Goal: Task Accomplishment & Management: Use online tool/utility

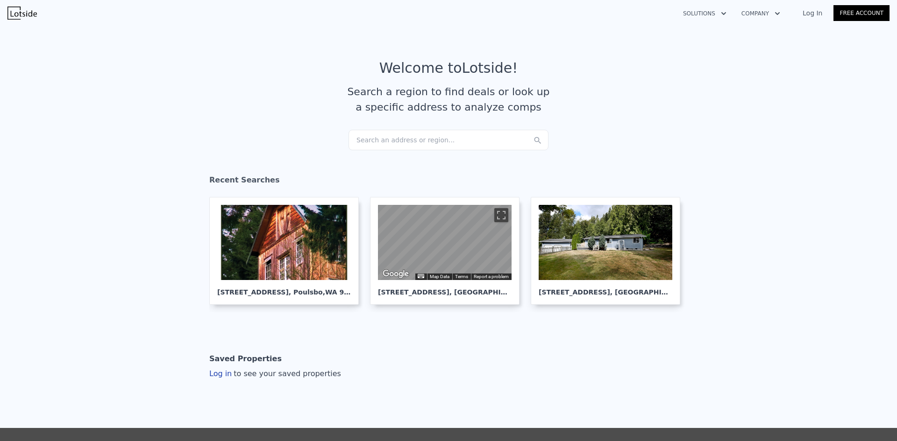
click at [433, 141] on div "Search an address or region..." at bounding box center [448, 140] width 200 height 21
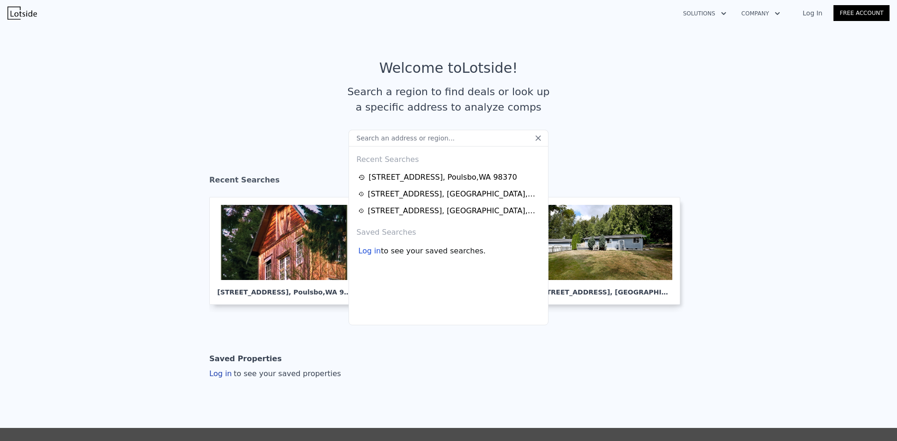
click at [369, 137] on input "text" at bounding box center [448, 138] width 200 height 17
paste input "[STREET_ADDRESS]"
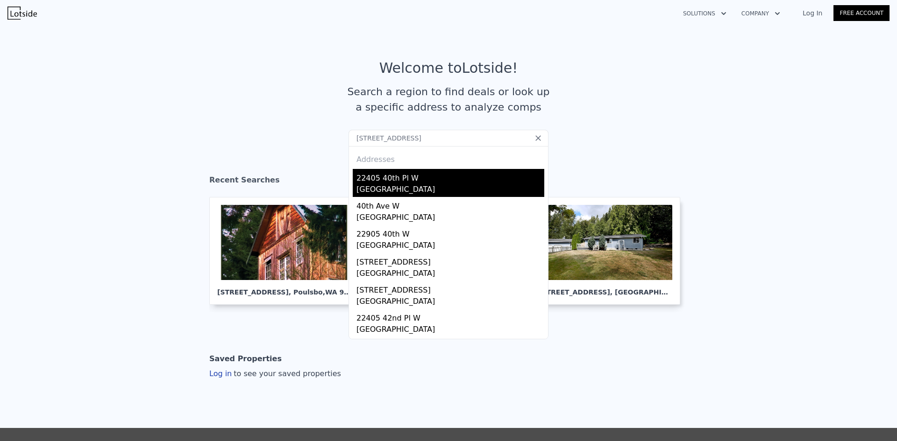
type input "[STREET_ADDRESS]"
click at [407, 183] on div "22405 40th Pl W" at bounding box center [450, 176] width 188 height 15
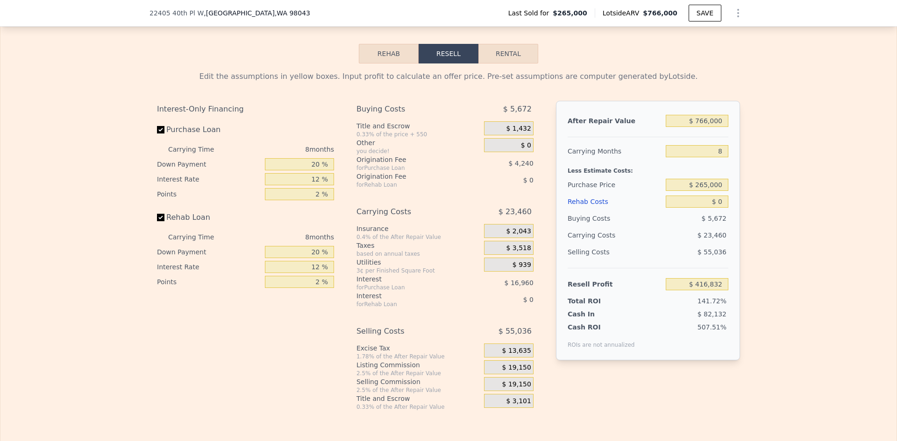
scroll to position [1444, 0]
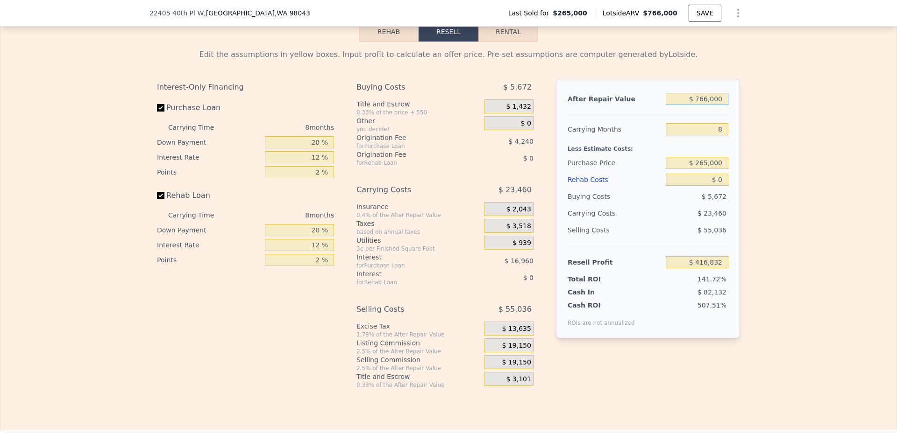
click at [703, 104] on input "$ 766,000" at bounding box center [696, 99] width 63 height 12
type input "$ 720"
type input "-$ 291,972"
type input "$ 720,000"
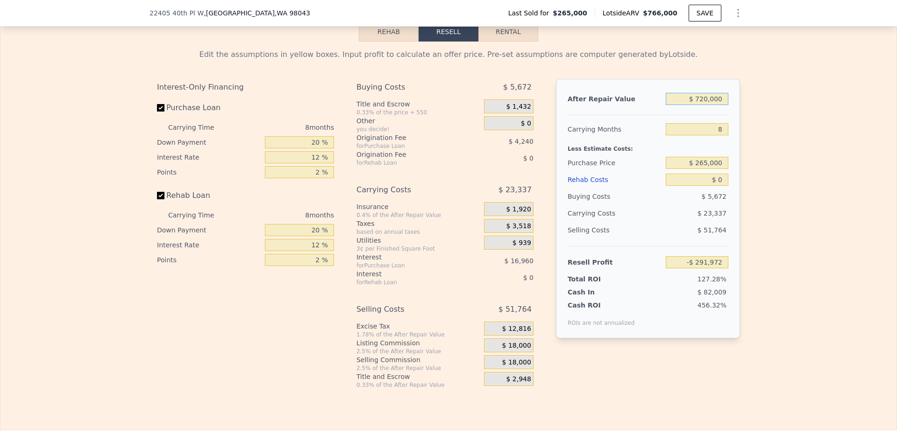
type input "$ 374,227"
type input "$ 720,000"
drag, startPoint x: 720, startPoint y: 132, endPoint x: 713, endPoint y: 132, distance: 7.0
click at [713, 132] on input "8" at bounding box center [696, 129] width 63 height 12
type input "3"
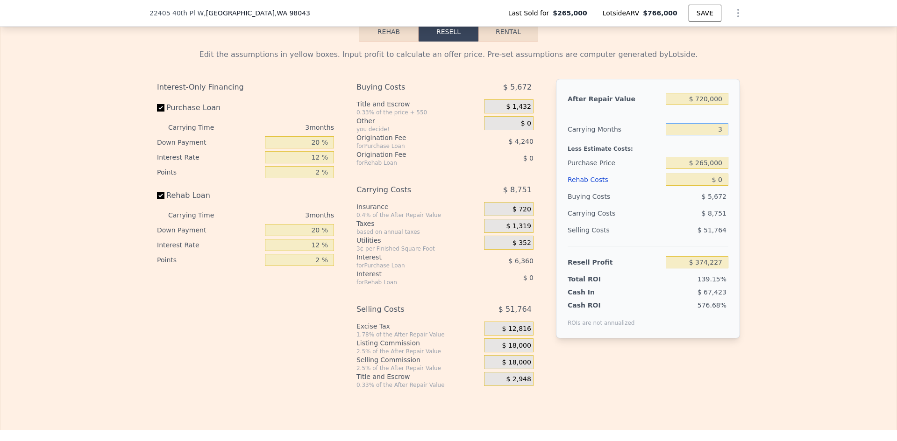
type input "$ 388,813"
type input "3"
click at [716, 184] on input "$ 0" at bounding box center [696, 180] width 63 height 12
type input "$ 1,000"
type input "$ 388,803"
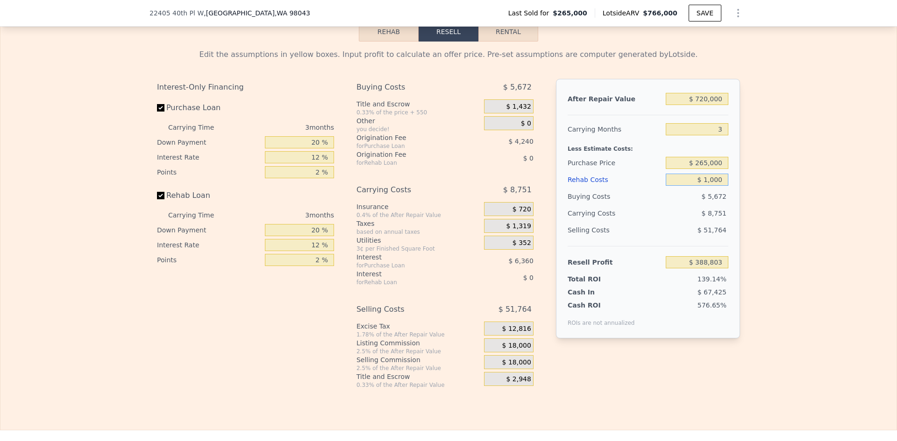
type input "$ 10,000"
type input "$ 378,413"
type input "$ 10,000"
click at [715, 164] on input "$ 265,000" at bounding box center [696, 163] width 63 height 12
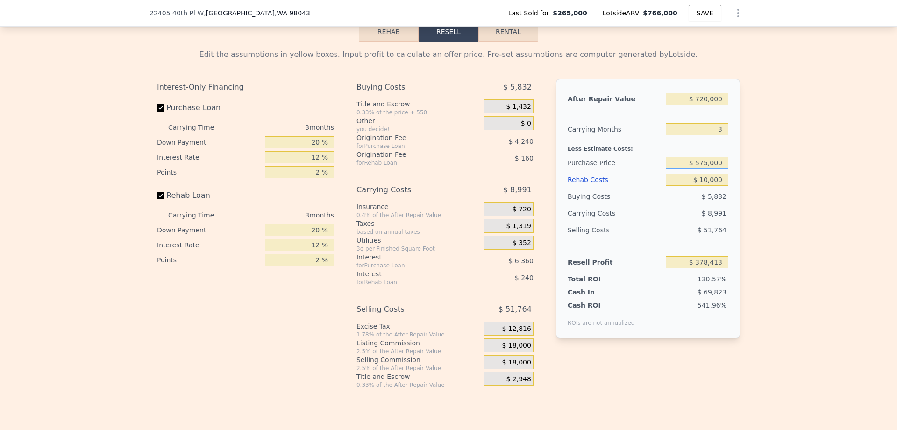
type input "$ 575,000"
click at [708, 184] on input "$ 10,000" at bounding box center [696, 180] width 63 height 12
type input "$ 54,980"
type input "$ 30"
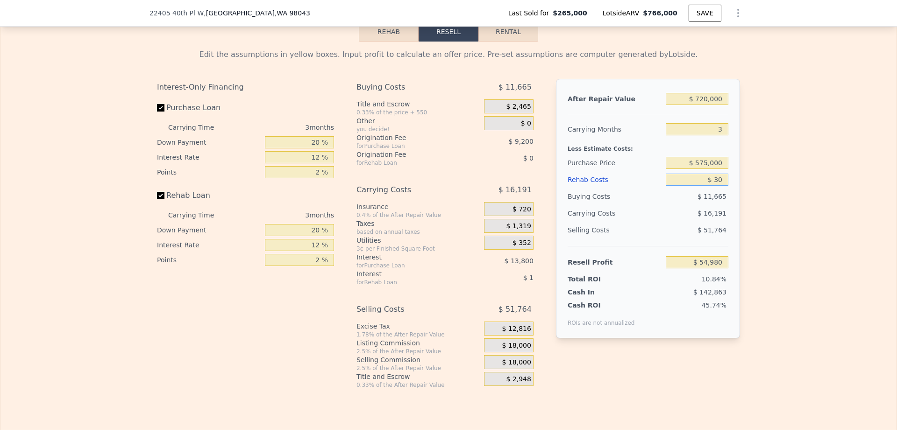
type input "$ 65,350"
type input "$ 30,000"
type input "$ 34,180"
type input "$ 30,000"
click at [314, 146] on input "20 %" at bounding box center [299, 142] width 69 height 12
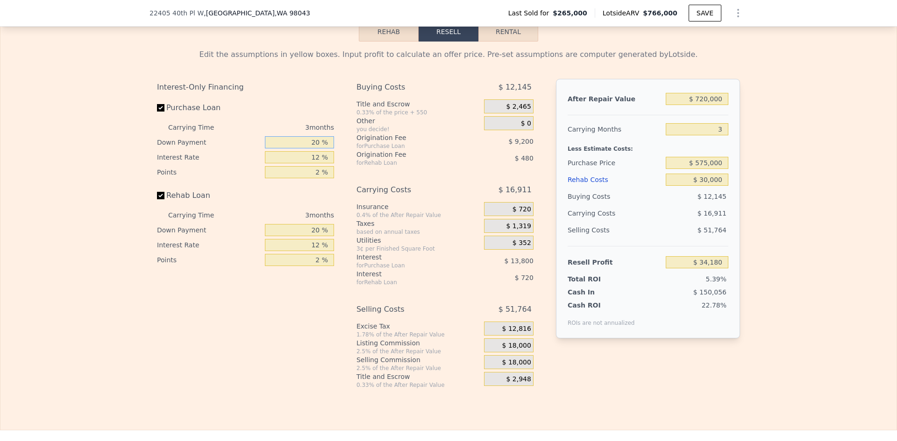
click at [314, 146] on input "20 %" at bounding box center [299, 142] width 69 height 12
type input "10 %"
type input "1 %"
type input "$ 39,066"
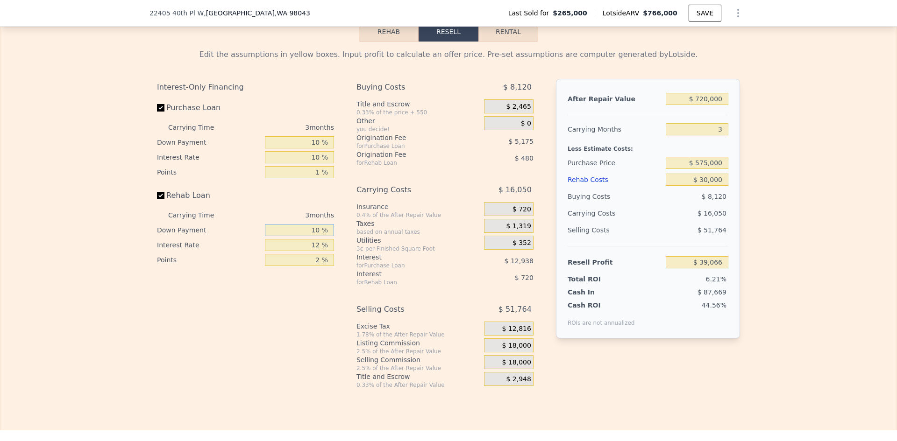
type input "10 %"
type input "1 %"
type input "$ 39,321"
type input "1 %"
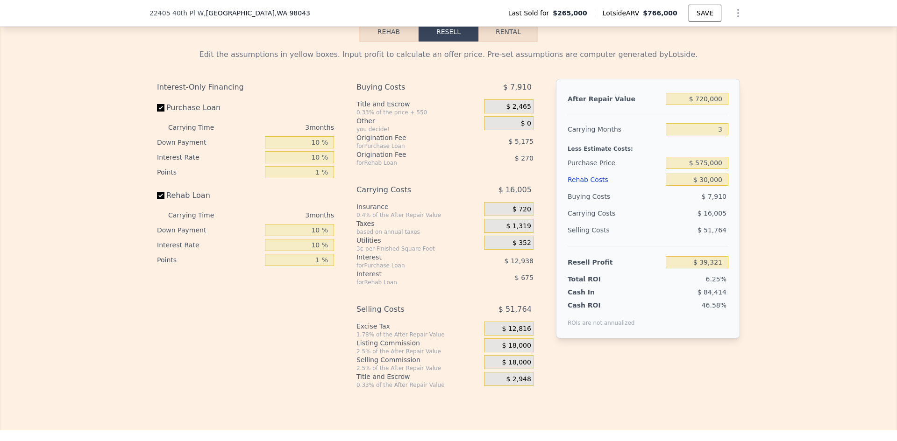
click at [514, 348] on span "$ 18,000" at bounding box center [516, 346] width 29 height 8
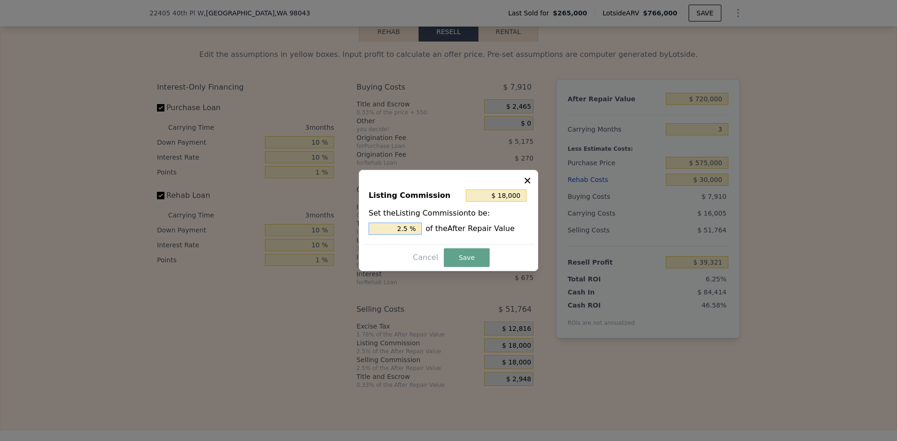
drag, startPoint x: 403, startPoint y: 232, endPoint x: 408, endPoint y: 231, distance: 5.2
click at [408, 231] on input "2.5 %" at bounding box center [394, 229] width 53 height 12
type input "$ 14,400"
type input "2 %"
click at [464, 256] on button "Save" at bounding box center [467, 257] width 46 height 19
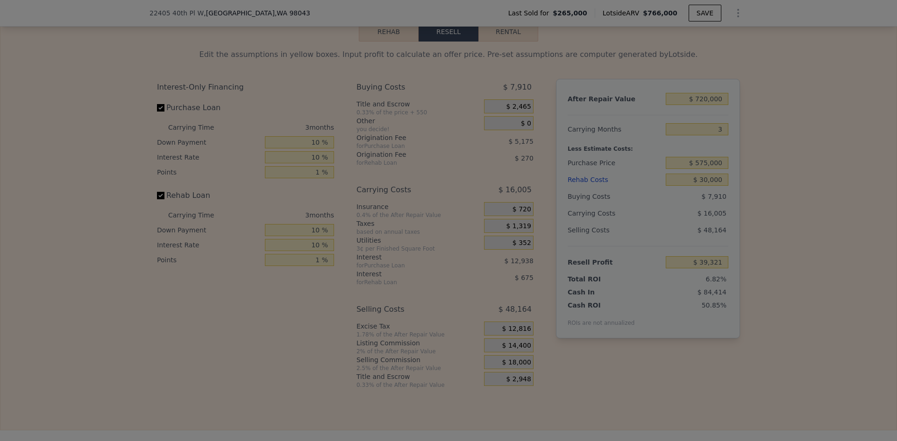
type input "$ 42,921"
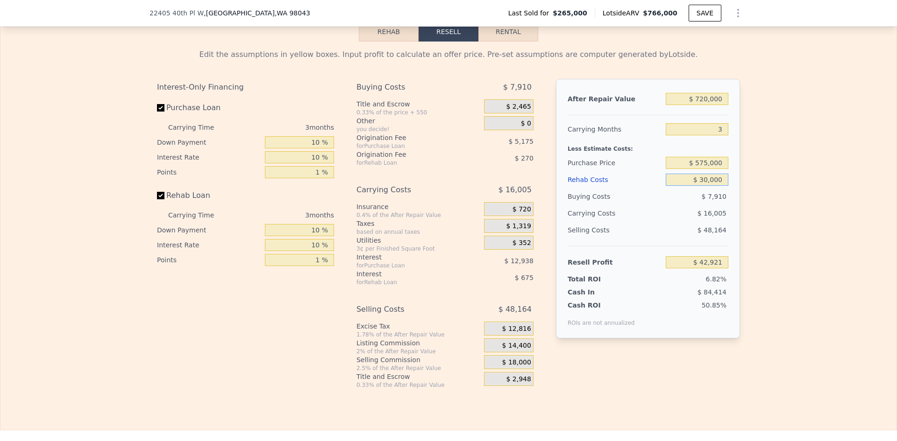
click at [708, 186] on input "$ 30,000" at bounding box center [696, 180] width 63 height 12
type input "$ 766,000"
type input "8"
type input "$ 0"
type input "$ 416,832"
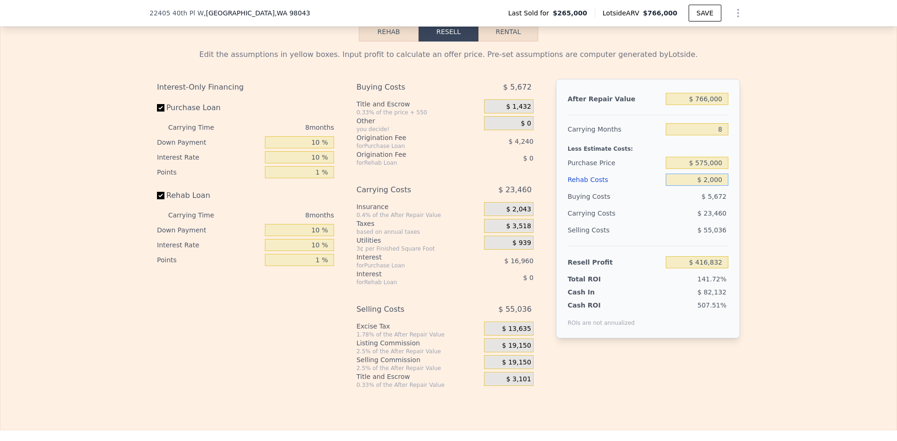
type input "$ 20,000"
type input "$ 395,232"
type input "$ 20,000"
click at [713, 134] on input "8" at bounding box center [696, 129] width 63 height 12
type input "3"
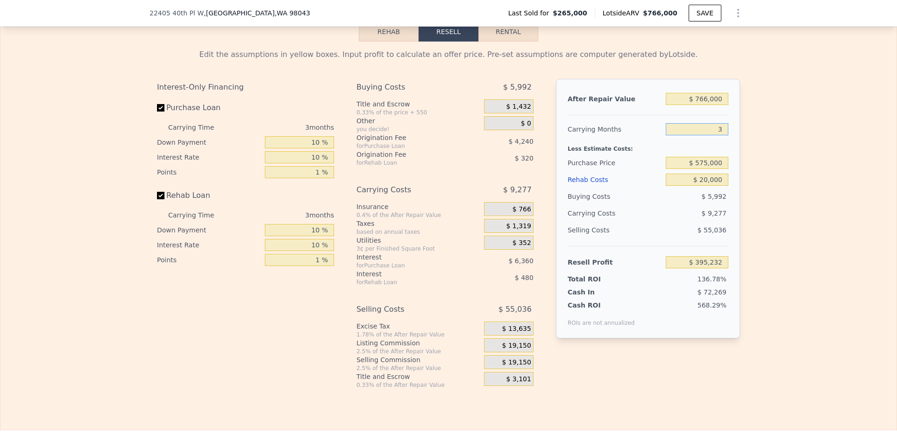
type input "$ 410,695"
type input "3"
drag, startPoint x: 700, startPoint y: 103, endPoint x: 706, endPoint y: 103, distance: 6.5
click at [706, 103] on input "$ 766,000" at bounding box center [696, 99] width 63 height 12
type input "$ 72,000"
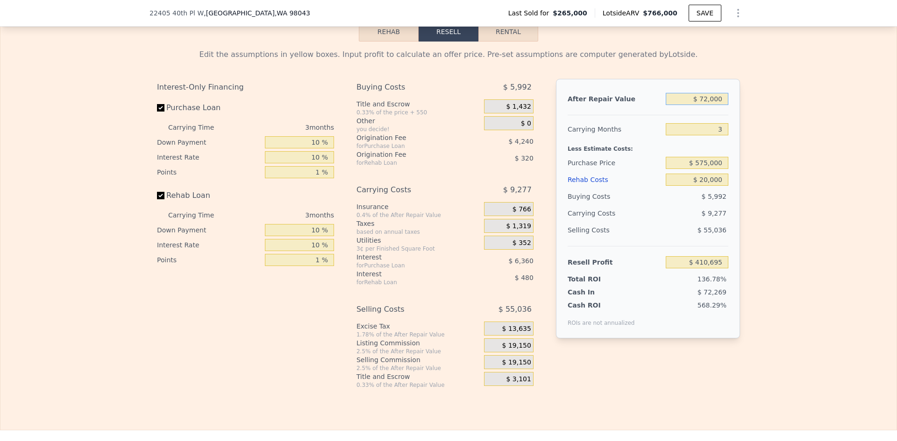
type input "-$ 233,247"
type input "$ 720,000"
type input "$ 368,013"
type input "$ 720,000"
click at [756, 204] on div "Edit the assumptions in yellow boxes. Input profit to calculate an offer price.…" at bounding box center [448, 215] width 896 height 347
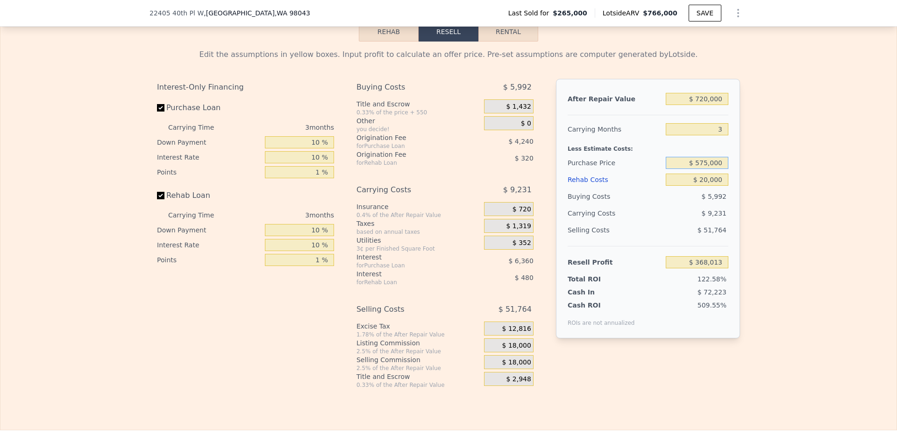
click at [709, 167] on input "$ 575,000" at bounding box center [696, 163] width 63 height 12
click at [757, 169] on div "Edit the assumptions in yellow boxes. Input profit to calculate an offer price.…" at bounding box center [448, 215] width 896 height 347
type input "$ 44,580"
drag, startPoint x: 700, startPoint y: 167, endPoint x: 707, endPoint y: 166, distance: 7.0
click at [707, 166] on input "$ 575,000" at bounding box center [696, 163] width 63 height 12
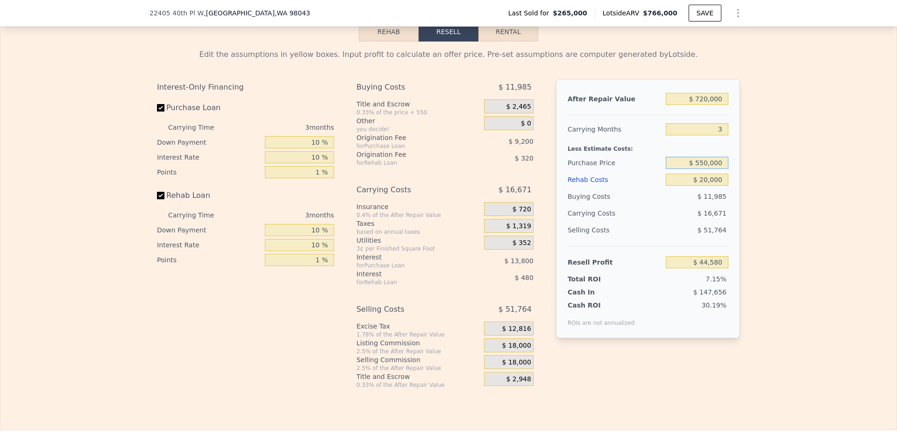
type input "$ 550,000"
click at [747, 180] on div "Edit the assumptions in yellow boxes. Input profit to calculate an offer price.…" at bounding box center [448, 215] width 896 height 347
type input "$ 70,663"
type input "$ 766,000"
type input "8"
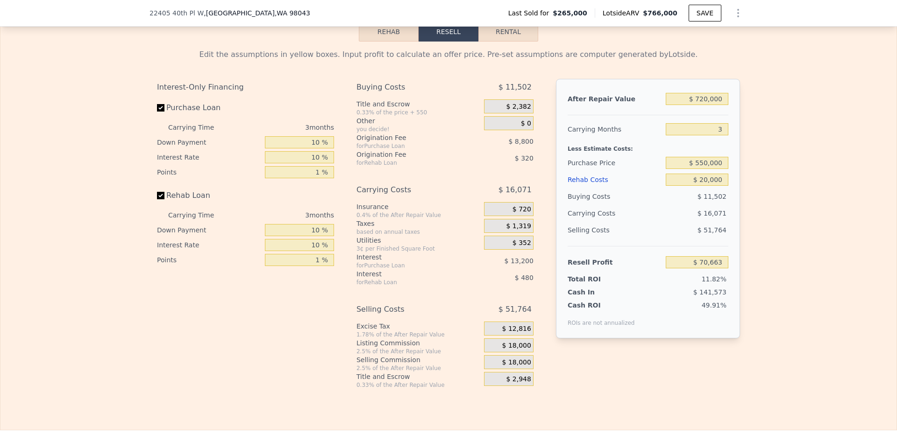
type input "$ 0"
type input "$ 416,832"
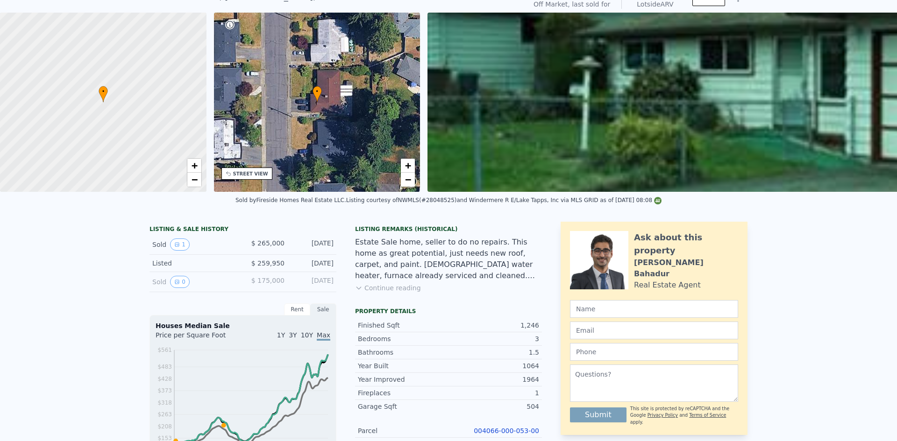
scroll to position [3, 0]
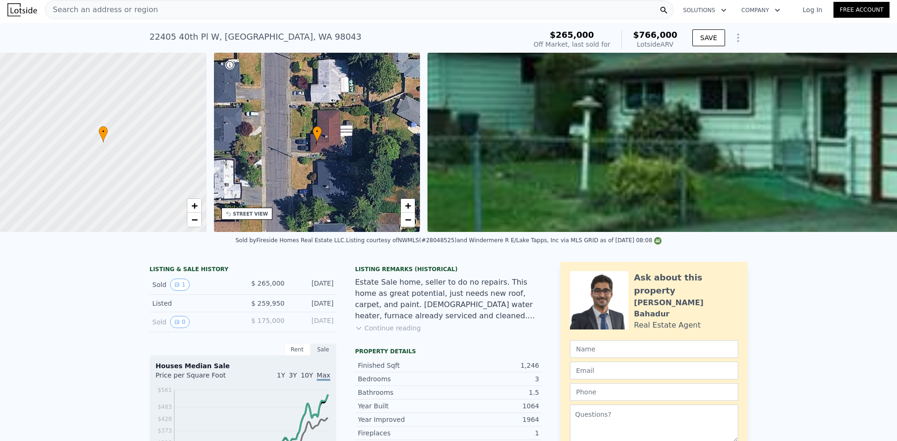
click at [113, 8] on span "Search an address or region" at bounding box center [101, 9] width 113 height 11
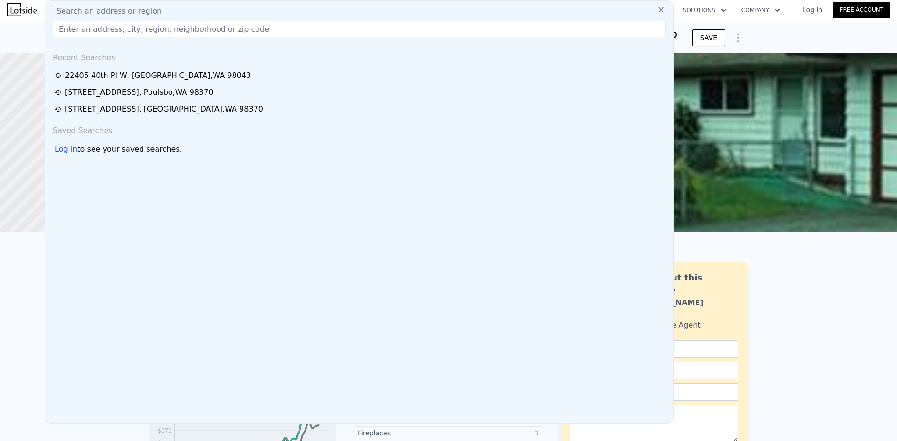
drag, startPoint x: 113, startPoint y: 30, endPoint x: 313, endPoint y: 26, distance: 200.8
click at [313, 26] on input "text" at bounding box center [359, 29] width 613 height 17
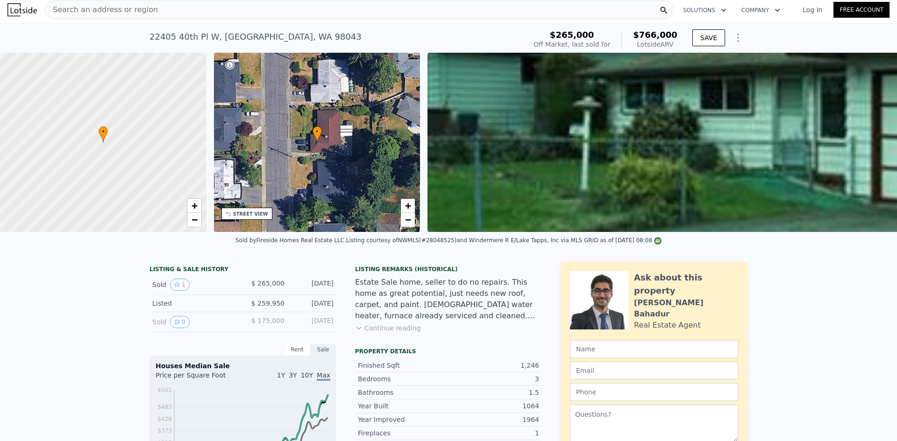
click at [819, 254] on div "Sold by Fireside Homes Real Estate LLC . Listing courtesy of NWMLS (#28048525) …" at bounding box center [448, 243] width 897 height 22
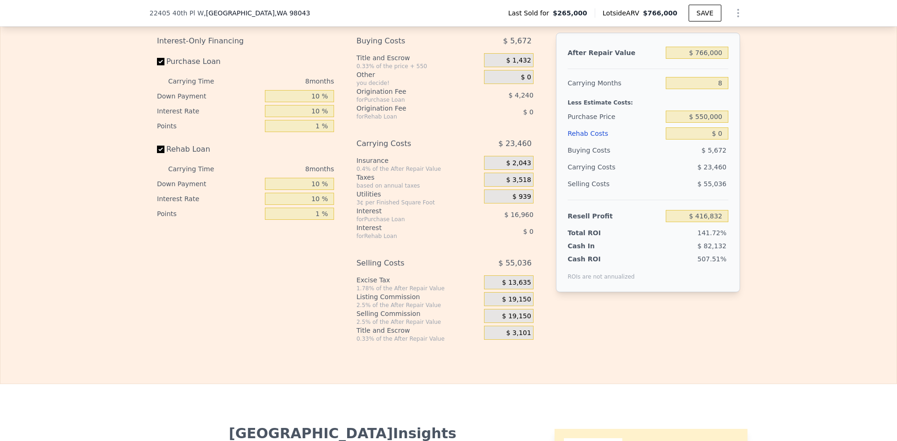
scroll to position [1448, 0]
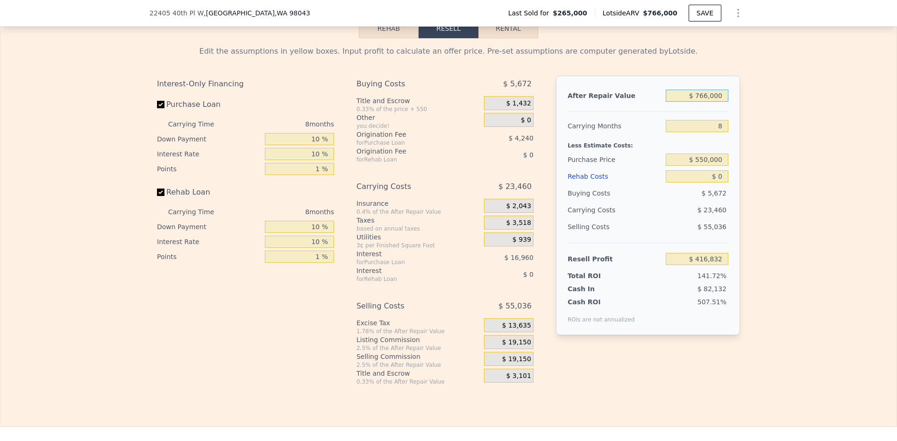
click at [706, 99] on input "$ 766,000" at bounding box center [696, 96] width 63 height 12
type input "$ 880,000"
type input "$ 522,420"
type input "$ 880,000"
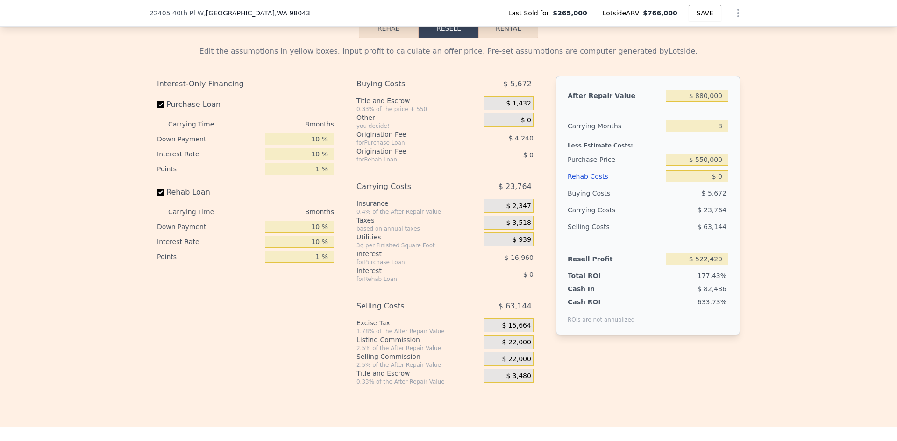
click at [713, 131] on input "8" at bounding box center [696, 126] width 63 height 12
type input "4"
type input "$ 534,302"
type input "4"
click at [708, 166] on input "$ 550,000" at bounding box center [696, 160] width 63 height 12
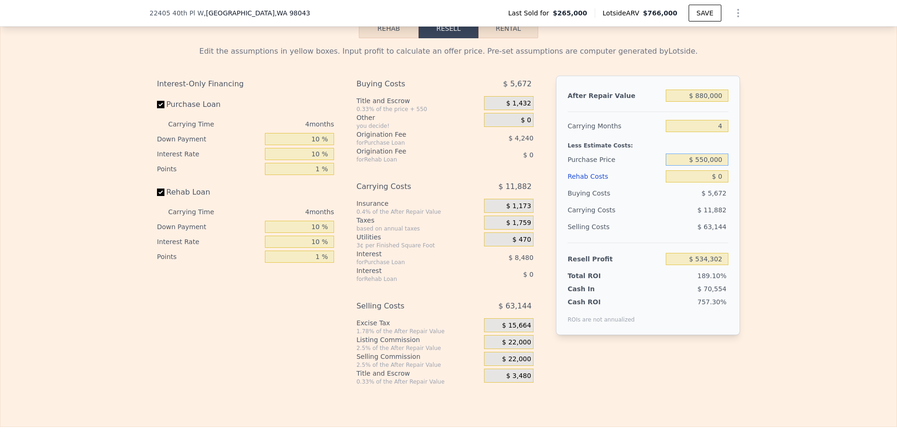
click at [707, 166] on input "$ 550,000" at bounding box center [696, 160] width 63 height 12
type input "$ 579,000"
click at [718, 182] on input "$ 0" at bounding box center [696, 176] width 63 height 12
type input "$ 204,184"
click at [756, 178] on div "Edit the assumptions in yellow boxes. Input profit to calculate an offer price.…" at bounding box center [448, 211] width 896 height 347
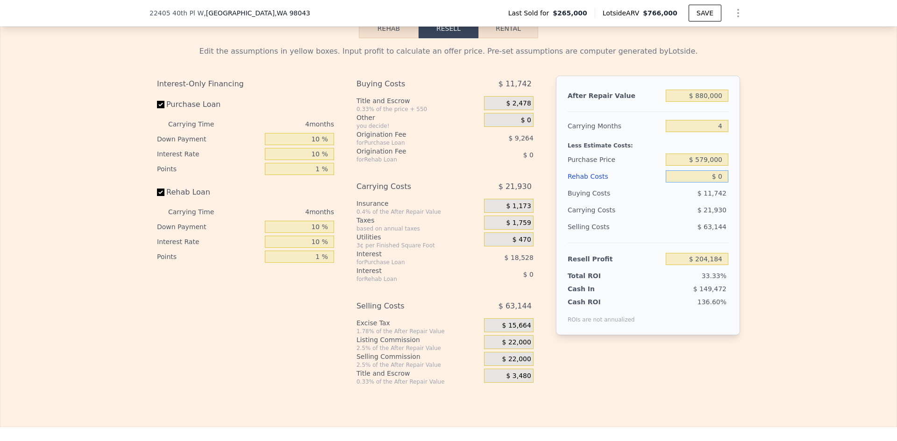
click at [721, 180] on input "$ 0" at bounding box center [696, 176] width 63 height 12
click at [709, 183] on input "text" at bounding box center [696, 176] width 63 height 12
type input "$ 75,000"
type input "$ 125,584"
type input "$ 766,000"
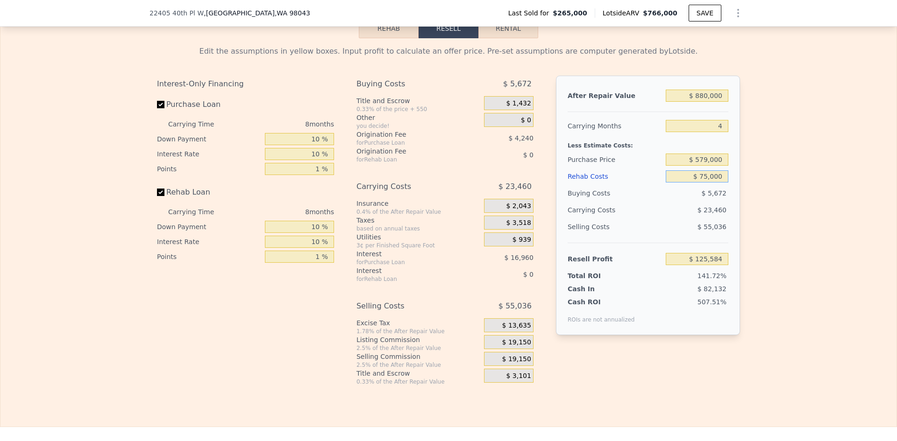
type input "8"
type input "$ 0"
type input "$ 416,832"
type input "$ 7,500"
type input "$ 416,748"
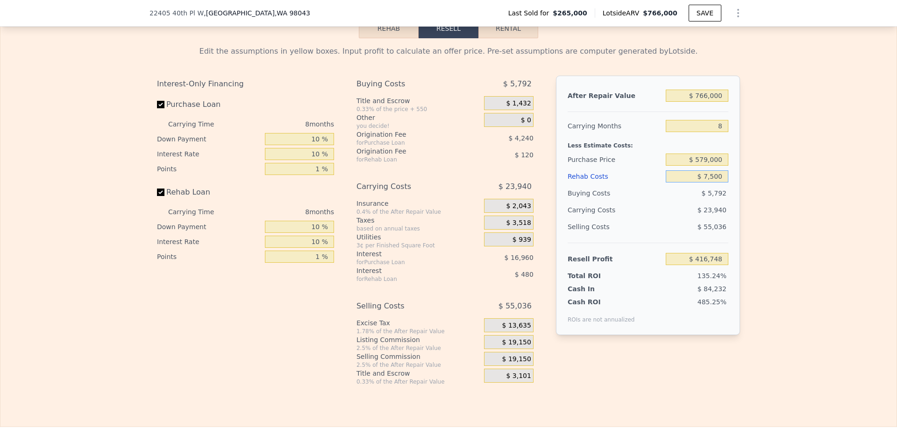
type input "$ 75,000"
type input "$ 335,832"
type input "$ 75,000"
click at [509, 346] on span "$ 19,150" at bounding box center [516, 343] width 29 height 8
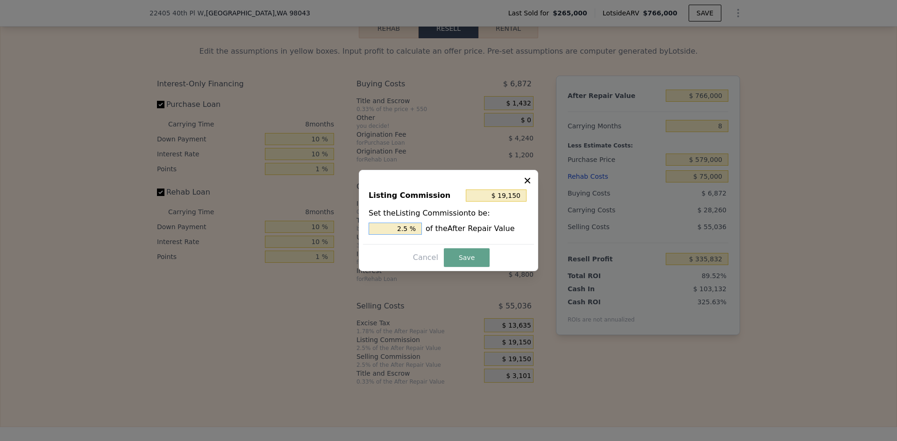
drag, startPoint x: 404, startPoint y: 228, endPoint x: 413, endPoint y: 228, distance: 8.9
click at [412, 228] on input "2.5 %" at bounding box center [394, 229] width 53 height 12
type input "$ 15,320"
type input "2 %"
click at [464, 256] on button "Save" at bounding box center [467, 257] width 46 height 19
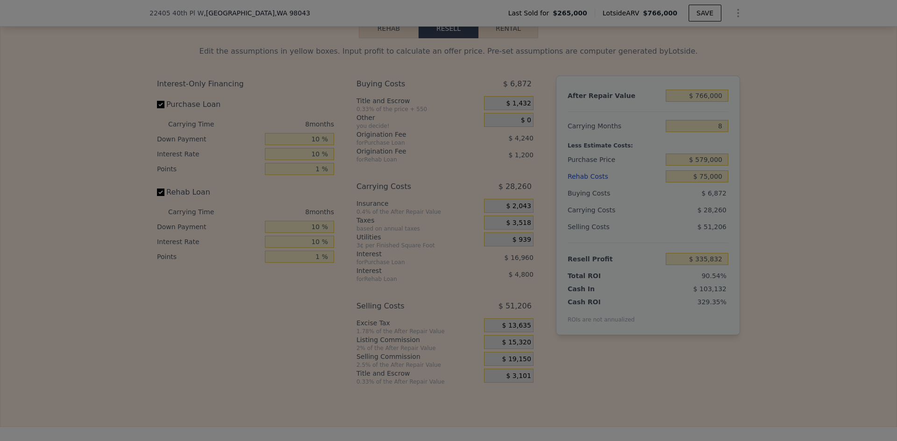
type input "$ 339,662"
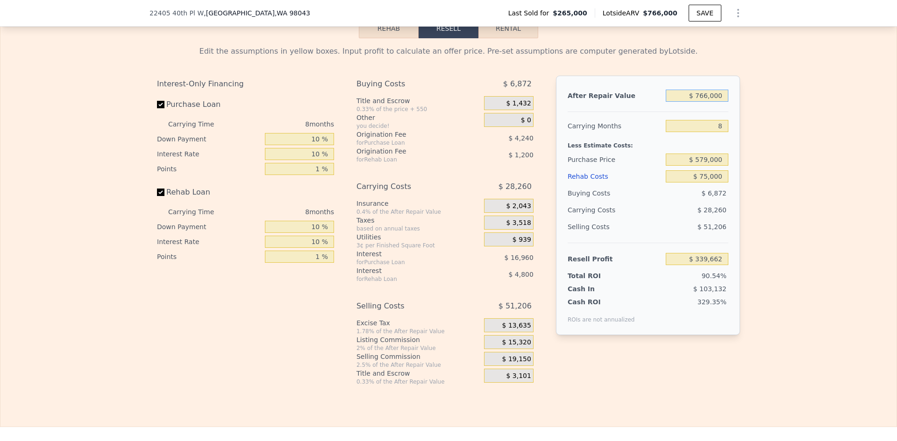
click at [707, 102] on input "$ 766,000" at bounding box center [696, 96] width 63 height 12
type input "$ 880,000"
type input "$ 445,820"
type input "$ 880,000"
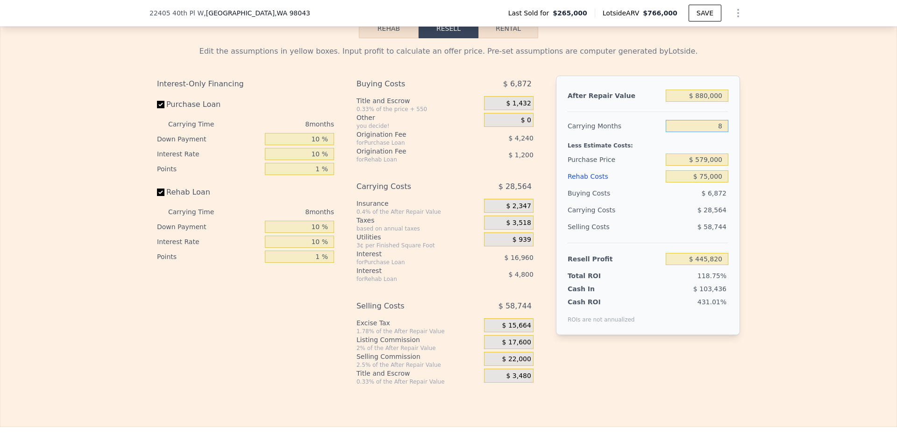
click at [719, 127] on input "8" at bounding box center [696, 126] width 63 height 12
type input "5"
type input "$ 456,531"
type input "5"
click at [756, 168] on div "Edit the assumptions in yellow boxes. Input profit to calculate an offer price.…" at bounding box center [448, 211] width 896 height 347
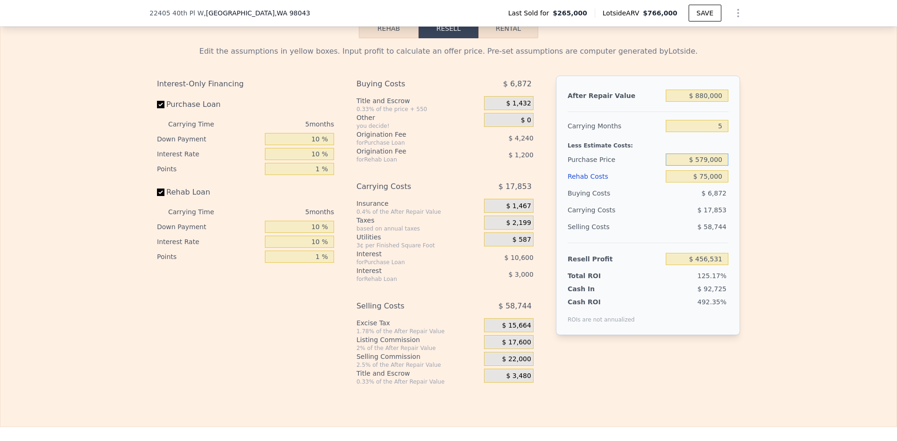
click at [708, 164] on input "$ 579,000" at bounding box center [696, 160] width 63 height 12
click at [772, 168] on div "Edit the assumptions in yellow boxes. Input profit to calculate an offer price.…" at bounding box center [448, 211] width 896 height 347
type input "$ 123,901"
click at [702, 163] on input "$ 579,000" at bounding box center [696, 160] width 63 height 12
click at [698, 163] on input "$ 579,000" at bounding box center [696, 160] width 63 height 12
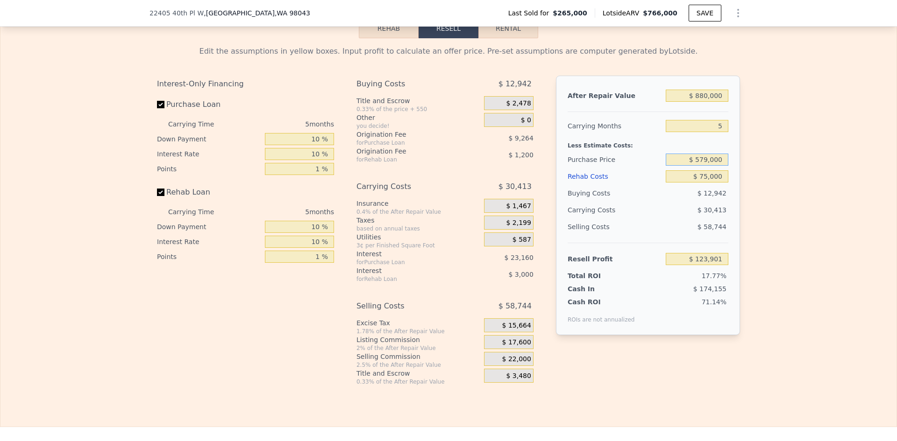
drag, startPoint x: 695, startPoint y: 163, endPoint x: 706, endPoint y: 163, distance: 10.7
click at [706, 163] on input "$ 579,000" at bounding box center [696, 160] width 63 height 12
type input "$ 630,000"
click at [749, 168] on div "Edit the assumptions in yellow boxes. Input profit to calculate an offer price.…" at bounding box center [448, 211] width 896 height 347
type input "$ 69,875"
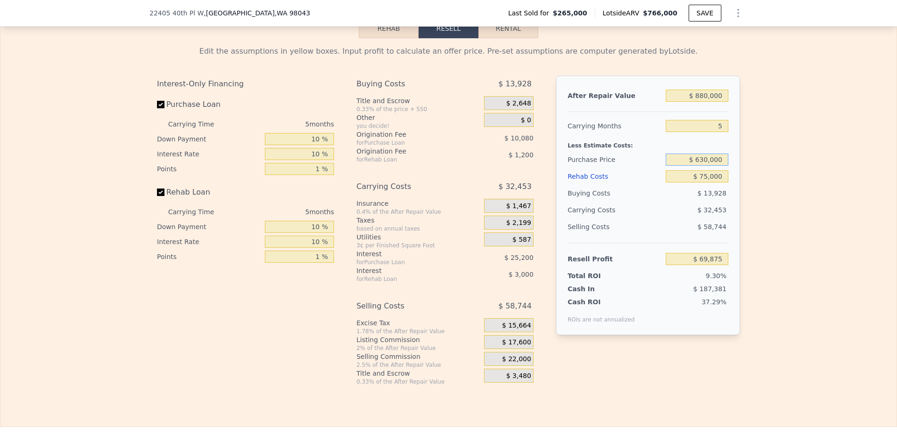
click at [702, 163] on input "$ 630,000" at bounding box center [696, 160] width 63 height 12
type input "$ 620,000"
click at [741, 172] on div "Edit the assumptions in yellow boxes. Input profit to calculate an offer price.…" at bounding box center [448, 211] width 598 height 347
type input "$ 80,468"
click at [709, 183] on input "$ 75,000" at bounding box center [696, 176] width 63 height 12
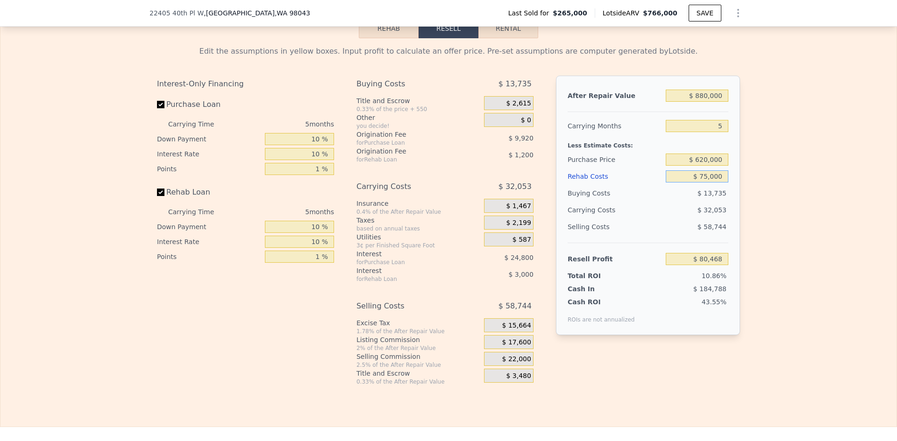
click at [706, 182] on input "$ 75,000" at bounding box center [696, 176] width 63 height 12
click at [712, 182] on input "$ 75,000" at bounding box center [696, 176] width 63 height 12
type input "$ 140,000"
type input "$ 11,828"
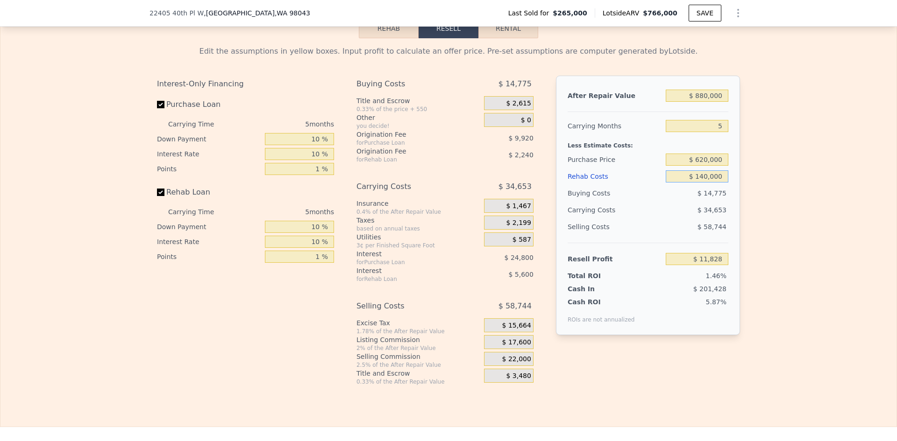
type input "$ 140,000"
click at [707, 166] on input "$ 620,000" at bounding box center [696, 160] width 63 height 12
click at [754, 160] on div "Edit the assumptions in yellow boxes. Input profit to calculate an offer price.…" at bounding box center [448, 211] width 896 height 347
drag, startPoint x: 696, startPoint y: 163, endPoint x: 705, endPoint y: 160, distance: 10.1
click at [706, 162] on input "$ 620,000" at bounding box center [696, 160] width 63 height 12
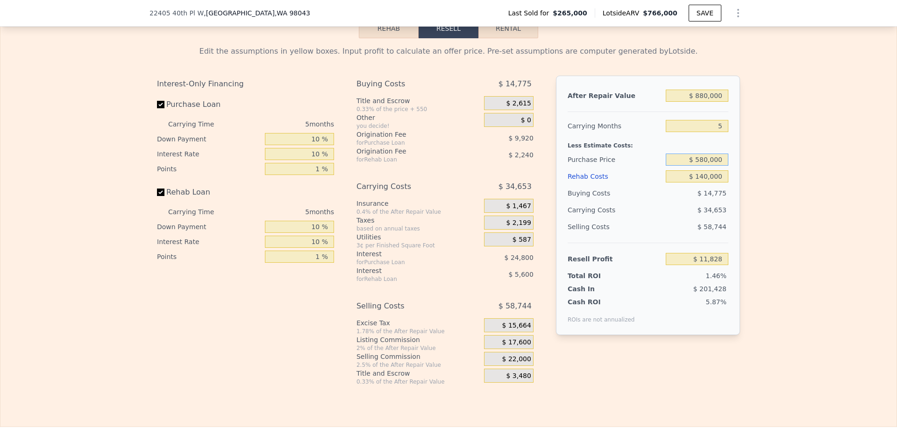
type input "$ 580,000"
click at [777, 191] on div "Edit the assumptions in yellow boxes. Input profit to calculate an offer price.…" at bounding box center [448, 211] width 896 height 347
type input "$ 54,202"
click at [702, 164] on input "$ 580,000" at bounding box center [696, 160] width 63 height 12
type input "$ 560,000"
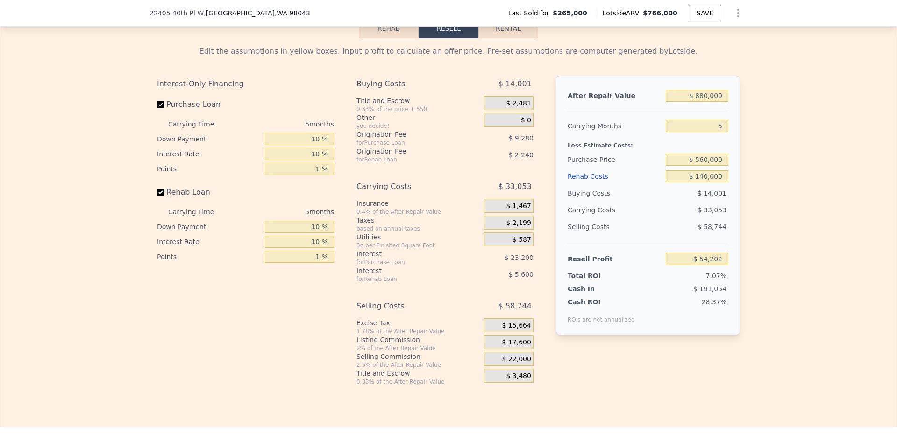
click at [759, 182] on div "Edit the assumptions in yellow boxes. Input profit to calculate an offer price.…" at bounding box center [448, 211] width 896 height 347
type input "$ 75,388"
click at [706, 164] on input "$ 560,000" at bounding box center [696, 160] width 63 height 12
type input "$ 565,000"
click at [763, 177] on div "Edit the assumptions in yellow boxes. Input profit to calculate an offer price.…" at bounding box center [448, 211] width 896 height 347
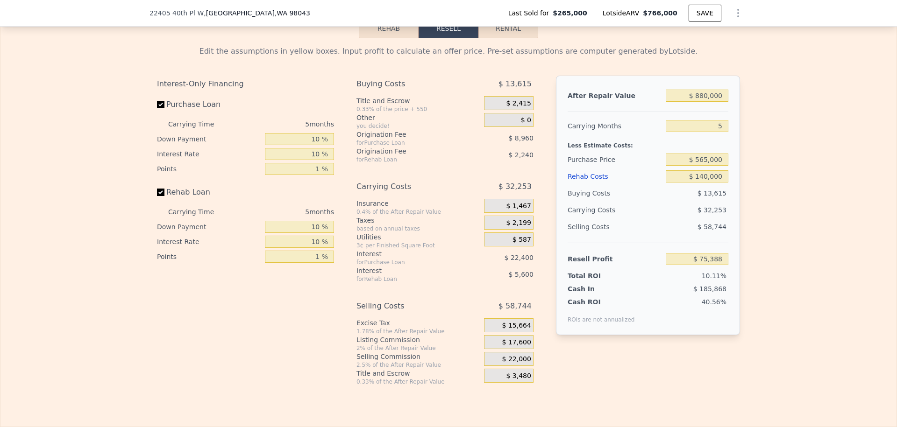
type input "$ 70,092"
click at [699, 180] on input "$ 140,000" at bounding box center [696, 176] width 63 height 12
type input "$ 120,000"
type input "$ 91,212"
click at [811, 205] on div "Edit the assumptions in yellow boxes. Input profit to calculate an offer price.…" at bounding box center [448, 211] width 896 height 347
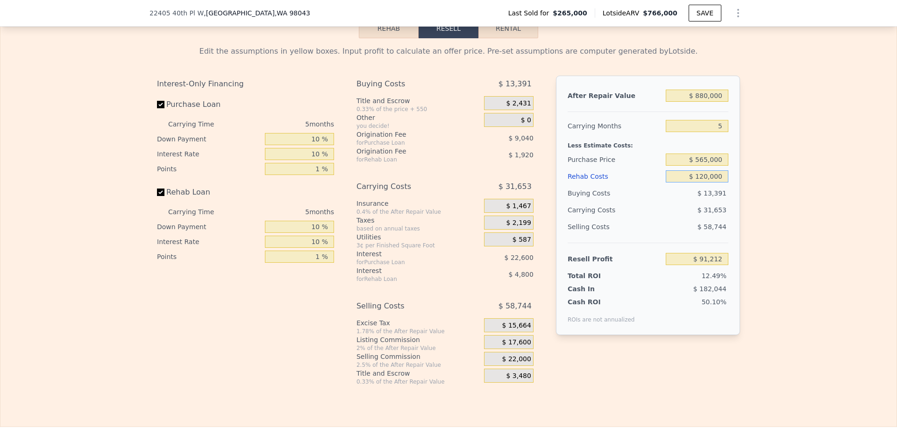
click at [699, 180] on input "$ 120,000" at bounding box center [696, 176] width 63 height 12
type input "$ 100,000"
type input "$ 112,332"
type input "$ 100,000"
click at [766, 193] on div "Edit the assumptions in yellow boxes. Input profit to calculate an offer price.…" at bounding box center [448, 211] width 896 height 347
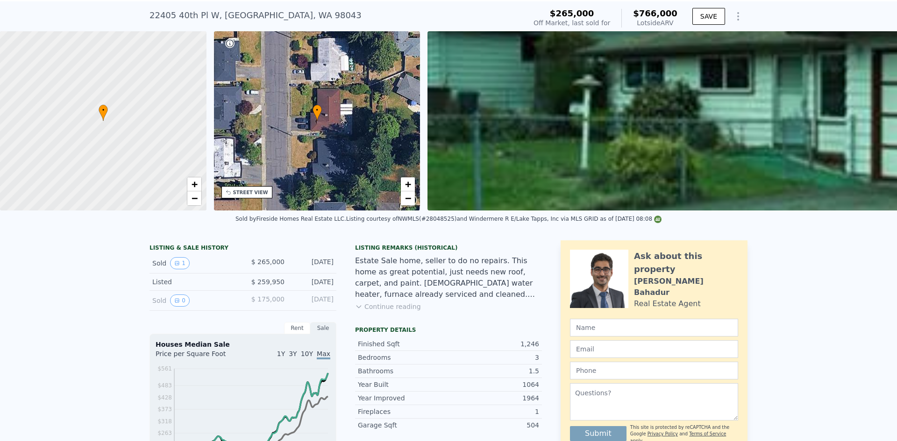
scroll to position [3, 0]
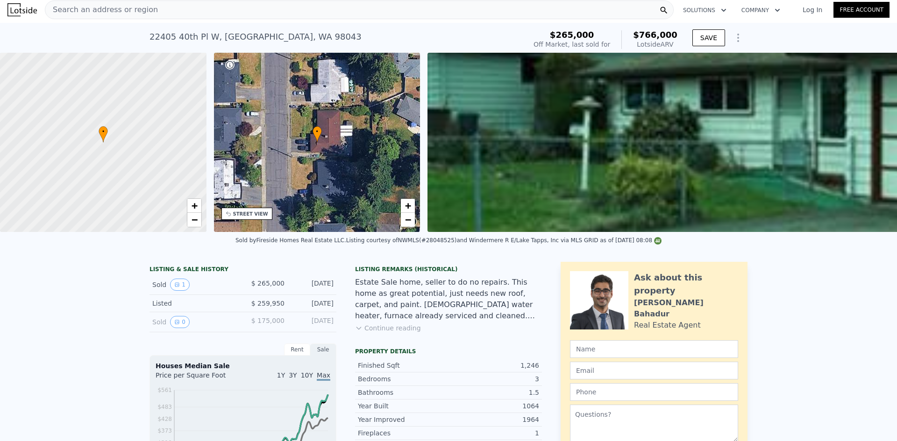
click at [120, 8] on span "Search an address or region" at bounding box center [101, 9] width 113 height 11
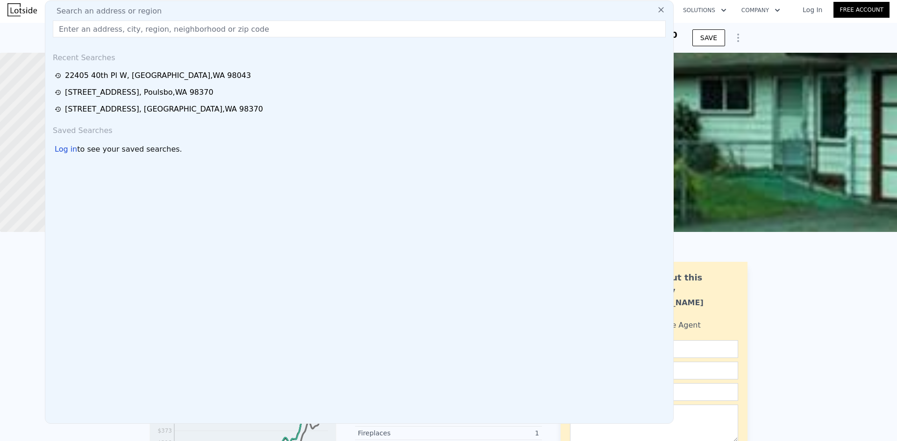
type input "$ 766,000"
type input "8"
type input "$ 0"
type input "$ 416,832"
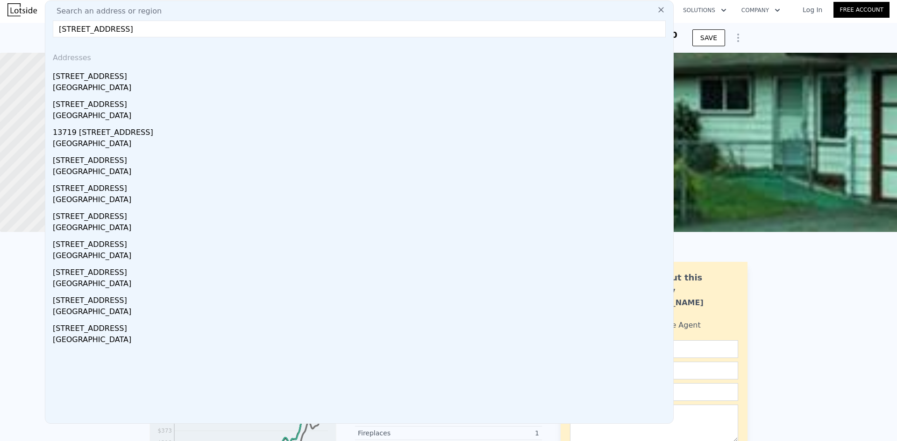
type input "[STREET_ADDRESS]"
click at [126, 80] on div "[STREET_ADDRESS]" at bounding box center [361, 74] width 616 height 15
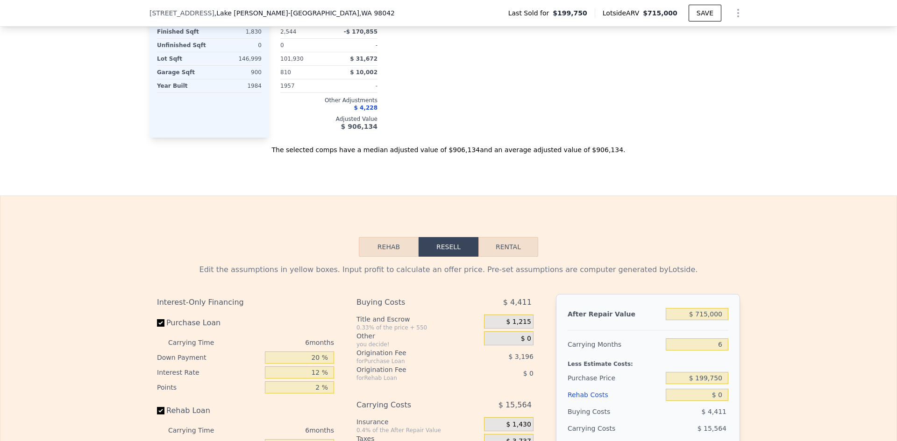
scroll to position [1354, 0]
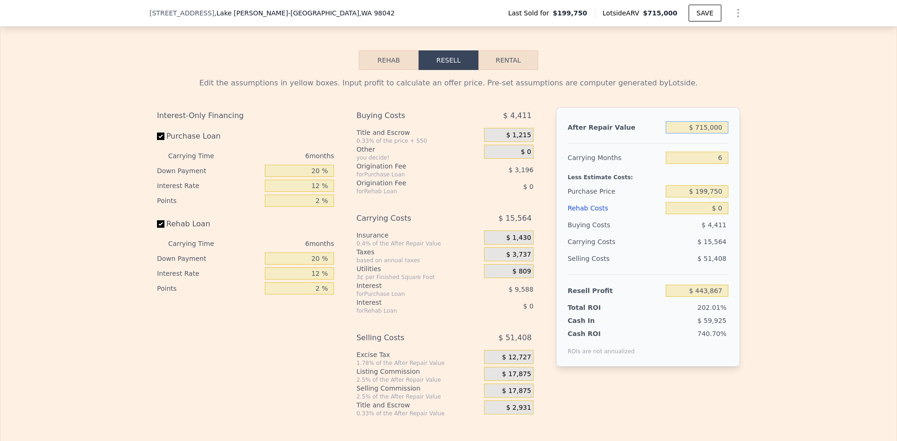
click at [707, 134] on input "$ 715,000" at bounding box center [696, 127] width 63 height 12
click at [703, 134] on input "$ 715,000" at bounding box center [696, 127] width 63 height 12
type input "$ 80,000"
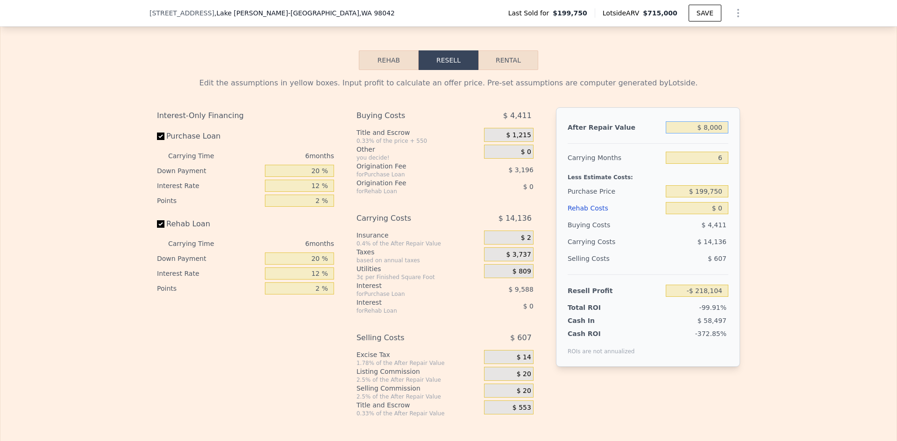
type input "-$ 218,104"
type input "$ 800,000"
type input "$ 522,651"
click at [704, 134] on input "$ 800,000" at bounding box center [696, 127] width 63 height 12
type input "$ 820,000"
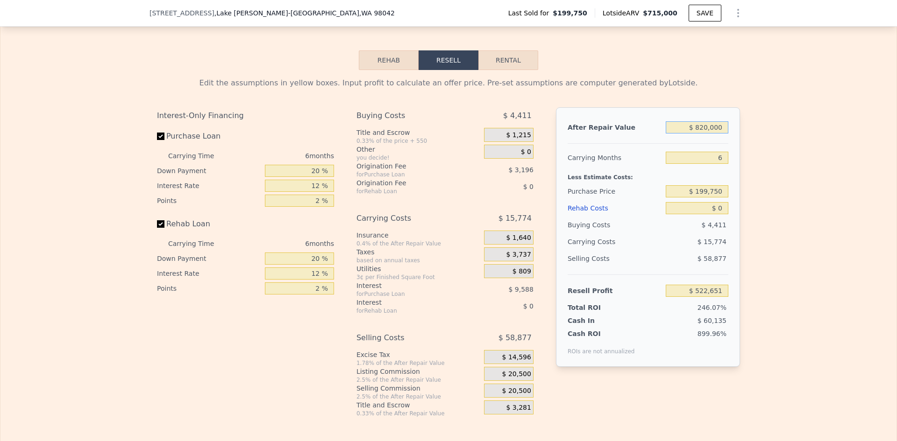
type input "$ 541,188"
type input "$ 820,000"
click at [721, 164] on input "6" at bounding box center [696, 158] width 63 height 12
type input "4"
type input "$ 546,446"
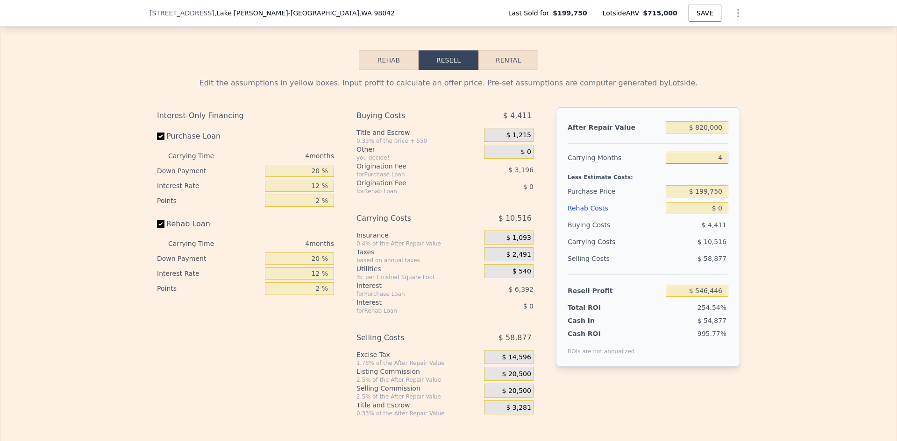
type input "4"
click at [709, 197] on input "$ 199,750" at bounding box center [696, 191] width 63 height 12
click at [708, 197] on input "$ 199,750" at bounding box center [696, 191] width 63 height 12
click at [704, 197] on input "$ 199,750" at bounding box center [696, 191] width 63 height 12
click at [703, 197] on input "$ 199,750" at bounding box center [696, 191] width 63 height 12
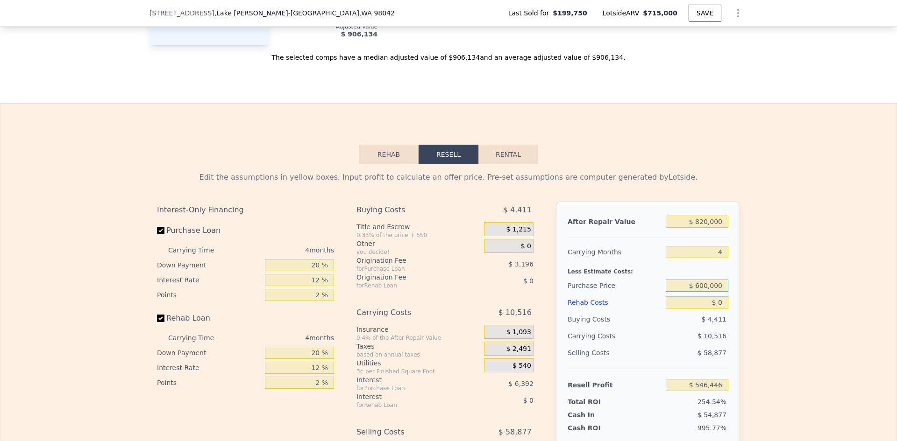
scroll to position [1307, 0]
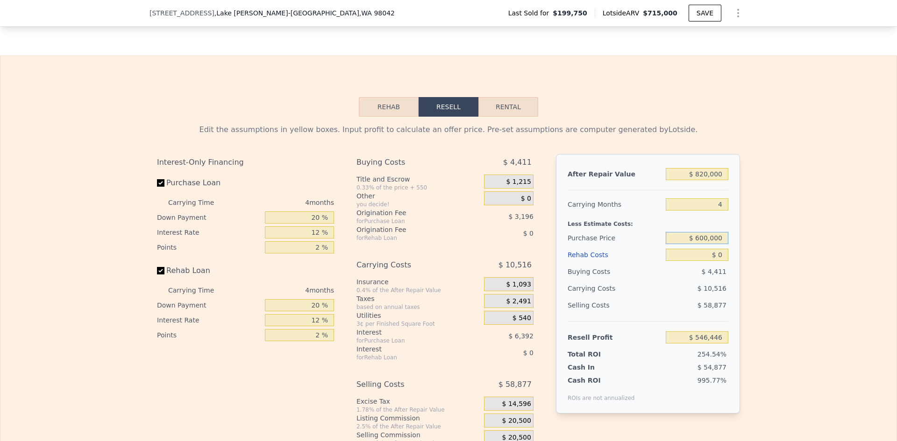
type input "$ 600,000"
click at [719, 261] on input "$ 0" at bounding box center [696, 255] width 63 height 12
type input "$ 125,651"
type input "$ 60"
type input "$ 125,590"
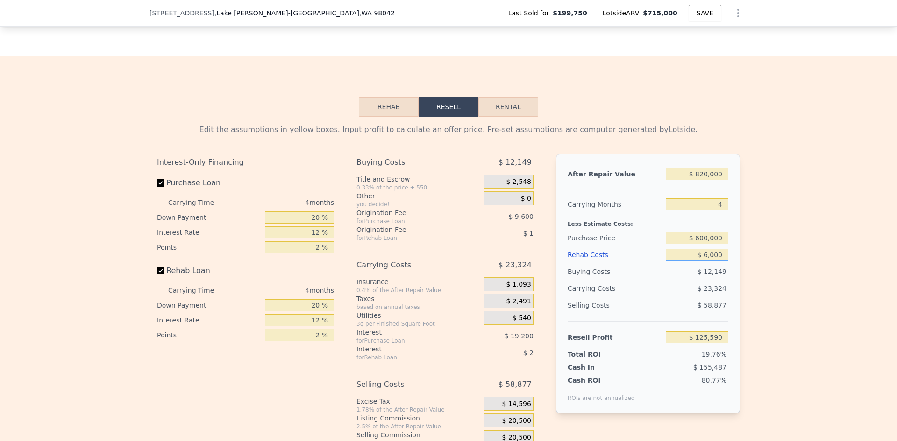
type input "$ 60,000"
type input "$ 62,771"
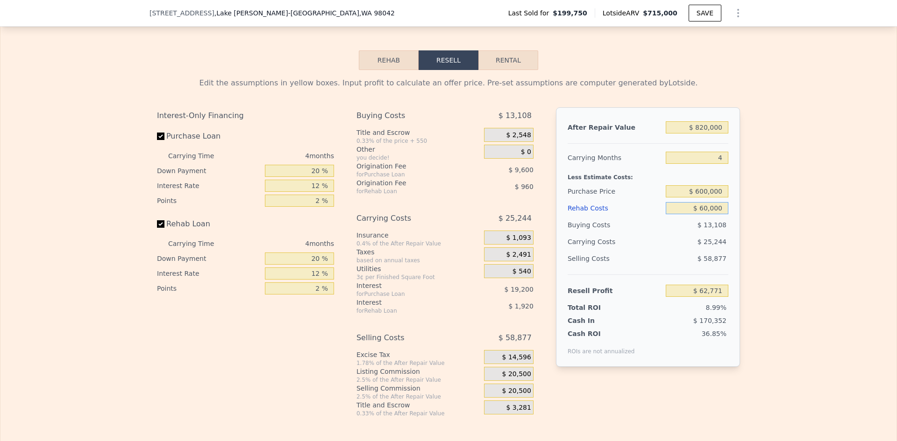
type input "$ 60,000"
click at [313, 176] on input "20 %" at bounding box center [299, 171] width 69 height 12
type input "10 %"
type input "$ 59,171"
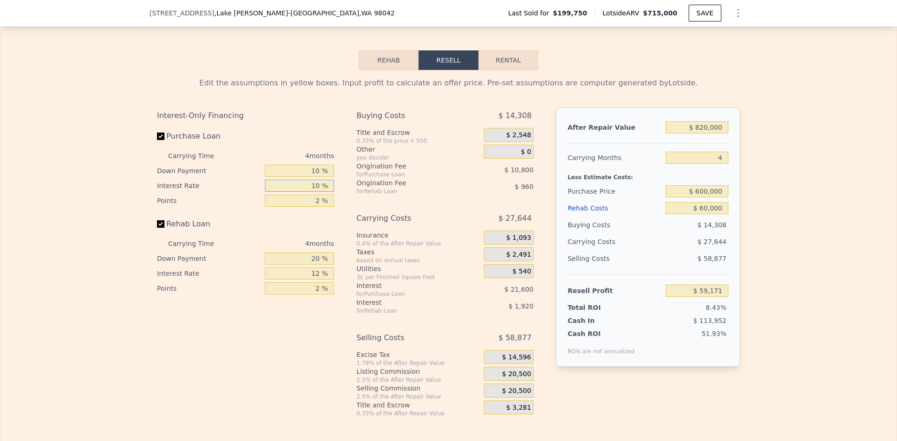
type input "10 %"
type input "$ 62,771"
type input "1 %"
type input "$ 68,171"
type input "10 %"
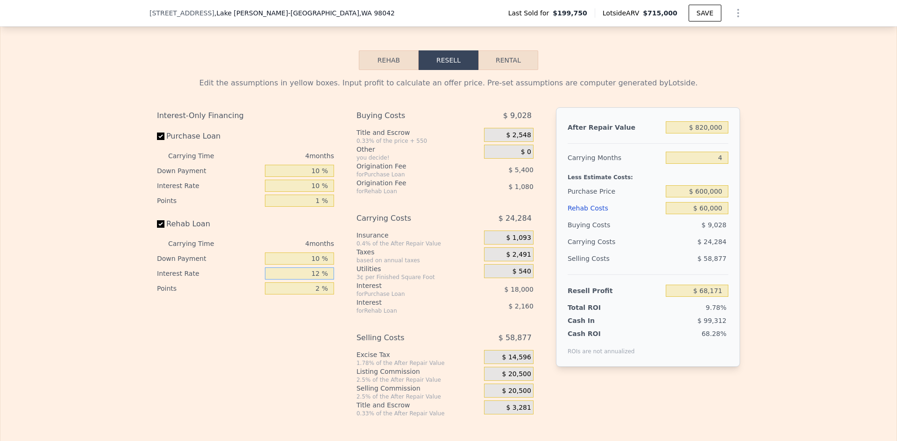
type input "$ 67,811"
type input "10 %"
type input "1 %"
type input "$ 68,711"
type input "1 %"
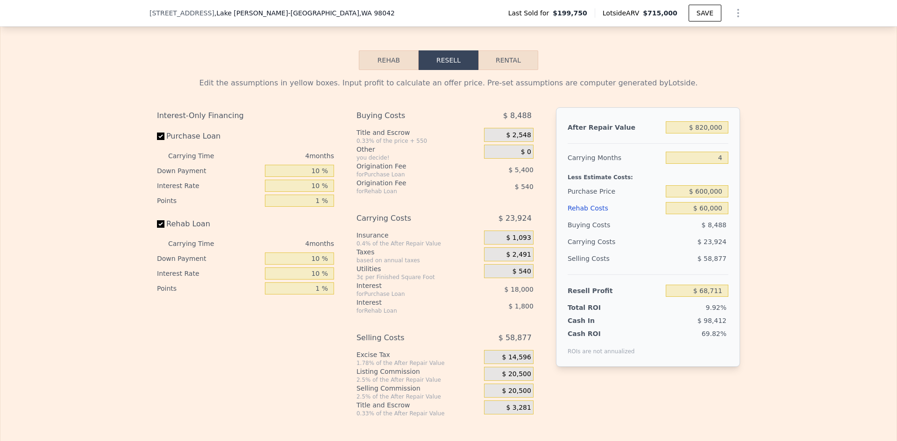
click at [515, 379] on span "$ 20,500" at bounding box center [516, 374] width 29 height 8
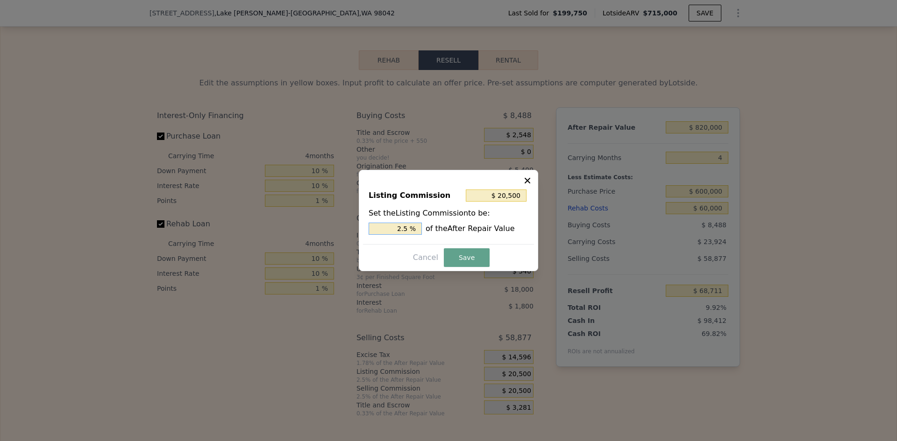
drag, startPoint x: 402, startPoint y: 228, endPoint x: 409, endPoint y: 227, distance: 6.6
click at [409, 227] on input "2.5 %" at bounding box center [394, 229] width 53 height 12
type input "$ 16,400"
type input "2 %"
click at [456, 254] on button "Save" at bounding box center [467, 257] width 46 height 19
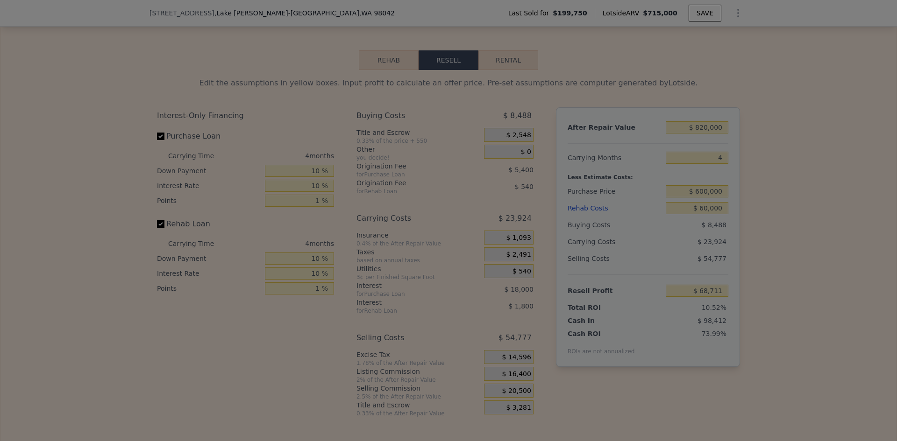
type input "$ 72,811"
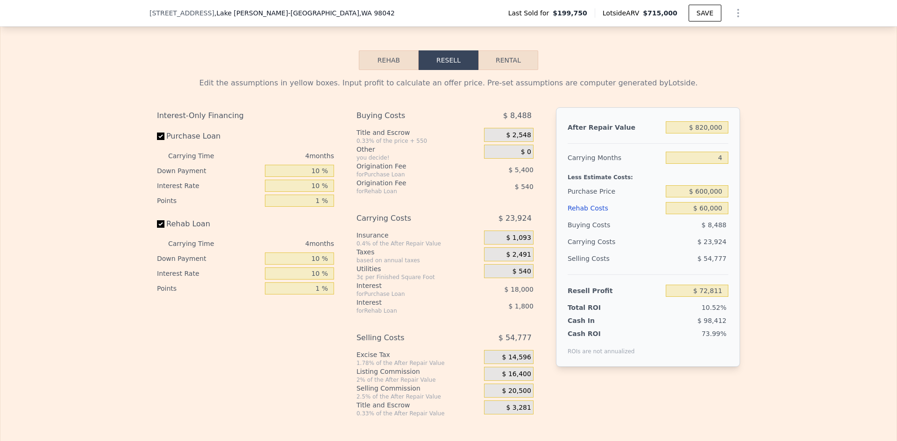
type input "$ 715,000"
type input "6"
type input "$ 0"
type input "$ 443,867"
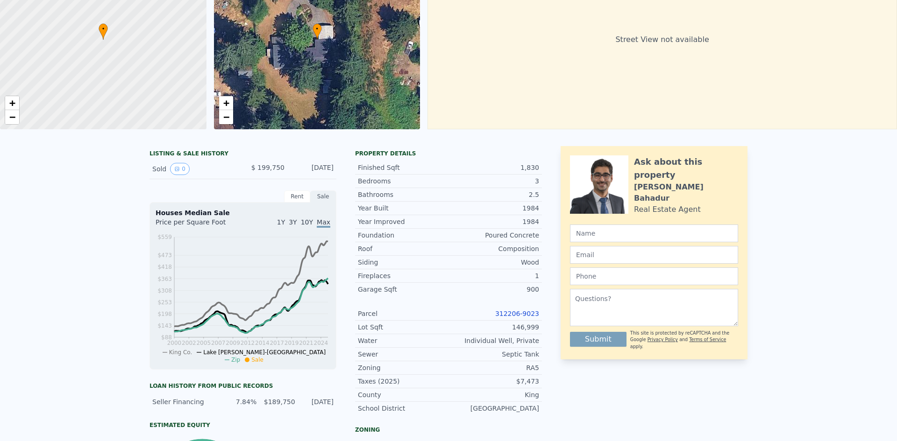
scroll to position [0, 0]
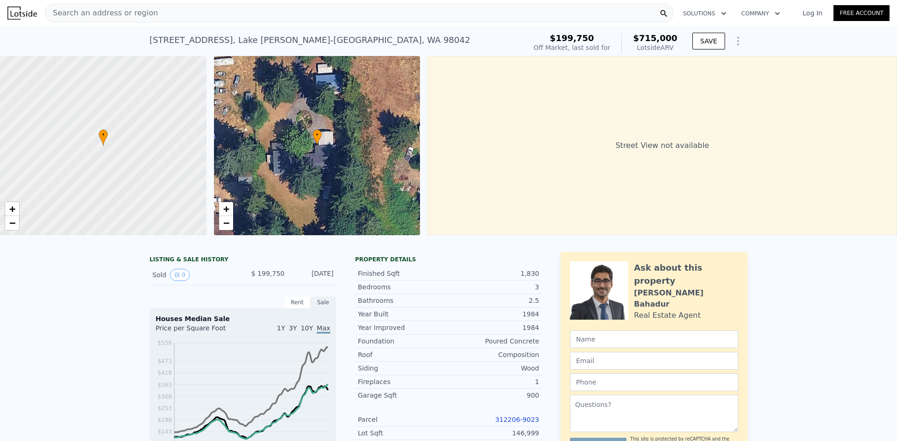
click at [100, 16] on span "Search an address or region" at bounding box center [101, 12] width 113 height 11
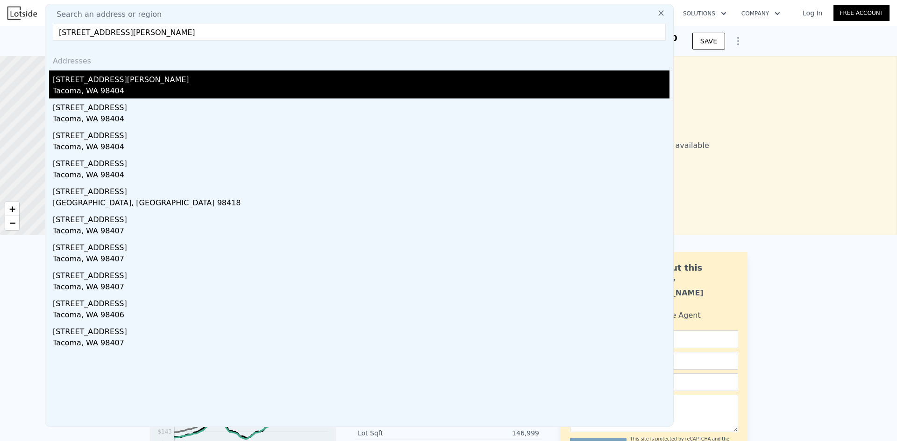
type input "[STREET_ADDRESS][PERSON_NAME]"
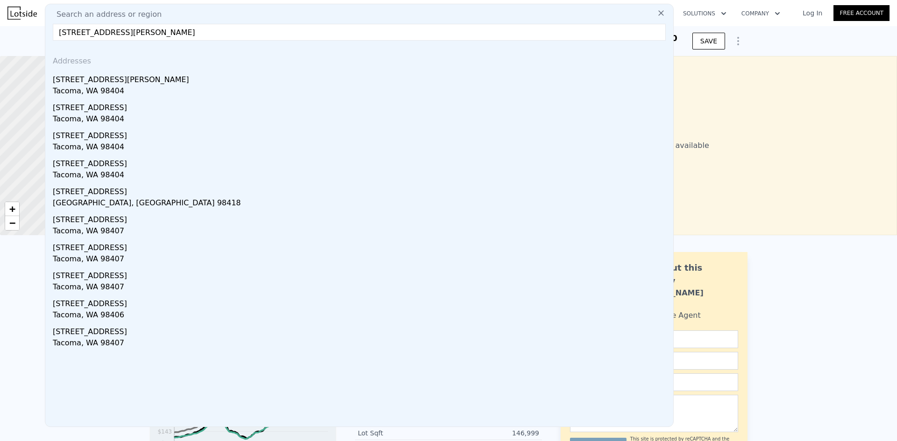
click at [121, 76] on div "[STREET_ADDRESS][PERSON_NAME]" at bounding box center [361, 78] width 616 height 15
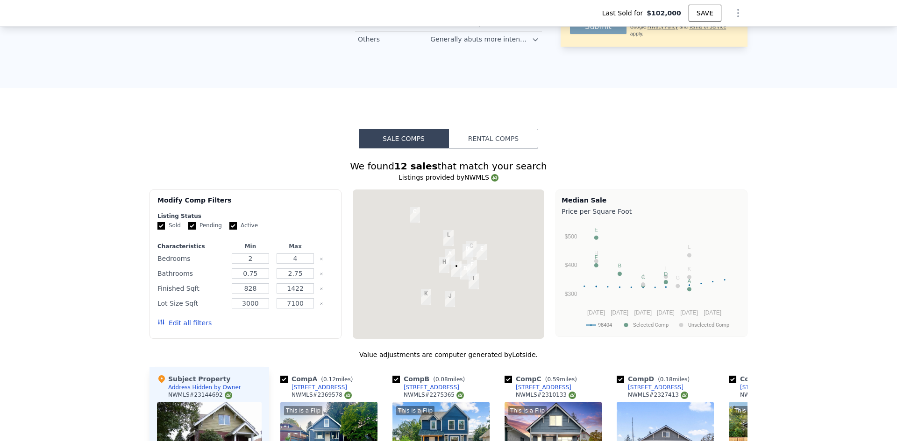
scroll to position [977, 0]
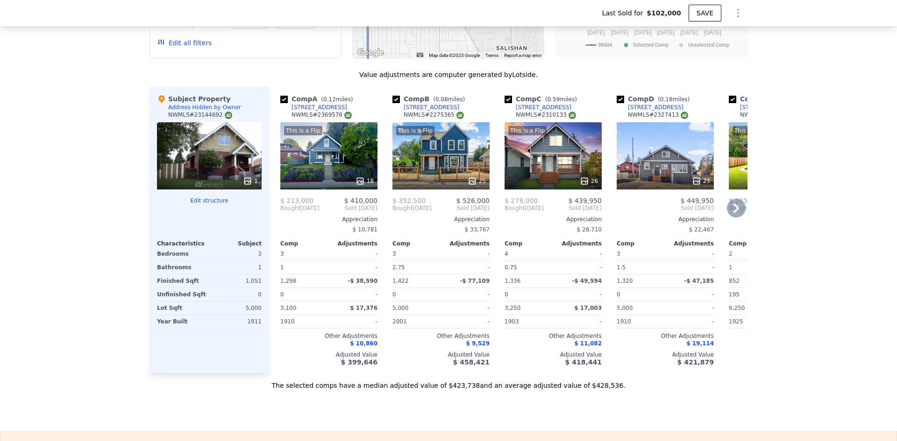
click at [736, 212] on icon at bounding box center [736, 208] width 19 height 19
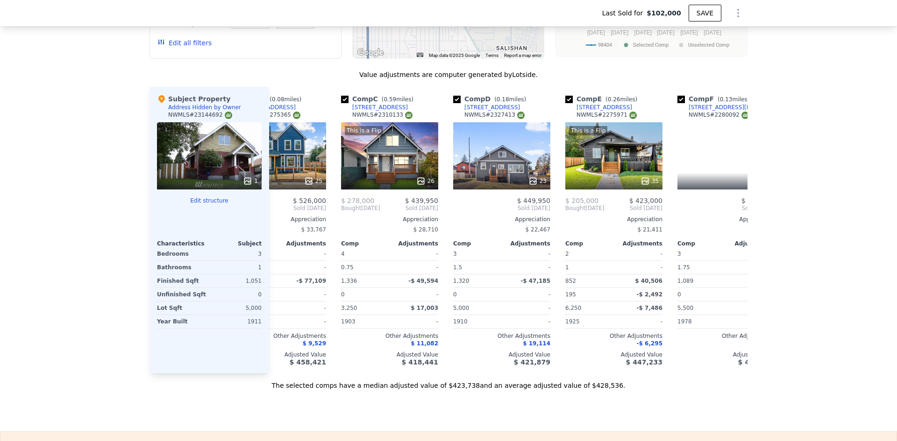
scroll to position [0, 224]
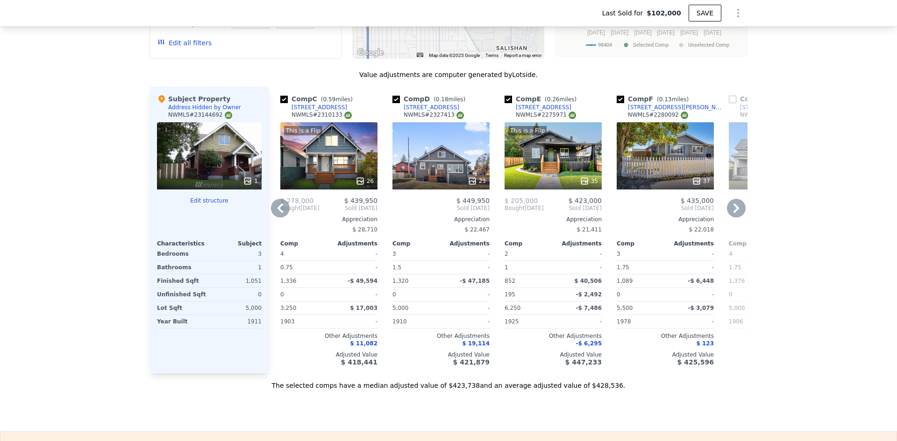
click at [278, 214] on icon at bounding box center [280, 208] width 19 height 19
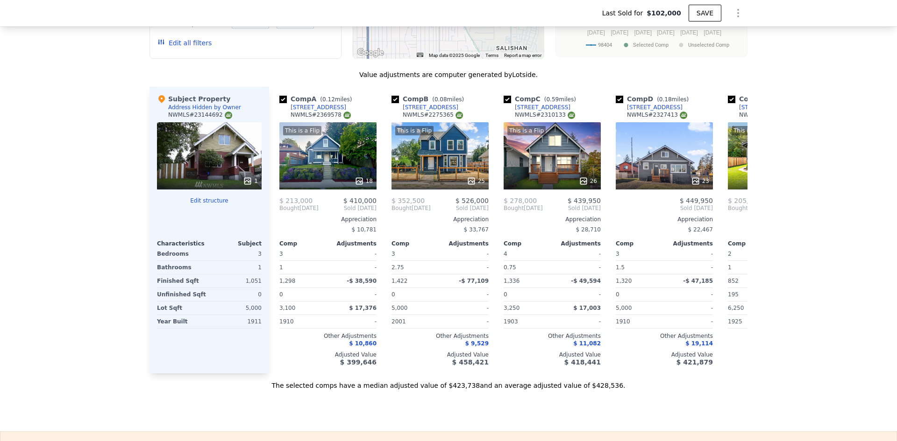
scroll to position [0, 0]
click at [733, 213] on icon at bounding box center [736, 208] width 6 height 9
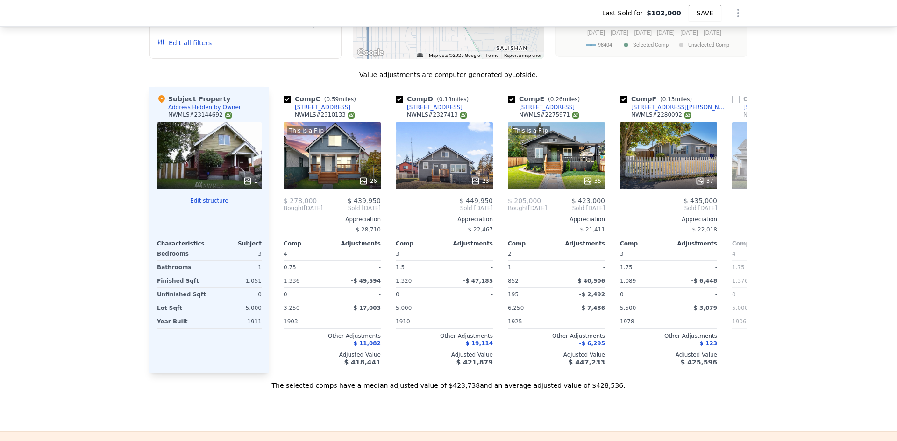
scroll to position [0, 224]
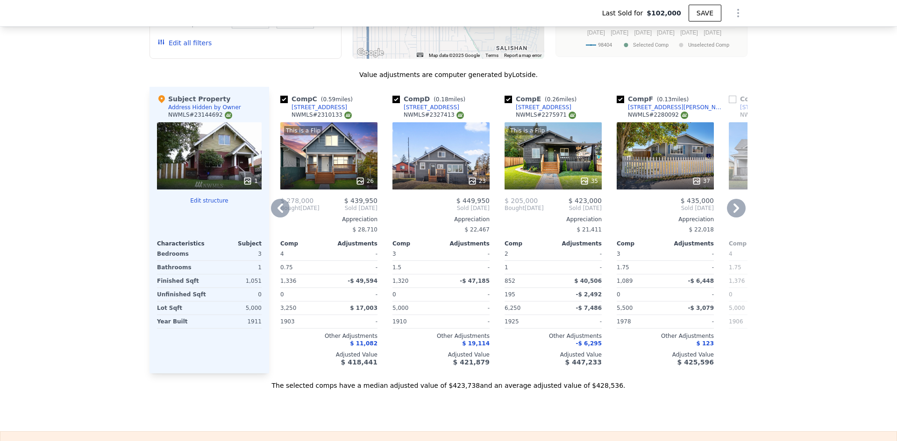
click at [283, 209] on icon at bounding box center [280, 208] width 19 height 19
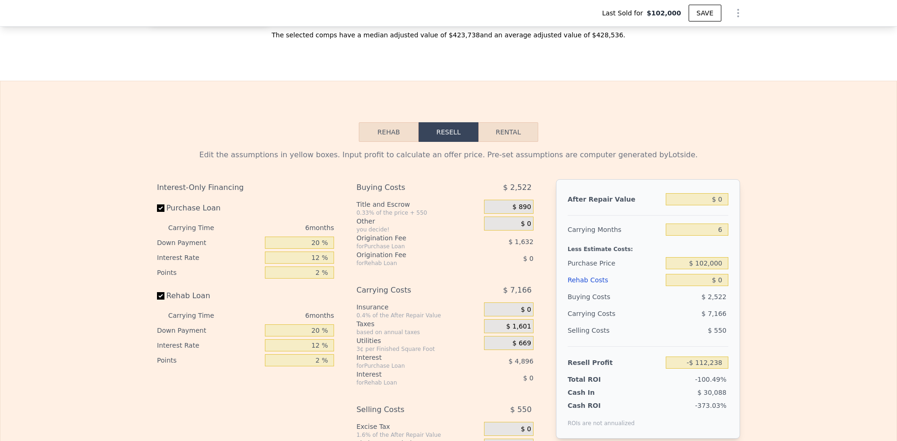
scroll to position [1351, 0]
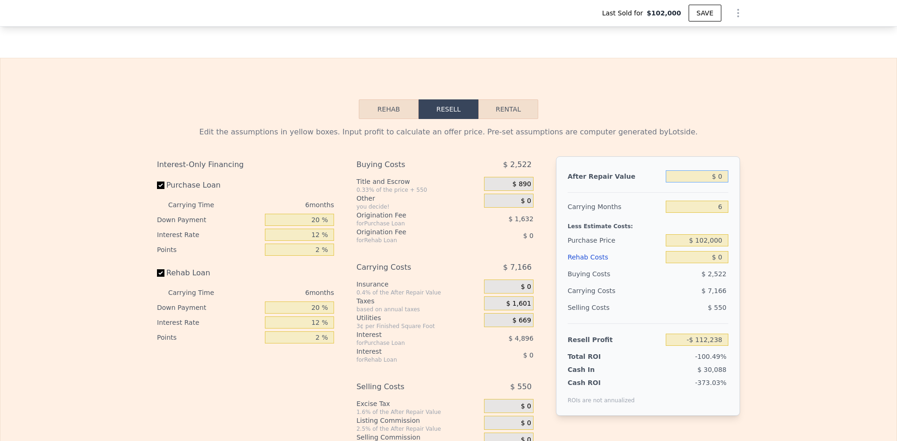
click at [722, 183] on input "$ 0" at bounding box center [696, 176] width 63 height 12
type input "$ 400"
type input "-$ 111,866"
type input "$ 400,000"
type input "$ 259,230"
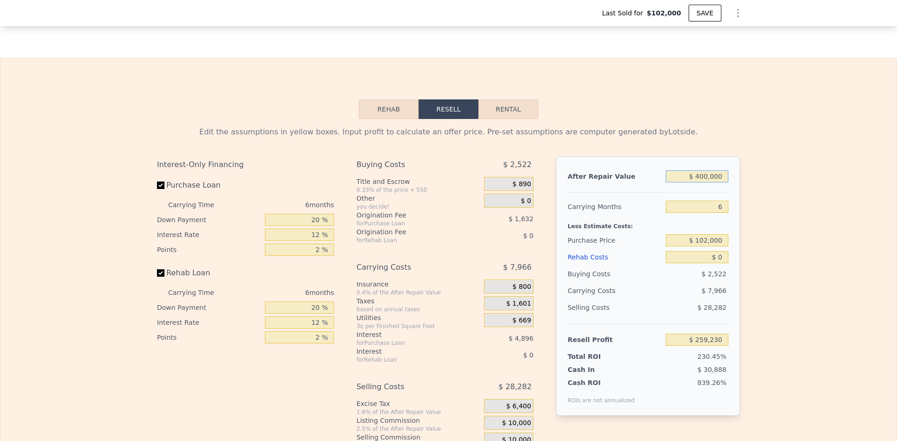
type input "$ 400,000"
drag, startPoint x: 720, startPoint y: 221, endPoint x: 716, endPoint y: 214, distance: 8.4
click at [713, 213] on input "6" at bounding box center [696, 207] width 63 height 12
type input "4"
type input "$ 261,886"
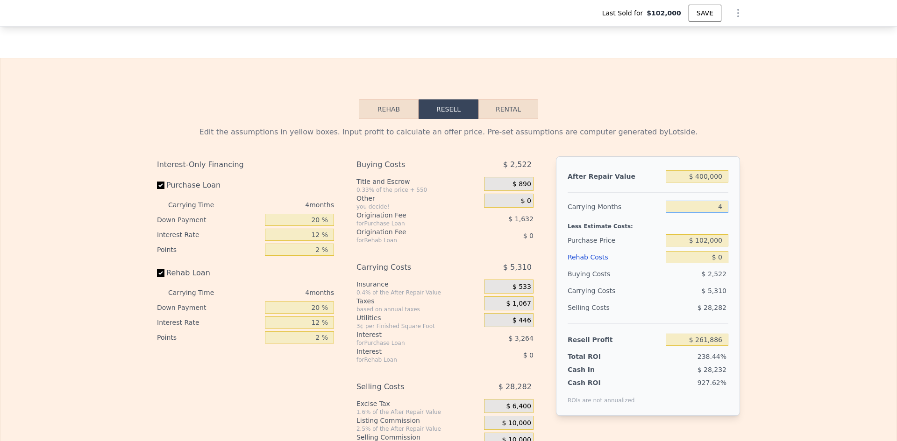
type input "4"
click at [710, 247] on input "$ 102,000" at bounding box center [696, 240] width 63 height 12
type input "$ 200,000"
click at [718, 263] on input "$ 0" at bounding box center [696, 257] width 63 height 12
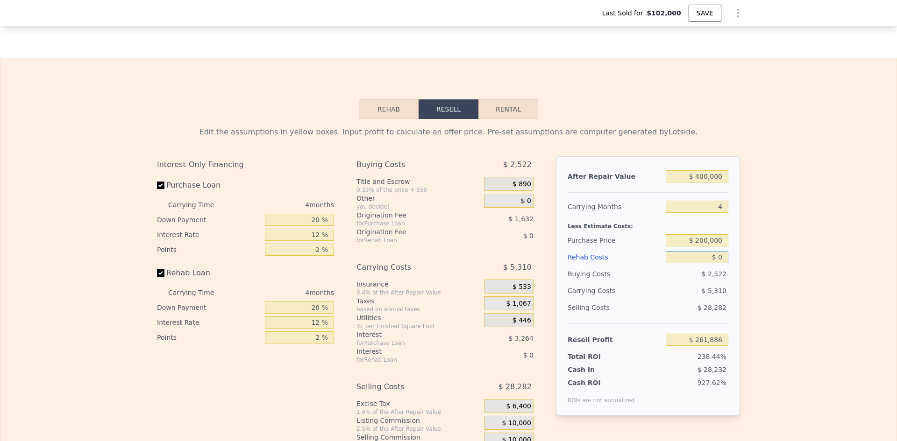
type input "$ 158,856"
type input "$ 6,000"
type input "$ 158,795"
type input "$ 60,000"
type input "$ 95,976"
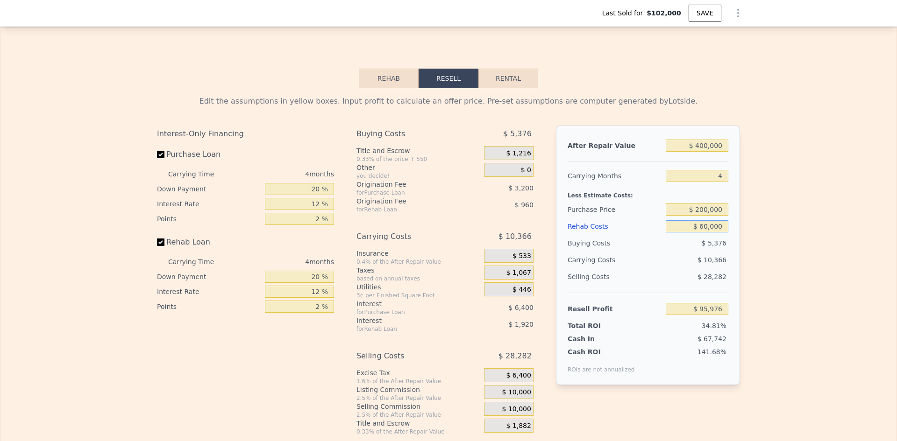
scroll to position [1398, 0]
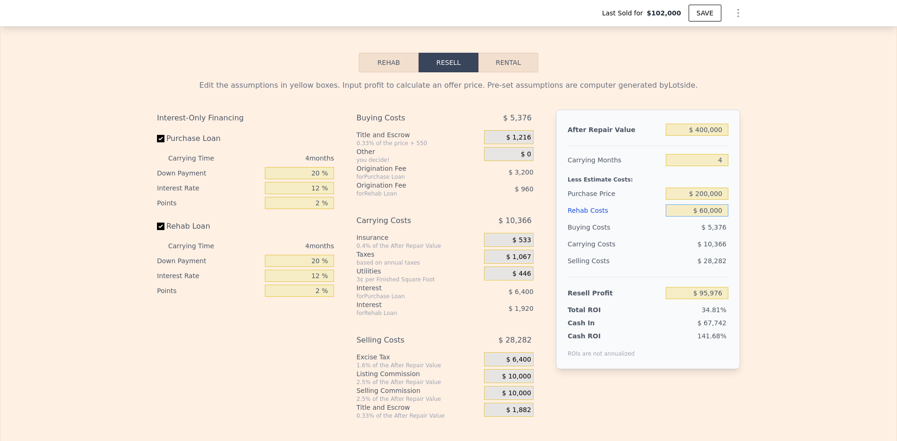
type input "$ 60,000"
click at [314, 179] on input "20 %" at bounding box center [299, 173] width 69 height 12
type input "10 %"
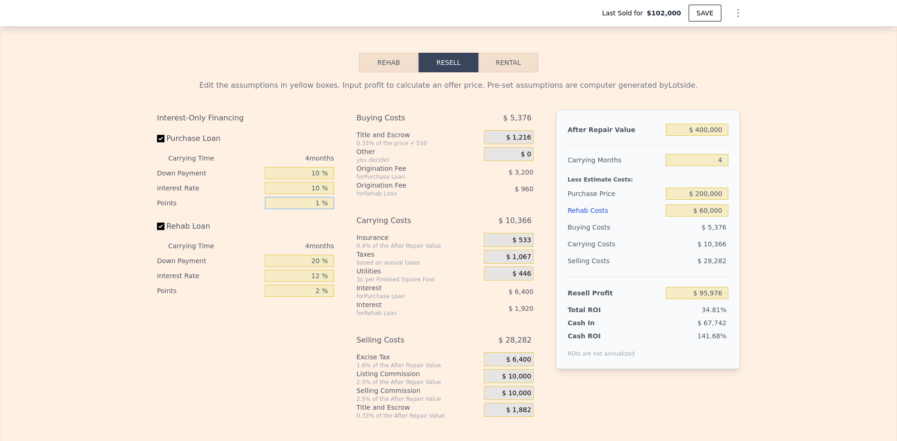
type input "1 %"
type input "$ 97,776"
type input "10 %"
type input "1 %"
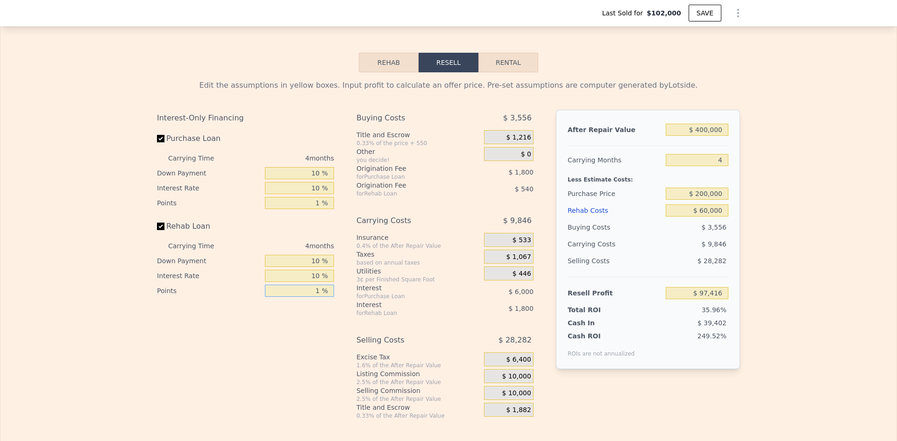
type input "$ 98,316"
type input "1 %"
click at [522, 381] on span "$ 10,000" at bounding box center [516, 377] width 29 height 8
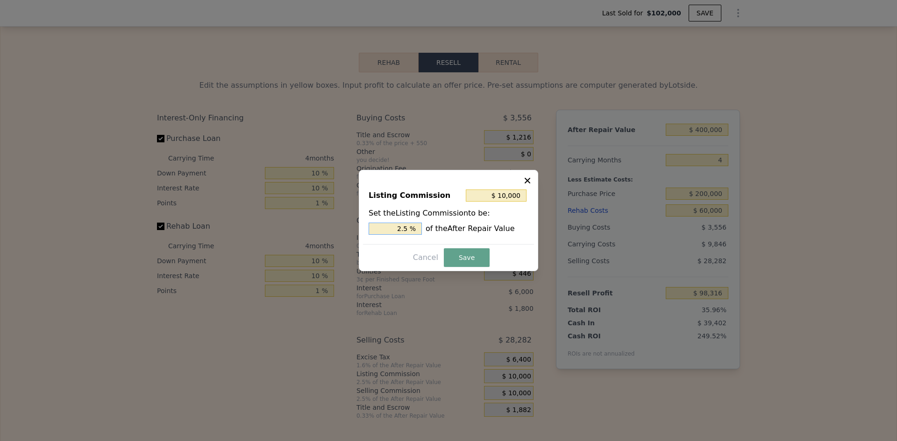
drag, startPoint x: 404, startPoint y: 228, endPoint x: 412, endPoint y: 226, distance: 8.3
click at [412, 226] on input "2.5 %" at bounding box center [394, 229] width 53 height 12
type input "$ 8,000"
type input "2 %"
click at [462, 258] on button "Save" at bounding box center [467, 257] width 46 height 19
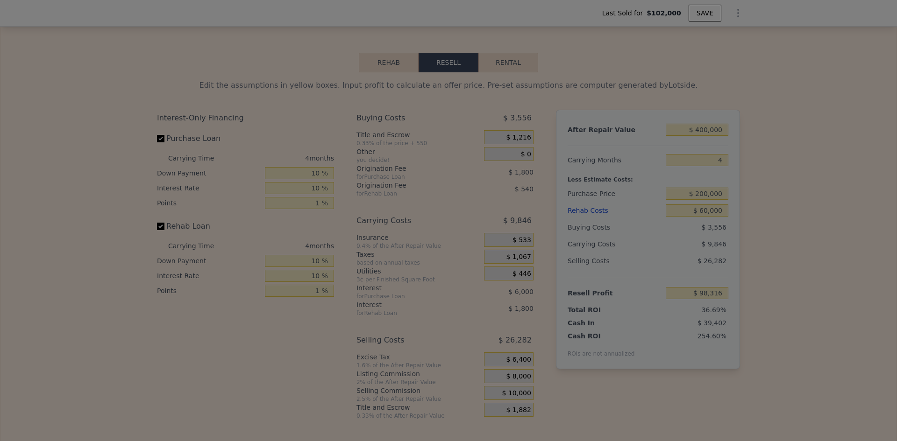
type input "$ 100,316"
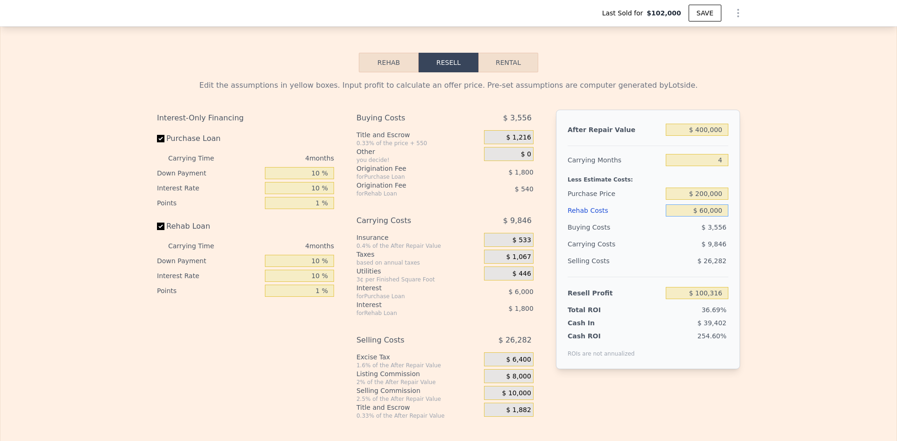
click at [701, 217] on input "$ 60,000" at bounding box center [696, 211] width 63 height 12
type input "$ 80,000"
type input "$ 79,536"
type input "$ 80,000"
click at [752, 214] on div "Edit the assumptions in yellow boxes. Input profit to calculate an offer price.…" at bounding box center [448, 245] width 896 height 347
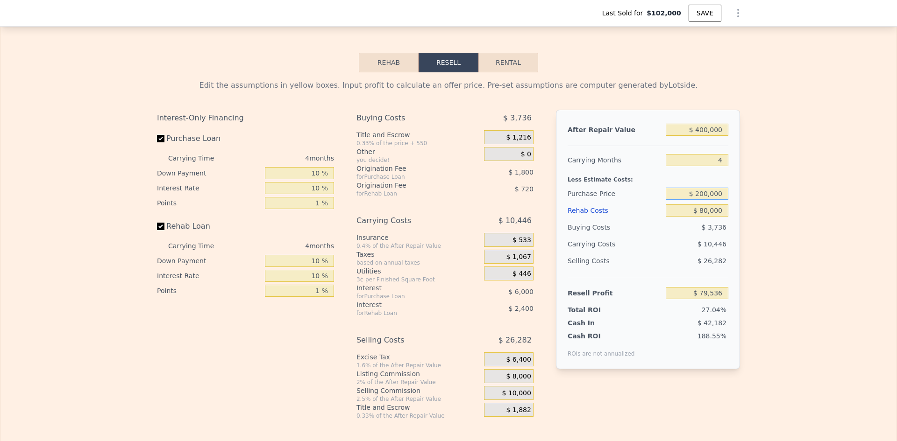
drag, startPoint x: 699, startPoint y: 206, endPoint x: 705, endPoint y: 205, distance: 5.2
click at [705, 200] on input "$ 200,000" at bounding box center [696, 194] width 63 height 12
type input "$ 250,000"
click at [756, 203] on div "Edit the assumptions in yellow boxes. Input profit to calculate an offer price.…" at bounding box center [448, 245] width 896 height 347
type input "$ 27,419"
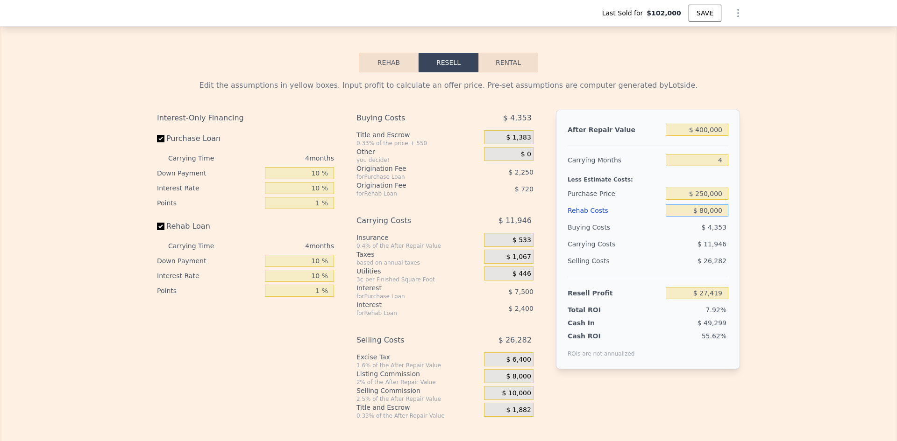
click at [700, 217] on input "$ 80,000" at bounding box center [696, 211] width 63 height 12
type input "$ 60,000"
type input "$ 48,199"
type input "$ 60,000"
click at [699, 200] on input "$ 250,000" at bounding box center [696, 194] width 63 height 12
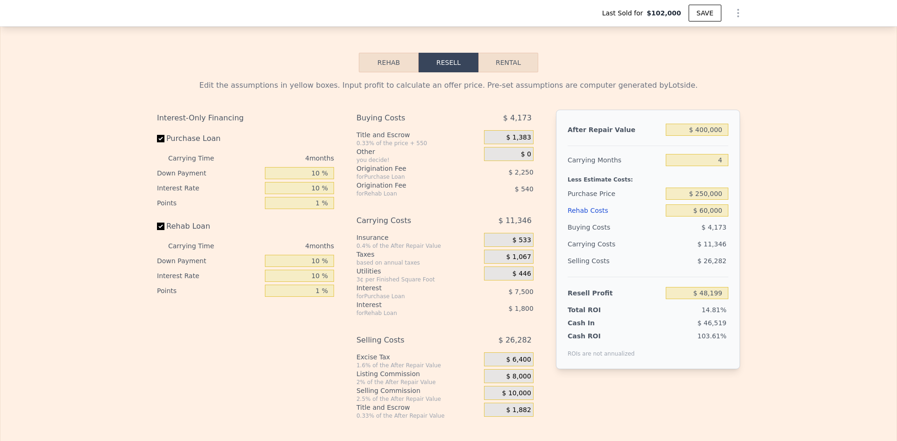
click at [756, 204] on div "Edit the assumptions in yellow boxes. Input profit to calculate an offer price.…" at bounding box center [448, 245] width 896 height 347
click at [699, 200] on input "$ 250,000" at bounding box center [696, 194] width 63 height 12
type input "$ 230,000"
click at [801, 237] on div "Edit the assumptions in yellow boxes. Input profit to calculate an offer price.…" at bounding box center [448, 245] width 896 height 347
type input "$ 69,046"
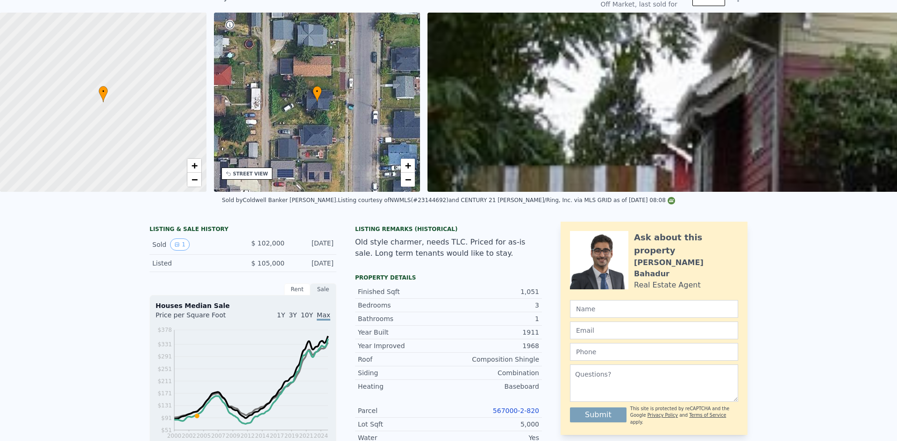
scroll to position [3, 0]
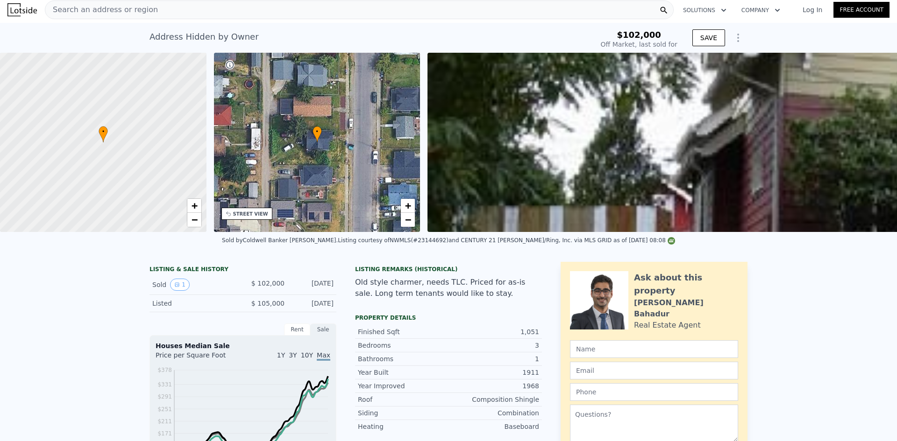
click at [141, 9] on span "Search an address or region" at bounding box center [101, 9] width 113 height 11
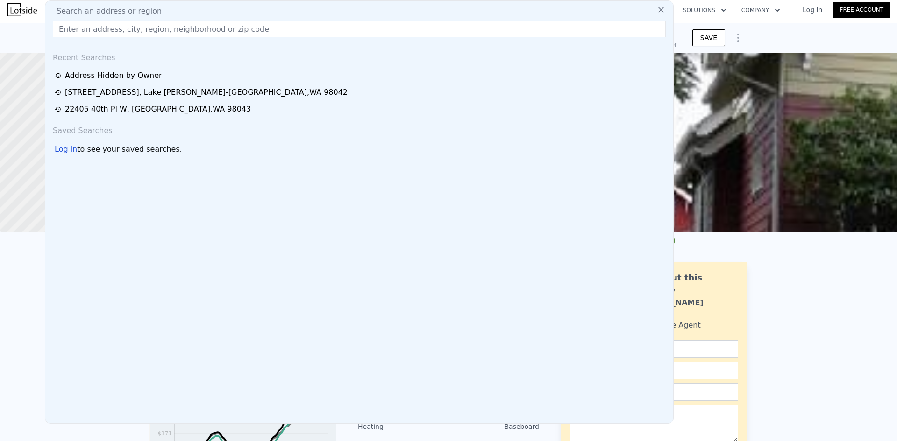
type input "$ 425,000"
type input "6"
type input "$ 0"
type input "$ 282,447"
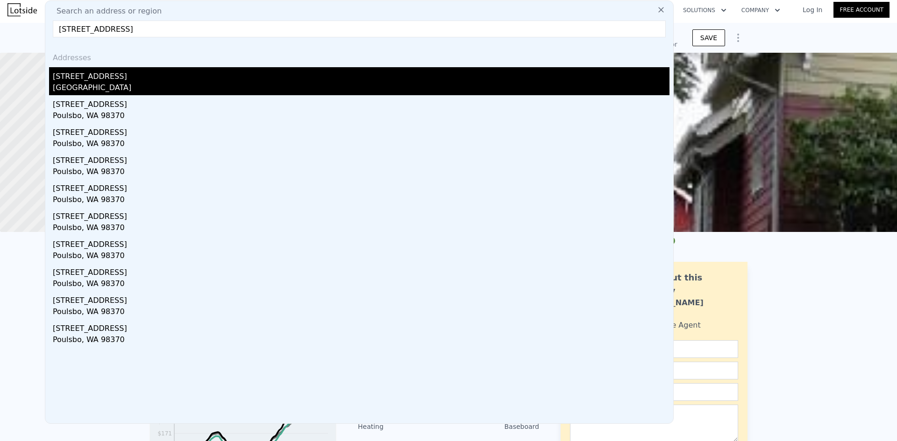
type input "[STREET_ADDRESS]"
drag, startPoint x: 127, startPoint y: 80, endPoint x: 596, endPoint y: 135, distance: 472.4
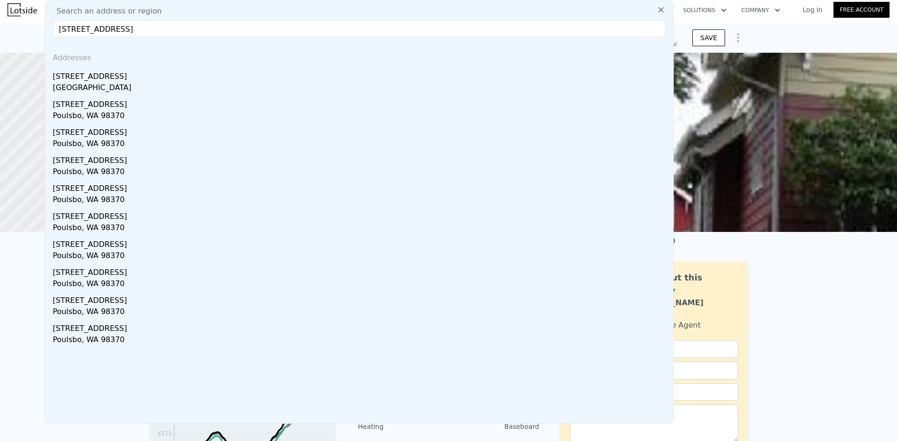
click at [125, 80] on div "[STREET_ADDRESS]" at bounding box center [361, 74] width 616 height 15
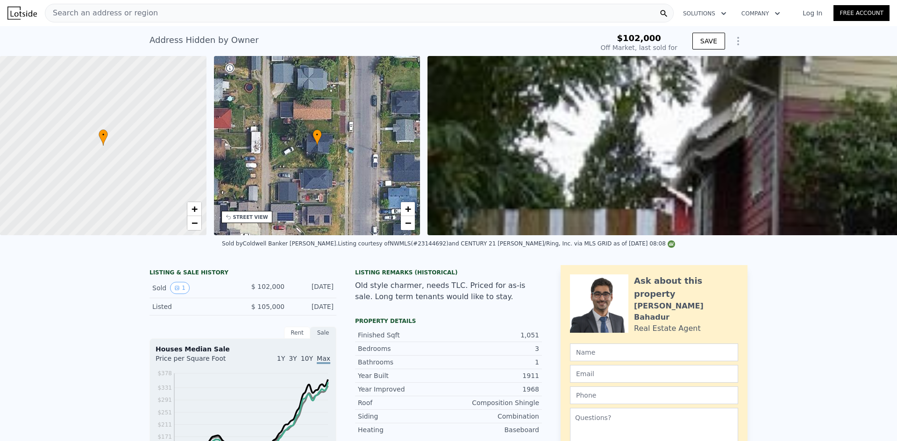
click at [129, 12] on span "Search an address or region" at bounding box center [101, 12] width 113 height 11
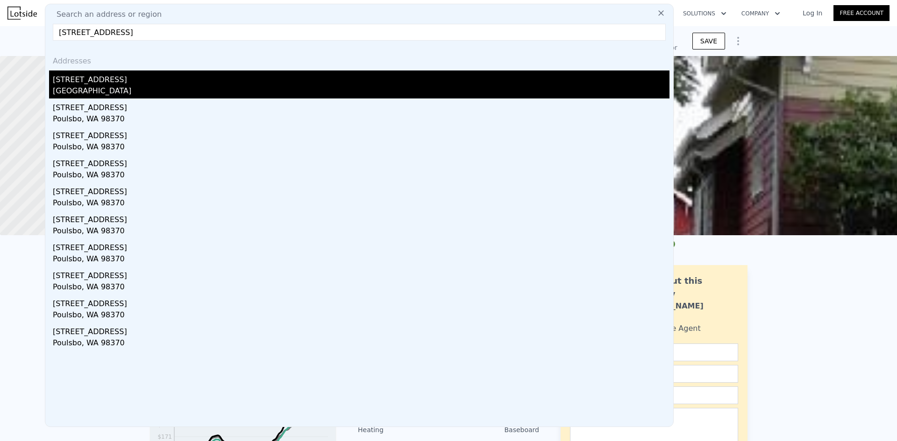
type input "[STREET_ADDRESS]"
click at [142, 87] on div "[GEOGRAPHIC_DATA]" at bounding box center [361, 91] width 616 height 13
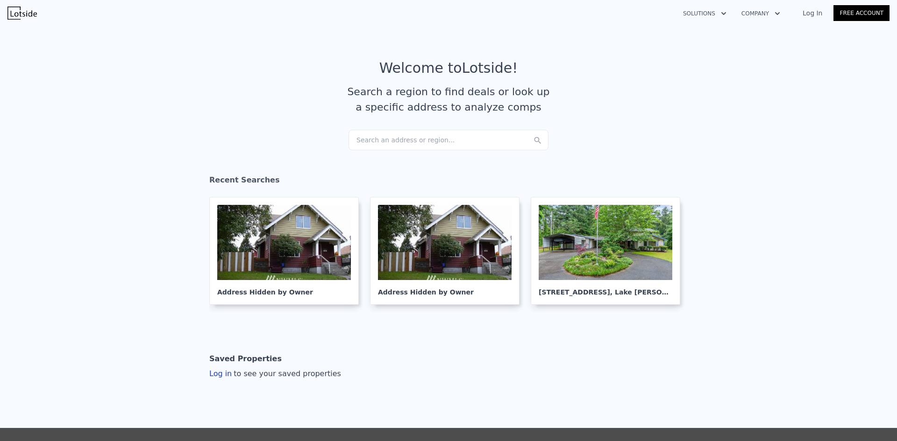
click at [381, 141] on div "Search an address or region..." at bounding box center [448, 140] width 200 height 21
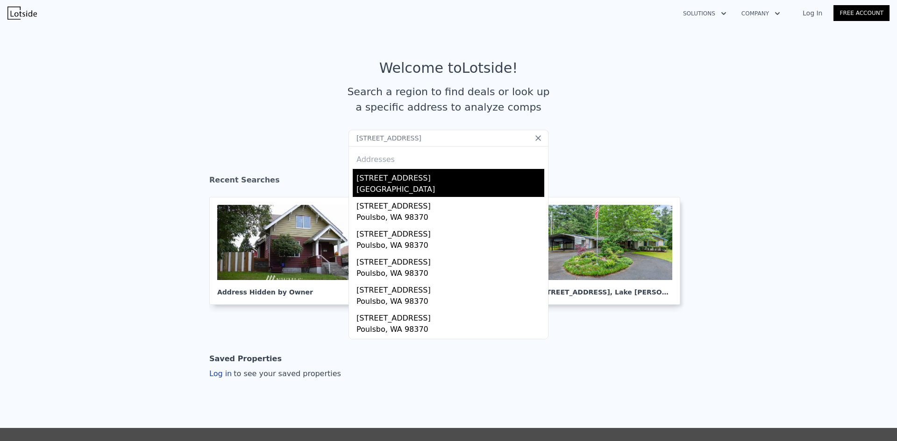
type input "[STREET_ADDRESS]"
click at [405, 182] on div "[STREET_ADDRESS]" at bounding box center [450, 176] width 188 height 15
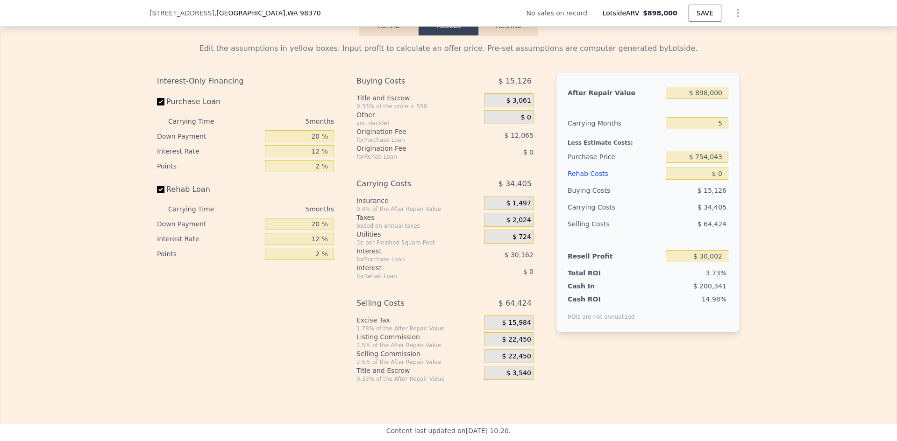
scroll to position [1304, 0]
click at [710, 98] on input "$ 898,000" at bounding box center [696, 92] width 63 height 12
type input "$ 800"
type input "-$ 801,885"
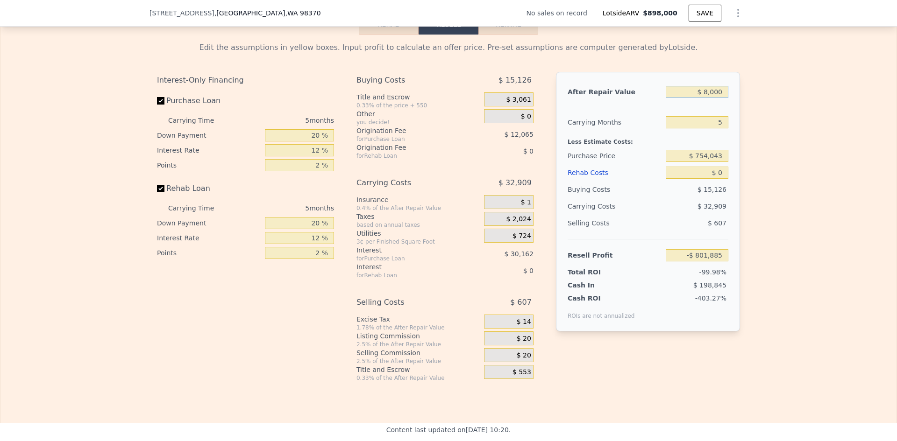
type input "$ 80,000"
type input "-$ 728,450"
type input "$ 800,000"
type input "-$ 60,864"
type input "$ 898,000"
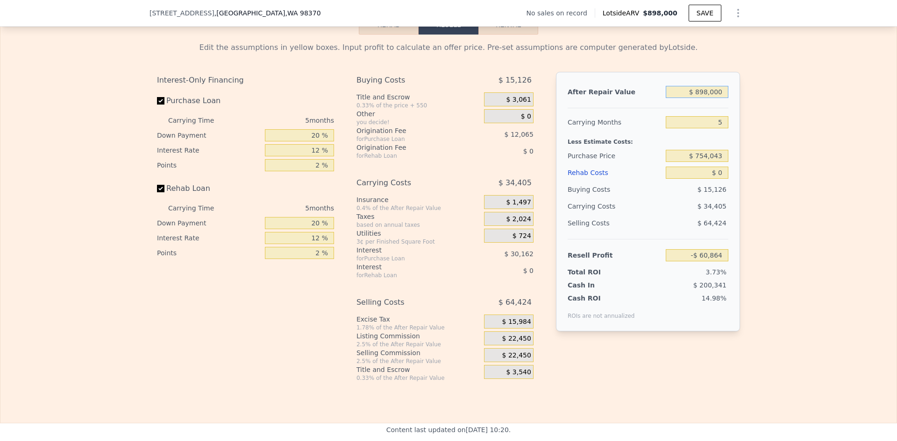
type input "$ 30,002"
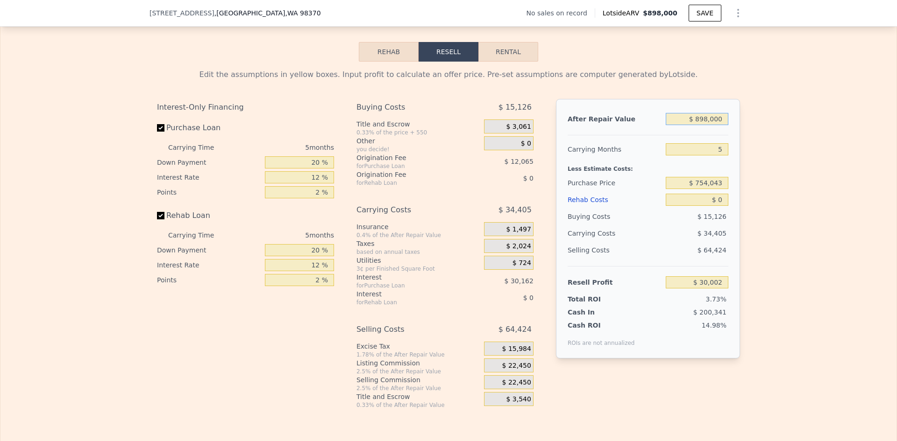
scroll to position [1351, 0]
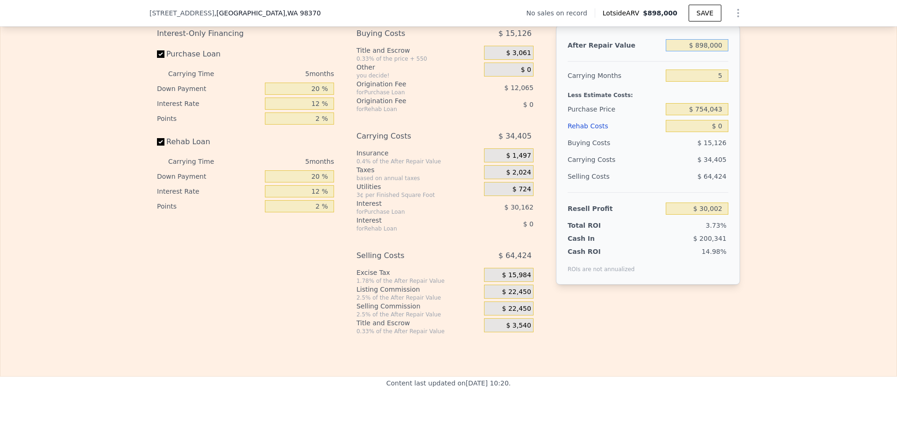
click at [711, 51] on input "$ 898,000" at bounding box center [696, 45] width 63 height 12
type input "$ 7"
type input "-$ 802,620"
type input "$ 720"
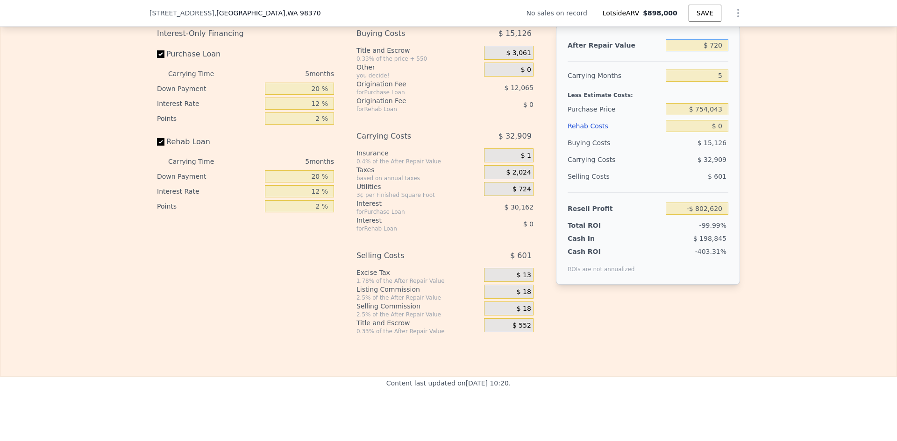
type input "-$ 801,959"
type input "$ 720,000"
type input "-$ 135,041"
type input "$ 720,000"
click at [716, 82] on input "5" at bounding box center [696, 76] width 63 height 12
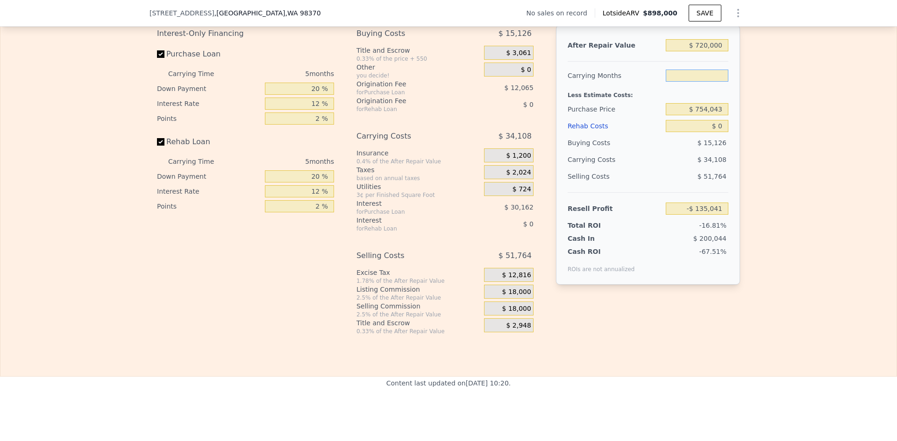
type input "4"
type input "-$ 128,219"
type input "4"
click at [708, 115] on input "$ 754,043" at bounding box center [696, 109] width 63 height 12
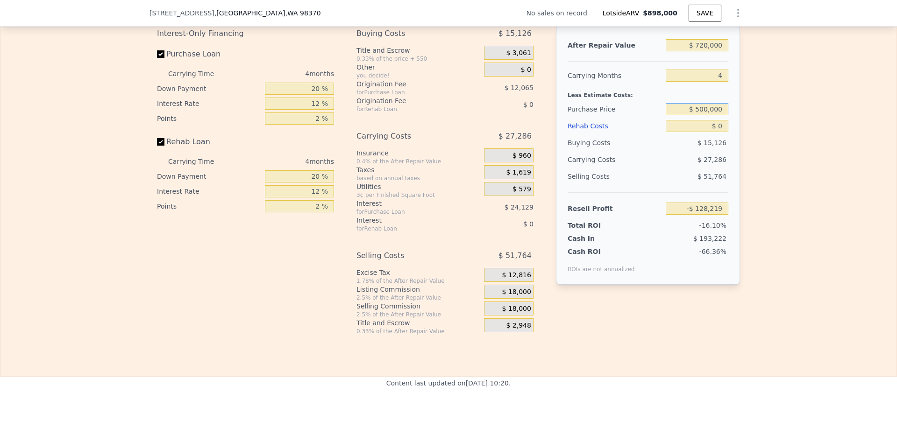
type input "$ 500,000"
click at [720, 132] on input "$ 0" at bounding box center [696, 126] width 63 height 12
type input "$ 138,863"
type input "$ 20,000"
type input "$ 117,903"
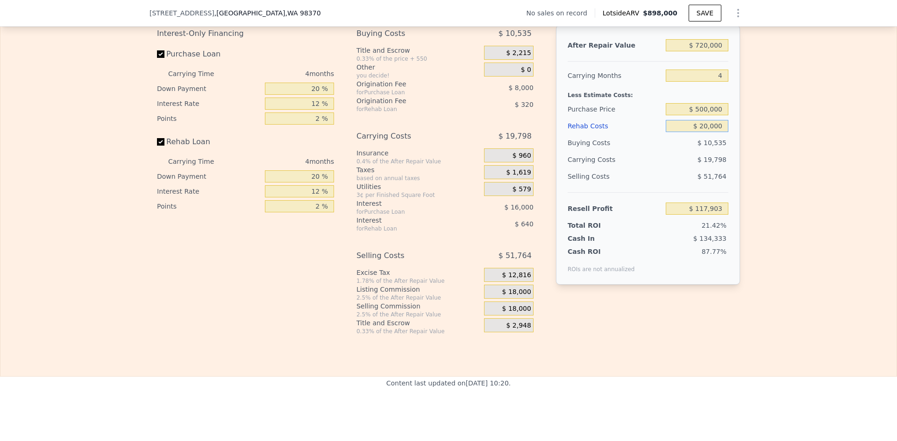
type input "$ 20,000"
click at [768, 140] on div "Edit the assumptions in yellow boxes. Input profit to calculate an offer price.…" at bounding box center [448, 161] width 896 height 347
drag, startPoint x: 699, startPoint y: 122, endPoint x: 705, endPoint y: 121, distance: 5.6
click at [705, 115] on input "$ 500,000" at bounding box center [696, 109] width 63 height 12
type input "$ 520,000"
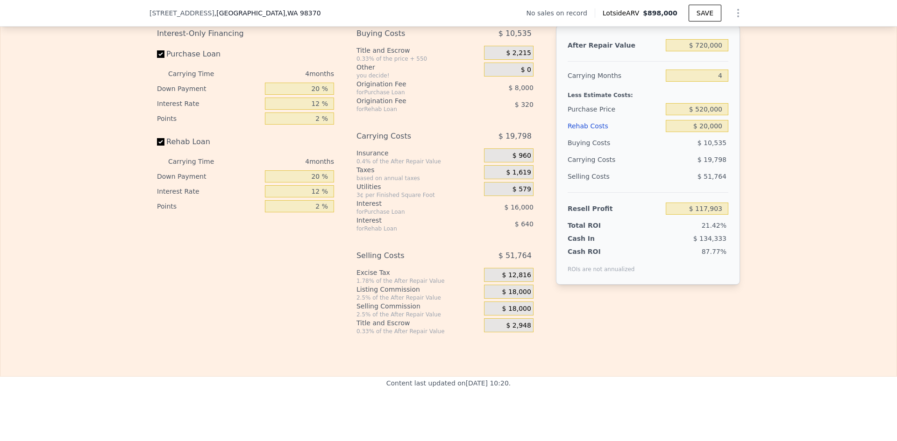
click at [840, 125] on div "Edit the assumptions in yellow boxes. Input profit to calculate an offer price.…" at bounding box center [448, 161] width 896 height 347
type input "$ 96,876"
click at [314, 95] on input "20 %" at bounding box center [299, 89] width 69 height 12
type input "10 %"
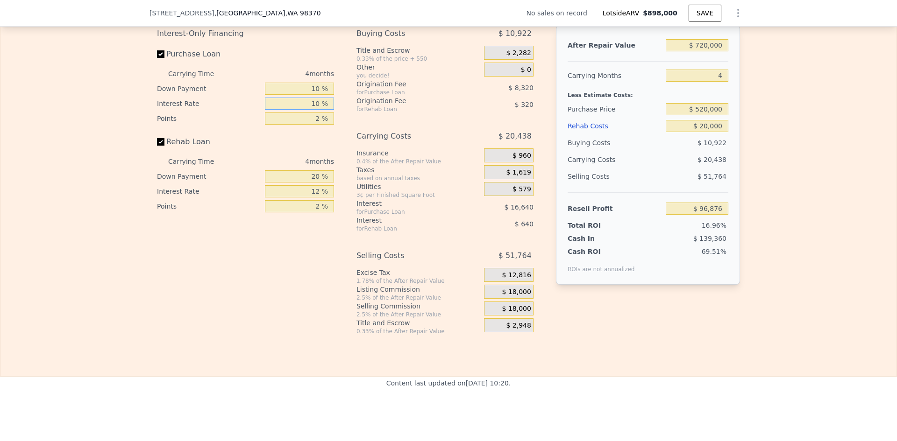
type input "10 %"
type input "1 %"
type input "$ 101,556"
type input "1 %"
type input "10 %"
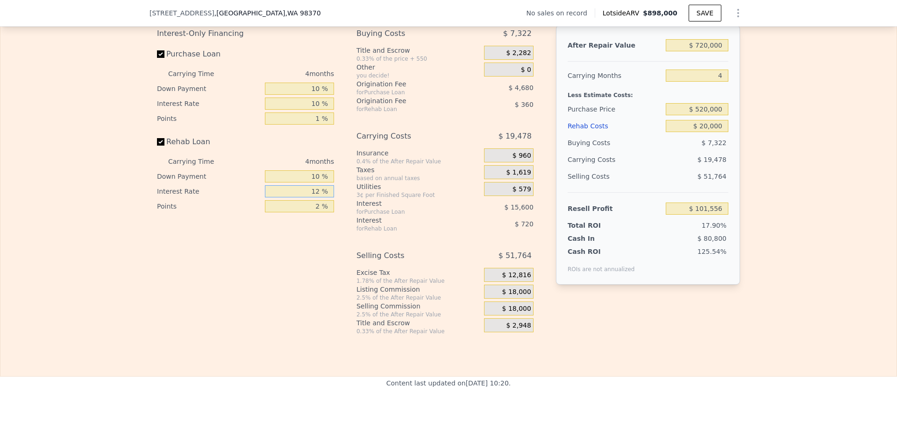
type input "$ 101,436"
type input "10 %"
type input "$ 101,556"
type input "1 %"
type input "$ 101,736"
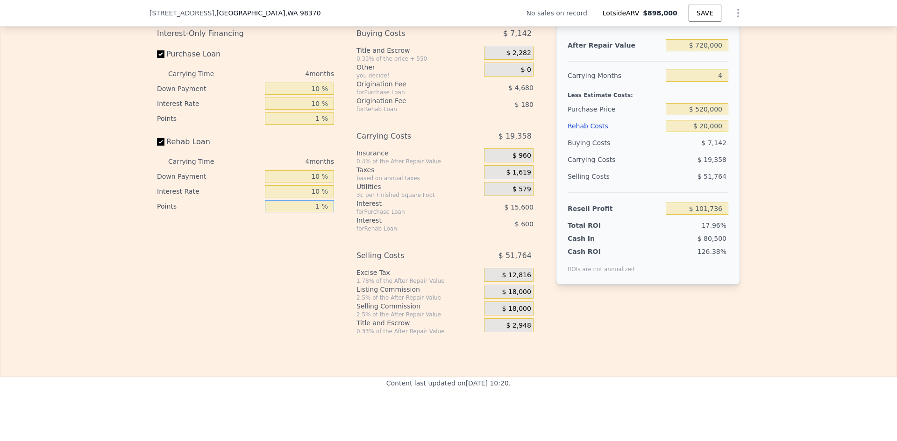
type input "1 %"
type input "$ 898,000"
type input "5"
type input "$ 0"
type input "$ 30,002"
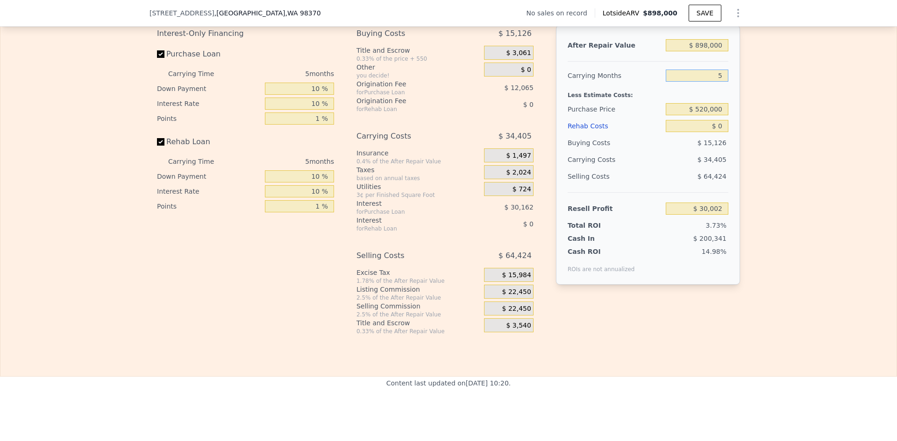
drag, startPoint x: 720, startPoint y: 89, endPoint x: 691, endPoint y: 93, distance: 29.3
click at [691, 82] on input "5" at bounding box center [696, 76] width 63 height 12
click at [704, 51] on input "$ 898,000" at bounding box center [696, 45] width 63 height 12
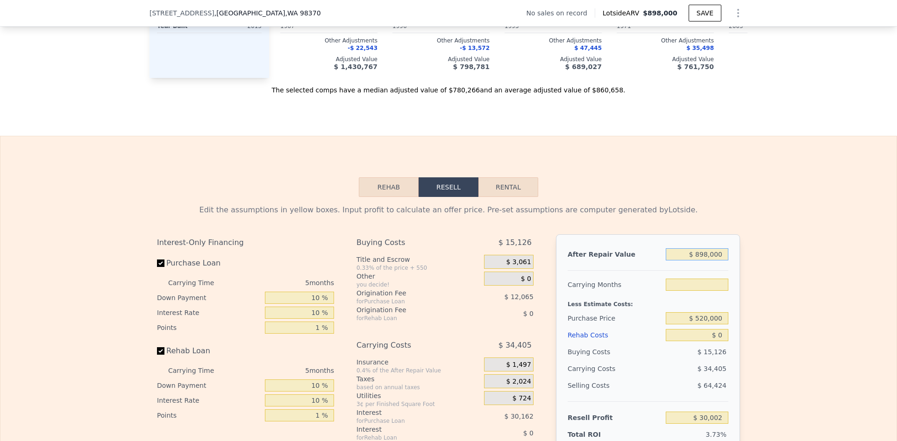
scroll to position [1257, 0]
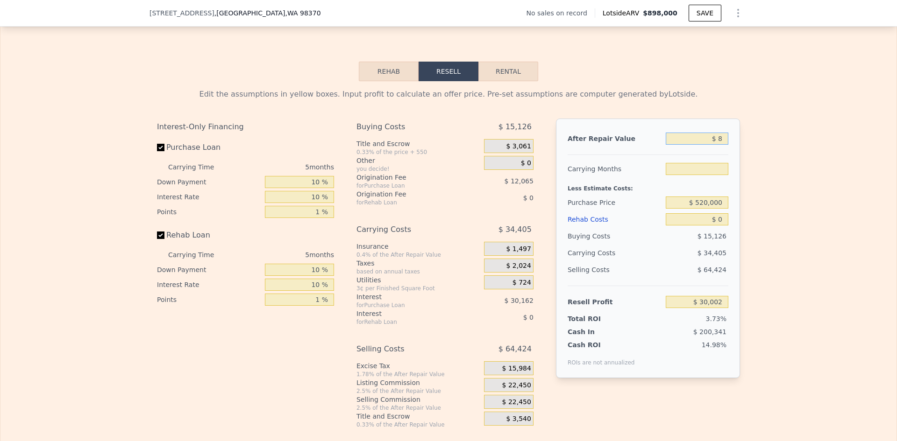
type input "$ 80"
type input "5"
type input "-$ 802,552"
type input "$ 8,000"
type input "-$ 795,209"
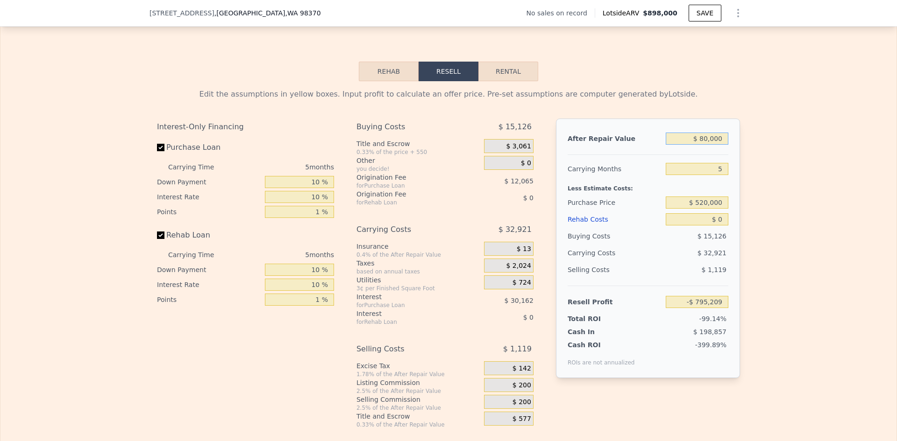
type input "$ 800,000"
type input "-$ 60,864"
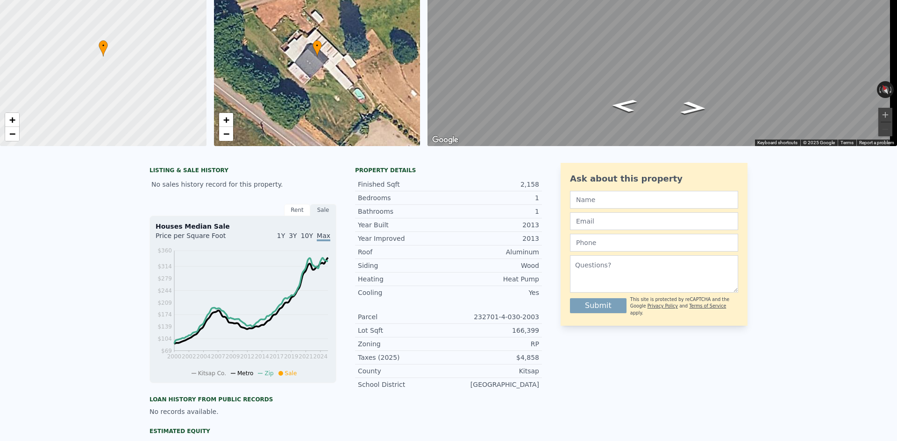
scroll to position [3, 0]
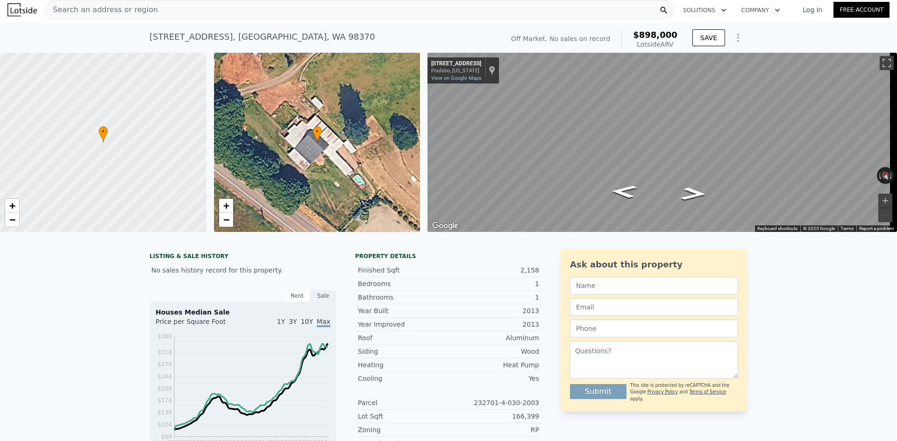
type input "$ 898,000"
type input "$ 30,002"
drag, startPoint x: 334, startPoint y: 36, endPoint x: 139, endPoint y: 41, distance: 195.2
click at [139, 41] on div "27272 Big Valley Rd NE , Kitsap County , WA 98370 No sales on record (~ARV $898…" at bounding box center [448, 38] width 897 height 30
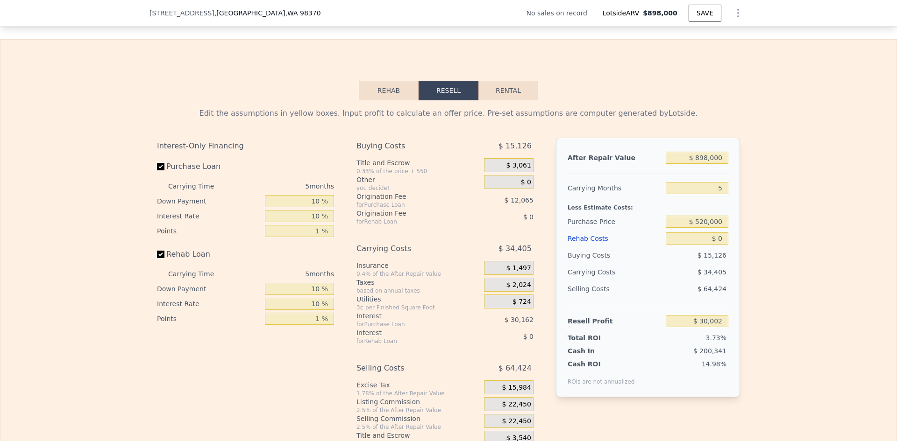
scroll to position [1257, 0]
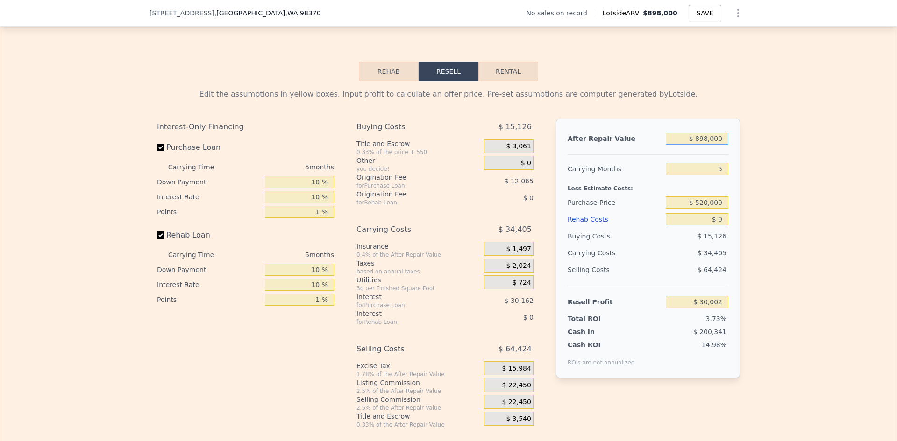
click at [706, 145] on input "$ 898,000" at bounding box center [696, 139] width 63 height 12
type input "$ 1,100"
type input "-$ 801,609"
type input "$ 1,100,000"
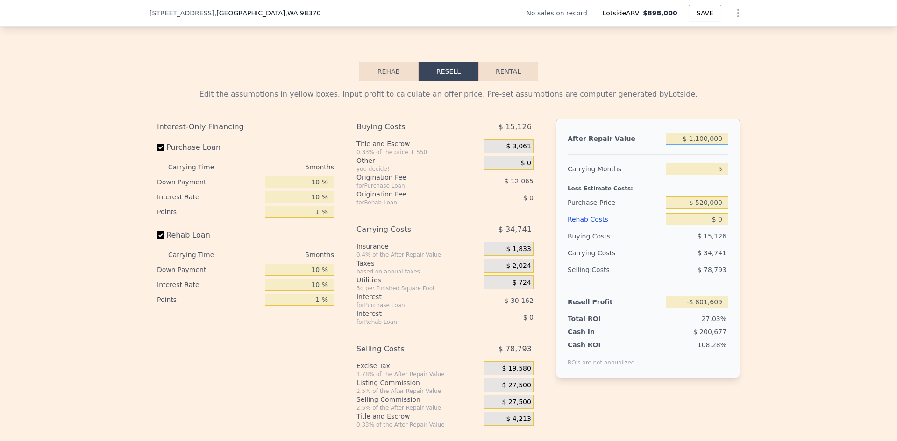
type input "$ 217,297"
type input "$ 1,100,000"
drag, startPoint x: 717, startPoint y: 182, endPoint x: 739, endPoint y: 177, distance: 22.3
click at [718, 175] on input "5" at bounding box center [696, 169] width 63 height 12
click at [713, 209] on input "$ 520,000" at bounding box center [696, 203] width 63 height 12
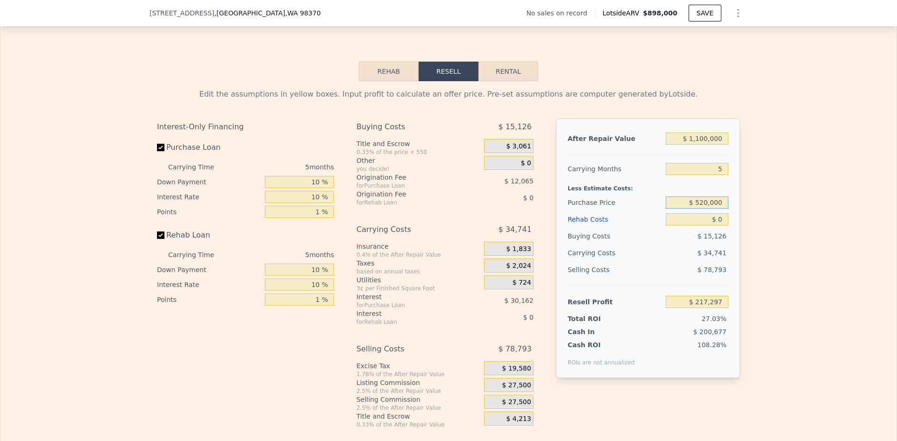
click at [713, 209] on input "$ 520,000" at bounding box center [696, 203] width 63 height 12
click at [703, 209] on input "$ 520,000" at bounding box center [696, 203] width 63 height 12
type input "$ 700,000"
click at [720, 226] on input "$ 0" at bounding box center [696, 219] width 63 height 12
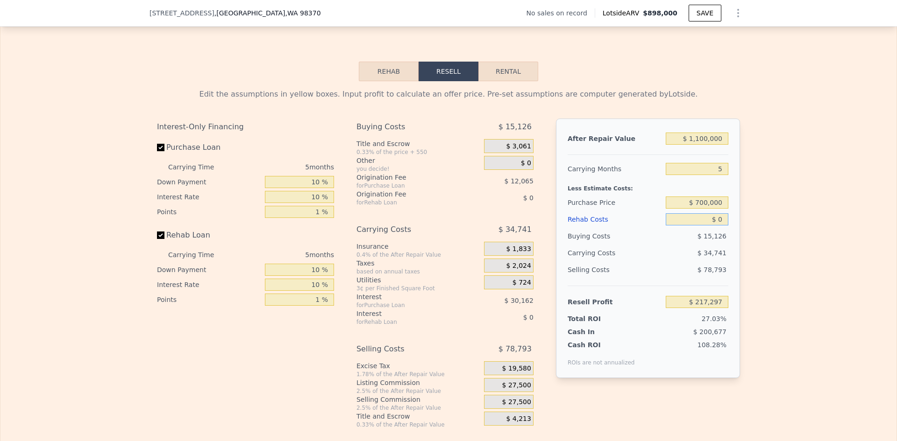
type input "$ 274,545"
type input "$ 100"
type input "$ 274,438"
type input "$ 100,000"
type input "$ 168,945"
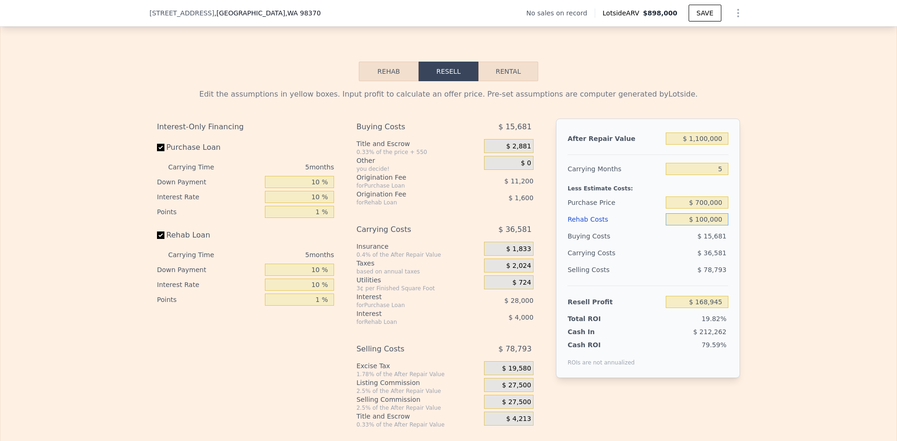
type input "$ 100,000"
drag, startPoint x: 781, startPoint y: 197, endPoint x: 774, endPoint y: 197, distance: 7.0
click at [778, 198] on div "Edit the assumptions in yellow boxes. Input profit to calculate an offer price.…" at bounding box center [448, 254] width 896 height 347
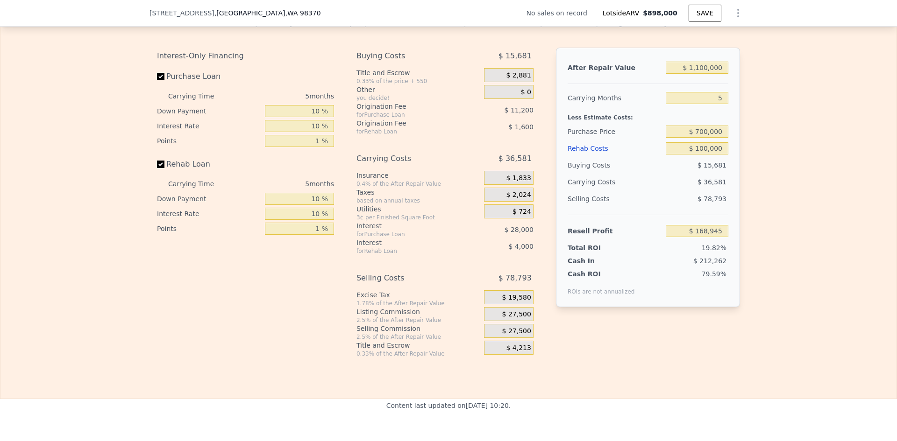
scroll to position [1351, 0]
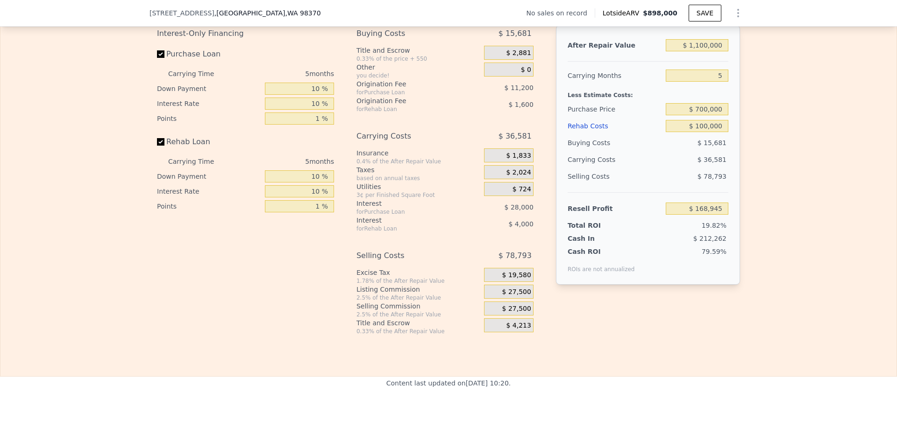
click at [521, 297] on span "$ 27,500" at bounding box center [516, 292] width 29 height 8
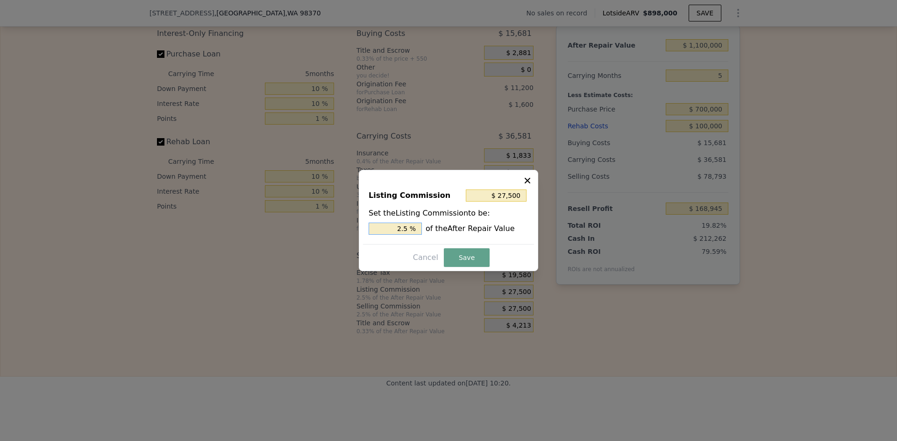
click at [410, 228] on input "2.5 %" at bounding box center [394, 229] width 53 height 12
type input "$ 22,000"
type input "2 %"
drag, startPoint x: 466, startPoint y: 254, endPoint x: 617, endPoint y: 234, distance: 153.1
click at [466, 254] on button "Save" at bounding box center [467, 257] width 46 height 19
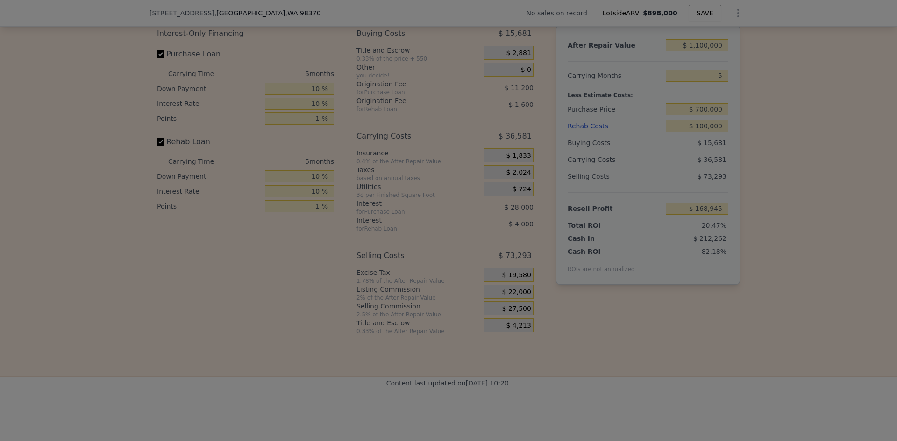
type input "$ 174,445"
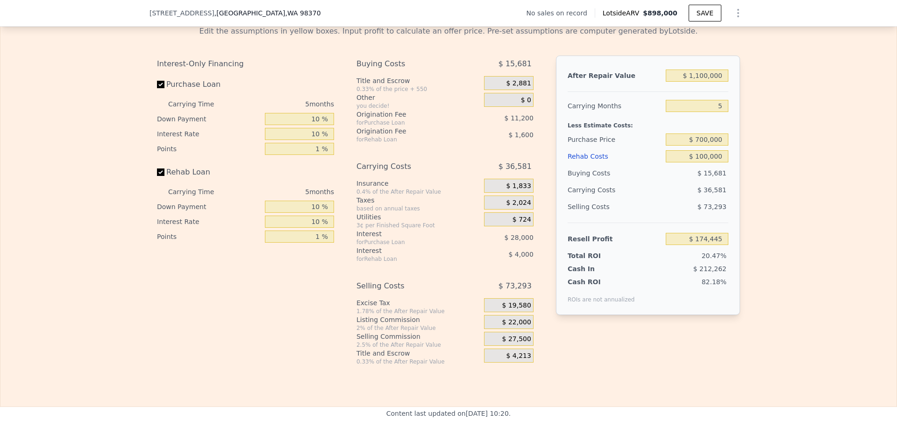
scroll to position [1304, 0]
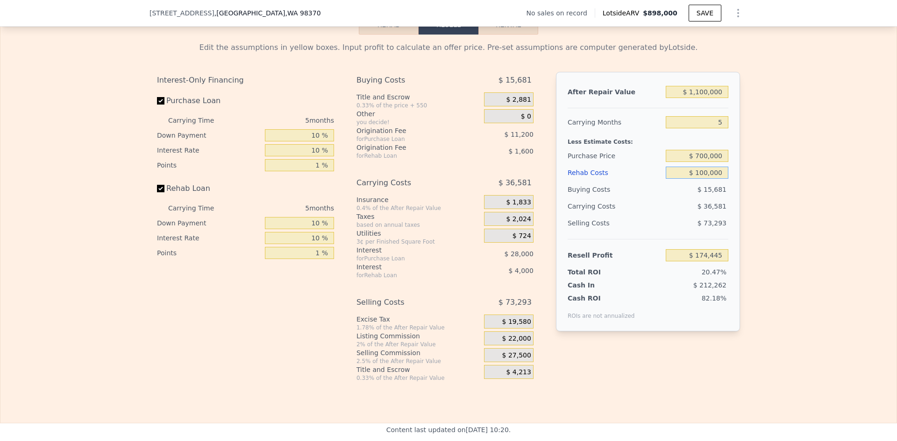
click at [700, 179] on input "$ 100,000" at bounding box center [696, 173] width 63 height 12
drag, startPoint x: 698, startPoint y: 188, endPoint x: 704, endPoint y: 187, distance: 5.6
click at [704, 179] on input "$ 100,000" at bounding box center [696, 173] width 63 height 12
type input "$ 140,000"
type input "$ 132,205"
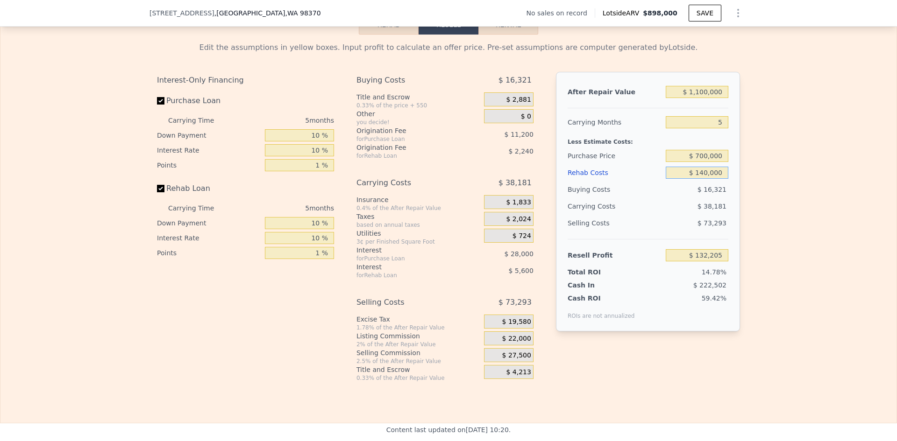
type input "$ 140,000"
click at [777, 181] on div "Edit the assumptions in yellow boxes. Input profit to calculate an offer price.…" at bounding box center [448, 208] width 896 height 347
drag, startPoint x: 697, startPoint y: 169, endPoint x: 704, endPoint y: 169, distance: 6.6
click at [704, 162] on input "$ 700,000" at bounding box center [696, 156] width 63 height 12
type input "$ 750,000"
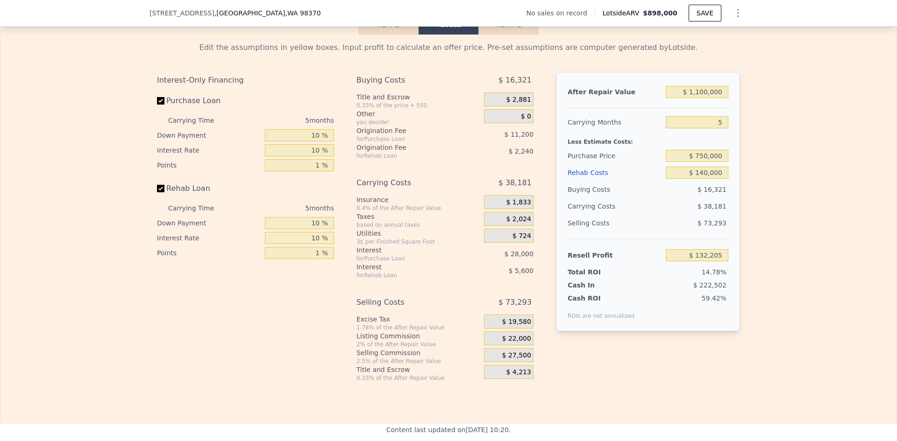
click at [783, 183] on div "Edit the assumptions in yellow boxes. Input profit to calculate an offer price.…" at bounding box center [448, 208] width 896 height 347
type input "$ 79,238"
click at [702, 162] on input "$ 750,000" at bounding box center [696, 156] width 63 height 12
type input "$ 740,000"
click at [767, 180] on div "Edit the assumptions in yellow boxes. Input profit to calculate an offer price.…" at bounding box center [448, 208] width 896 height 347
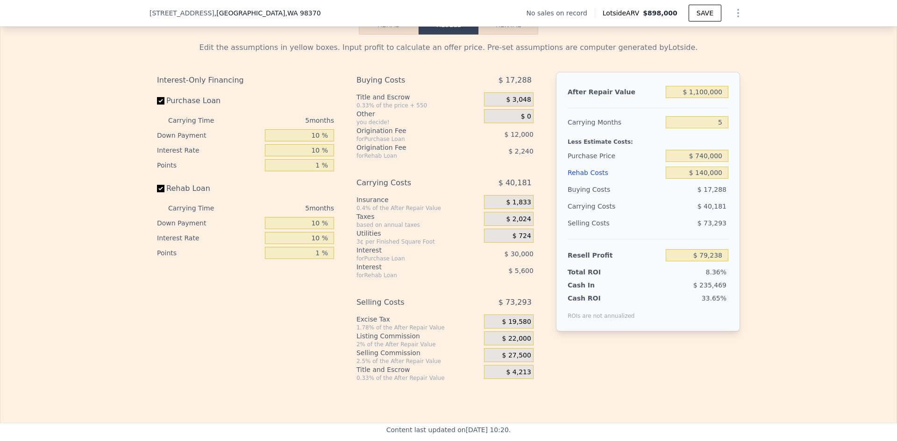
type input "$ 89,832"
click at [703, 162] on input "$ 740,000" at bounding box center [696, 156] width 63 height 12
type input "$ 730,000"
click at [783, 162] on div "Edit the assumptions in yellow boxes. Input profit to calculate an offer price.…" at bounding box center [448, 208] width 896 height 347
type input "$ 100,425"
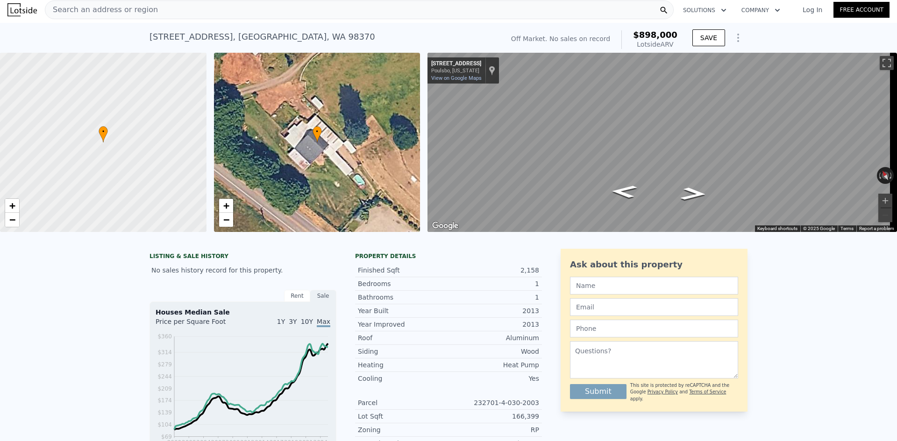
scroll to position [0, 0]
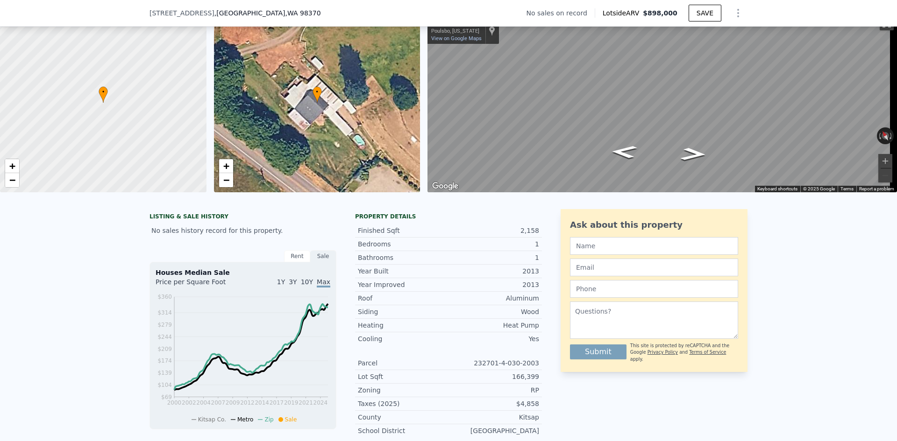
type input "$ 898,000"
type input "$ 0"
type input "$ 30,002"
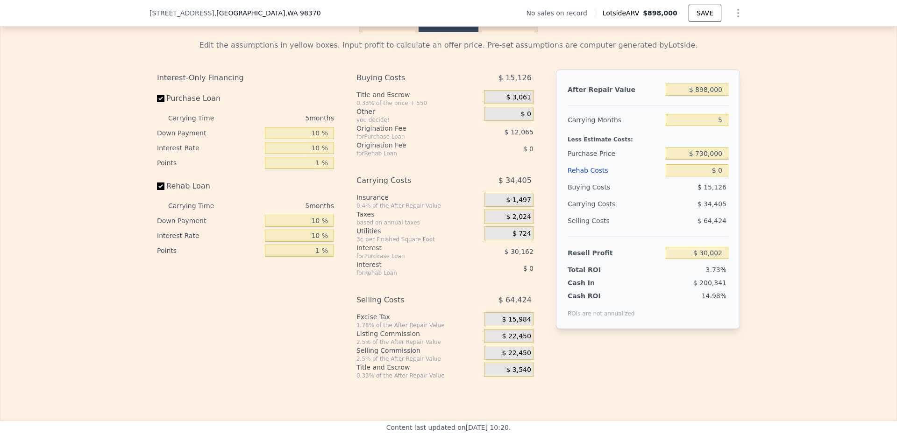
scroll to position [1304, 0]
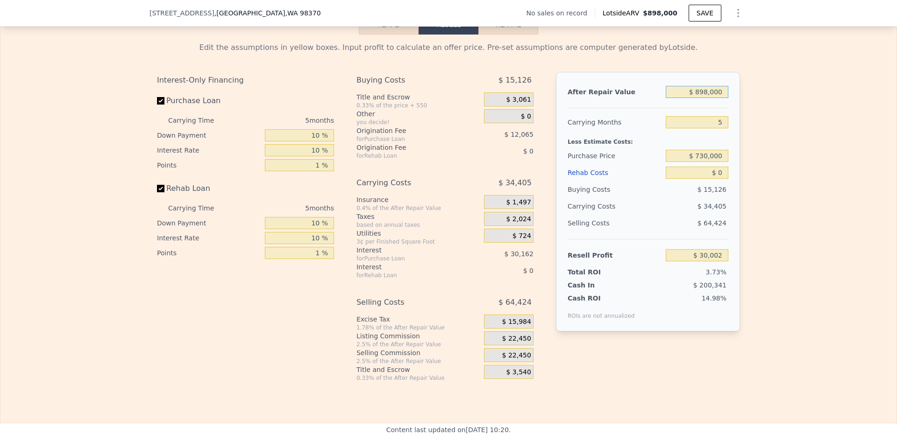
click at [709, 98] on input "$ 898,000" at bounding box center [696, 92] width 63 height 12
type input "$ 1,200,000"
type input "$ 310,017"
type input "$ 1,200,000"
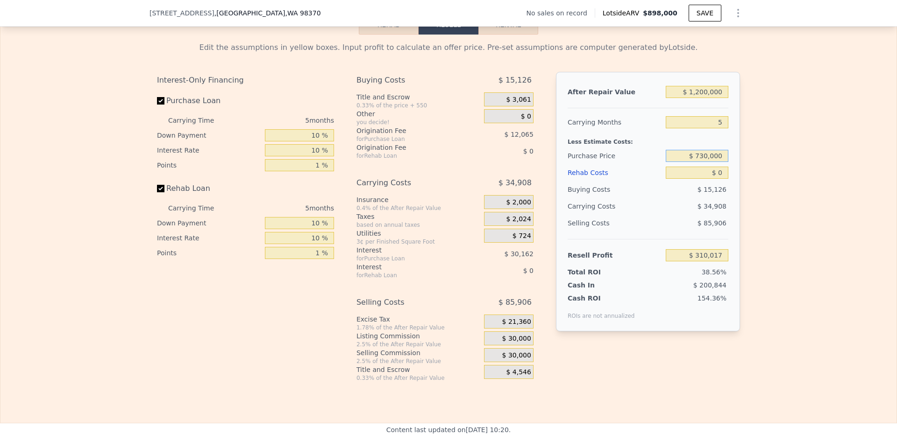
click at [713, 162] on input "$ 730,000" at bounding box center [696, 156] width 63 height 12
type input "$ 1,000,000"
click at [720, 179] on input "$ 0" at bounding box center [696, 173] width 63 height 12
type input "$ 49,466"
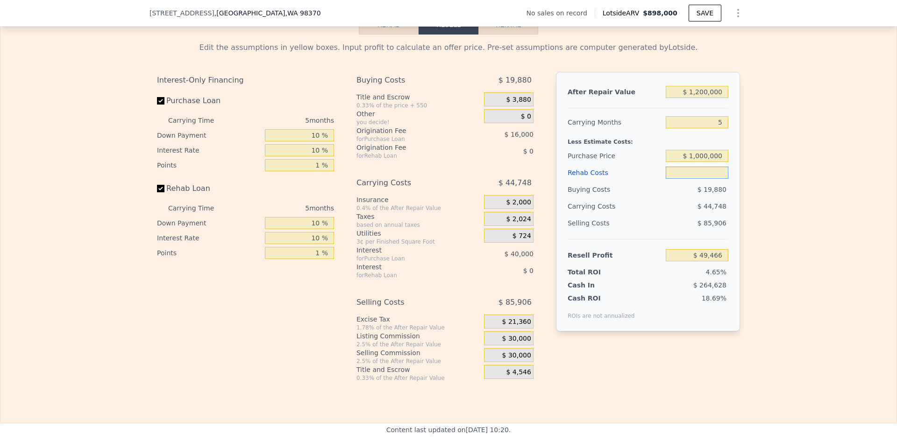
type input "$ 1"
type input "$ 49,465"
type input "$ 140,000"
type input "-$ 98,374"
type input "$ 140,000"
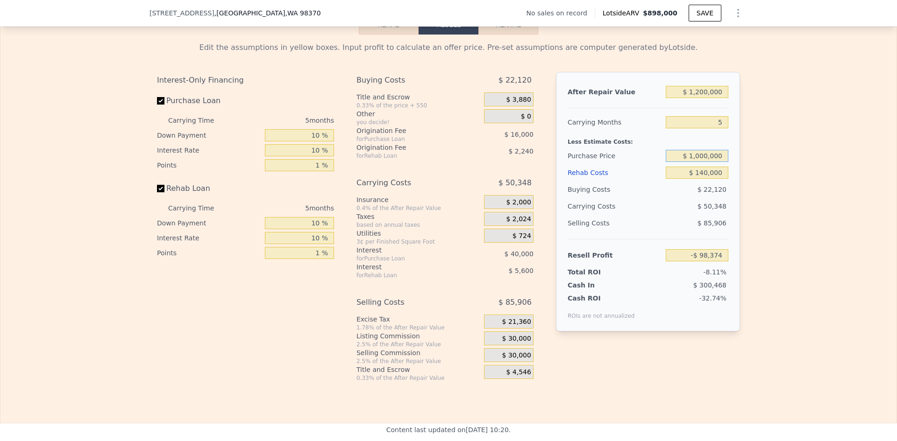
click at [706, 162] on input "$ 1,000,000" at bounding box center [696, 156] width 63 height 12
click at [767, 168] on div "Edit the assumptions in yellow boxes. Input profit to calculate an offer price.…" at bounding box center [448, 208] width 896 height 347
click at [521, 343] on span "$ 30,000" at bounding box center [516, 339] width 29 height 8
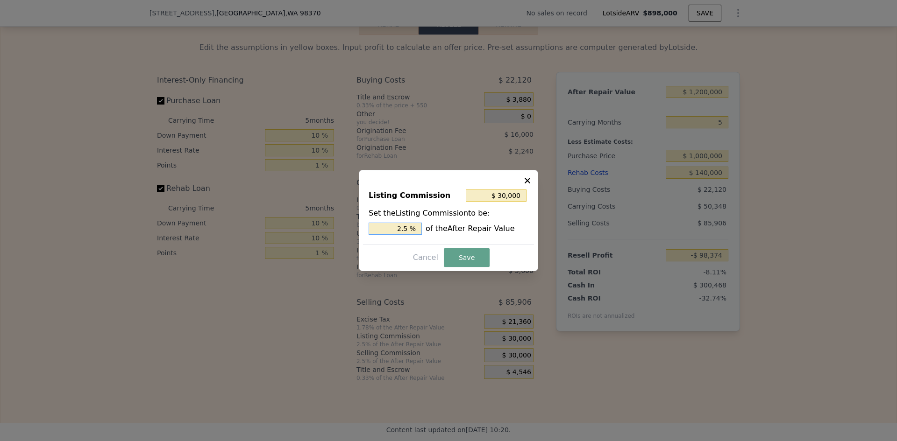
drag, startPoint x: 403, startPoint y: 228, endPoint x: 410, endPoint y: 228, distance: 7.5
click at [410, 228] on input "2.5 %" at bounding box center [394, 229] width 53 height 12
type input "$ 24,000"
type input "2 %"
click at [462, 260] on button "Save" at bounding box center [467, 257] width 46 height 19
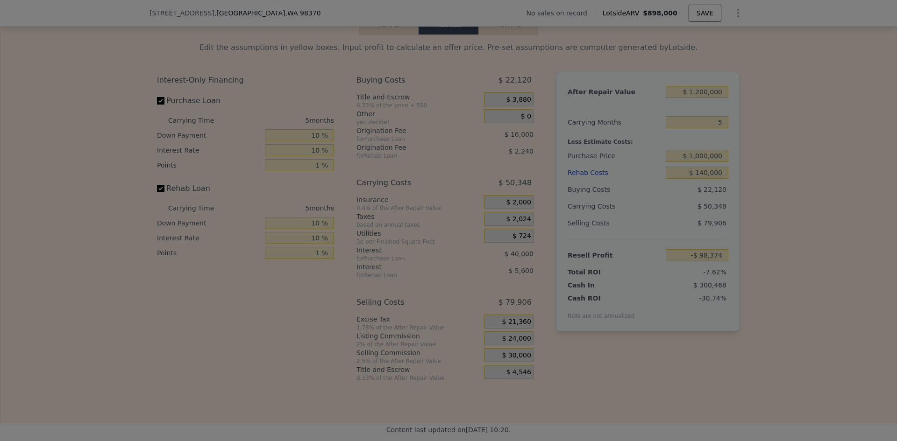
type input "-$ 92,374"
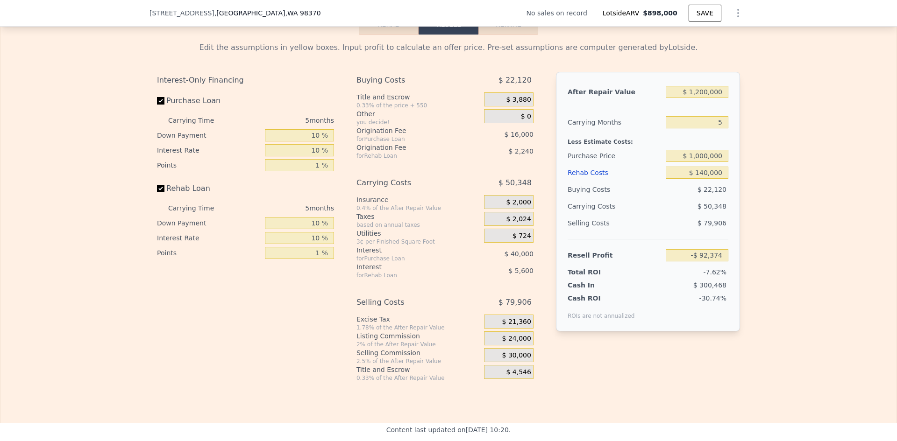
click at [823, 184] on div "Edit the assumptions in yellow boxes. Input profit to calculate an offer price.…" at bounding box center [448, 208] width 896 height 347
drag, startPoint x: 295, startPoint y: 13, endPoint x: 208, endPoint y: 17, distance: 86.5
click at [100, 25] on div "27272 Big Valley Rd NE , Kitsap County , WA 98370 No sales on record Lotside AR…" at bounding box center [448, 13] width 897 height 27
copy div "27272 Big Valley Rd NE , Kitsap County , WA 98370"
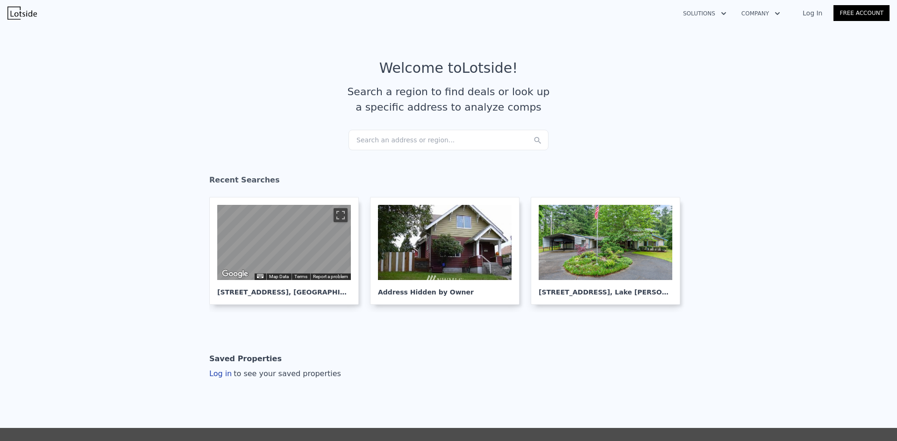
click at [384, 138] on div "Search an address or region..." at bounding box center [448, 140] width 200 height 21
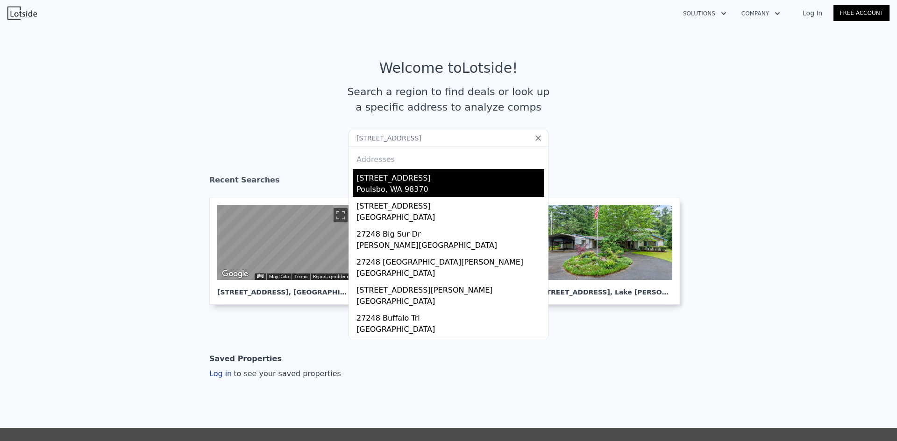
type input "27248 Big Valley Rd N"
click at [424, 183] on div "[STREET_ADDRESS]" at bounding box center [450, 176] width 188 height 15
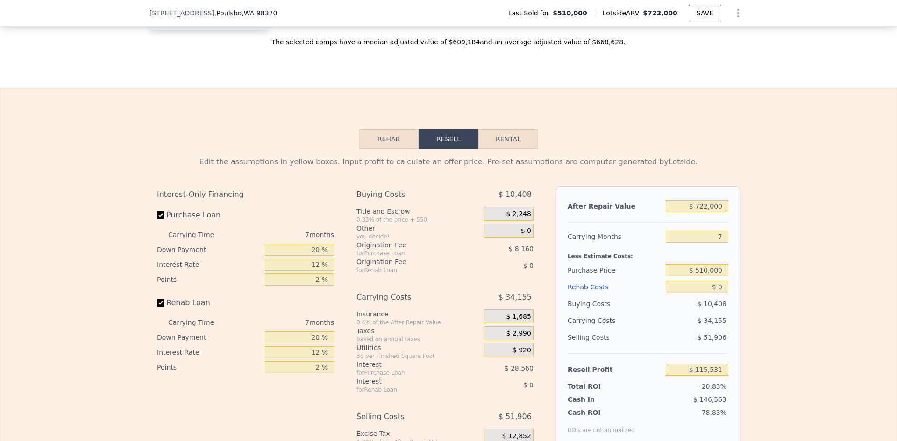
scroll to position [1398, 0]
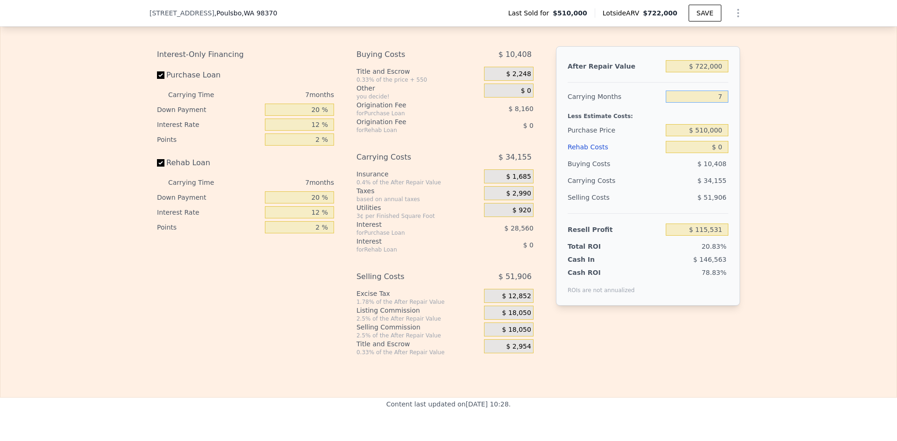
drag, startPoint x: 720, startPoint y: 107, endPoint x: 711, endPoint y: 110, distance: 9.6
click at [711, 103] on input "7" at bounding box center [696, 97] width 63 height 12
type input "4"
type input "$ 130,170"
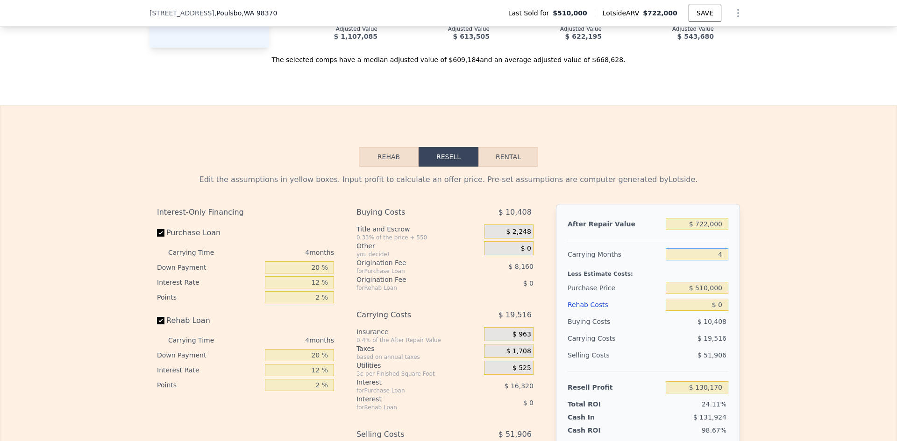
scroll to position [1304, 0]
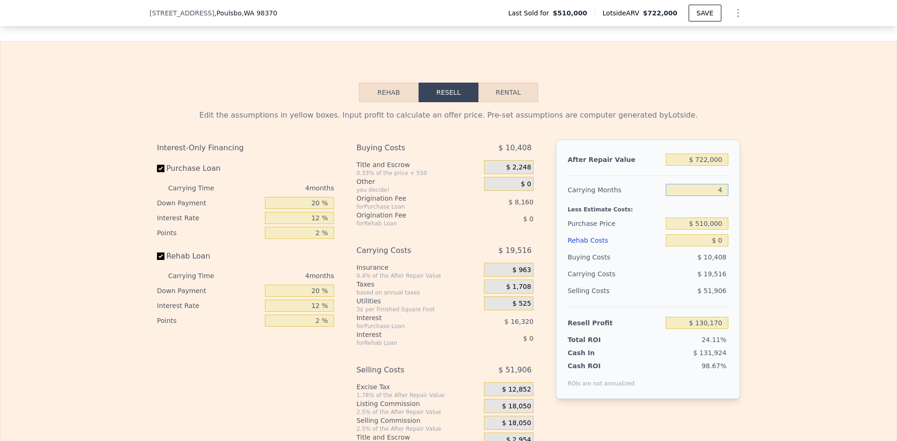
type input "4"
click at [691, 166] on input "$ 722,000" at bounding box center [696, 160] width 63 height 12
click at [703, 166] on input "$ 722,000" at bounding box center [696, 160] width 63 height 12
click at [705, 166] on input "$ 722,000" at bounding box center [696, 160] width 63 height 12
type input "$ 675"
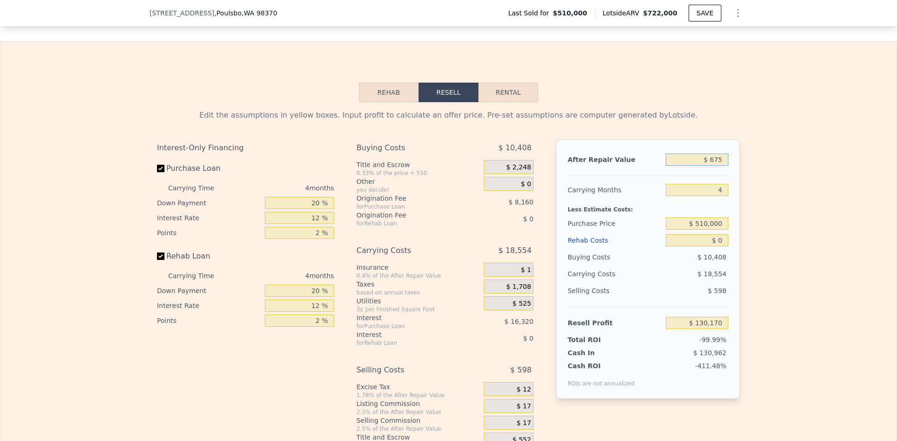
type input "-$ 538,885"
type input "$ 675,000"
type input "$ 86,576"
type input "$ 675,000"
click at [786, 150] on div "Edit the assumptions in yellow boxes. Input profit to calculate an offer price.…" at bounding box center [448, 275] width 896 height 347
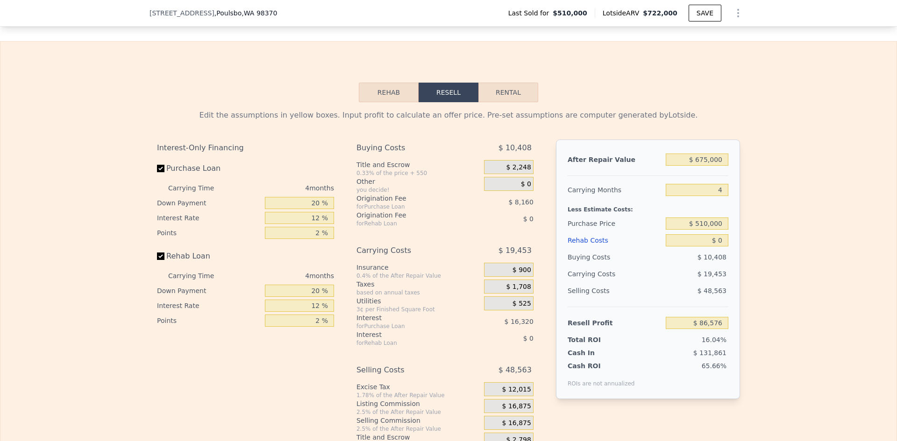
scroll to position [1351, 0]
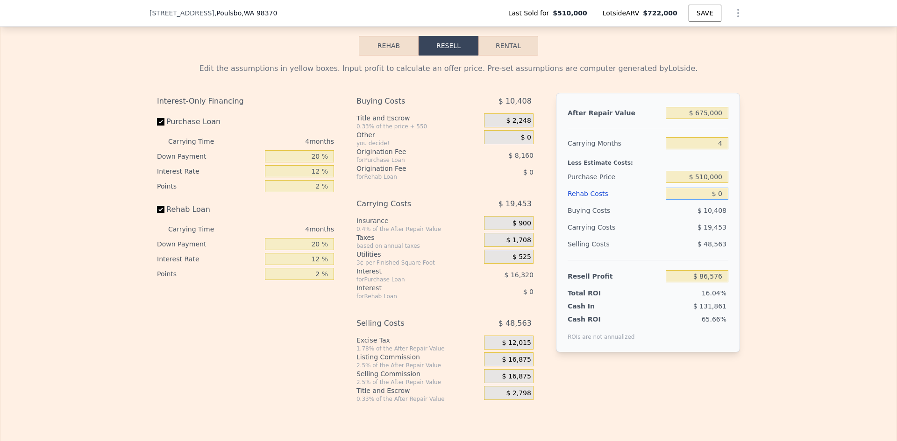
drag, startPoint x: 720, startPoint y: 208, endPoint x: 713, endPoint y: 207, distance: 6.6
click at [713, 200] on input "$ 0" at bounding box center [696, 194] width 63 height 12
type input "$ 0"
type input "$ 20,000"
type input "$ 65,616"
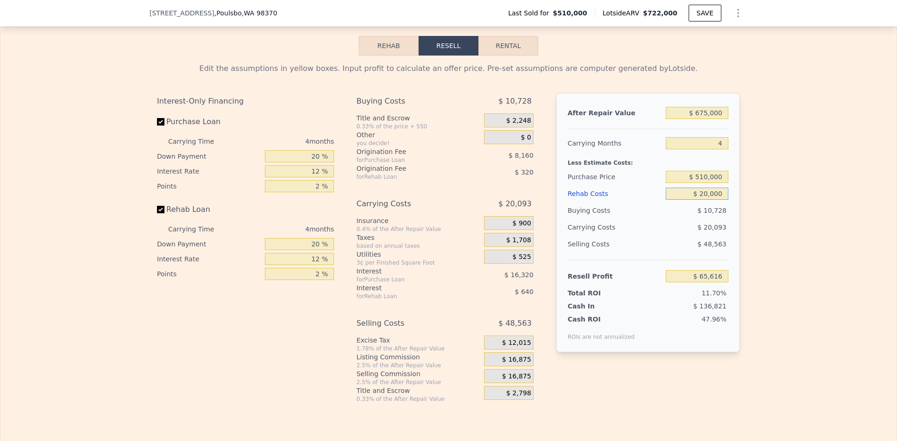
type input "$ 20,000"
click at [740, 202] on div "Edit the assumptions in yellow boxes. Input profit to calculate an offer price.…" at bounding box center [448, 229] width 598 height 347
click at [715, 183] on input "$ 510,000" at bounding box center [696, 177] width 63 height 12
click at [757, 185] on div "Edit the assumptions in yellow boxes. Input profit to calculate an offer price.…" at bounding box center [448, 229] width 896 height 347
drag, startPoint x: 702, startPoint y: 190, endPoint x: 696, endPoint y: 191, distance: 6.6
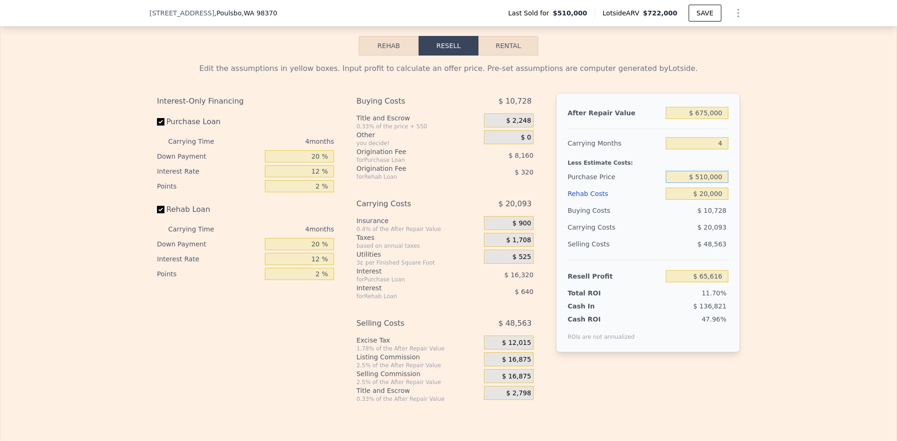
click at [696, 183] on input "$ 510,000" at bounding box center [696, 177] width 63 height 12
type input "$ 490,000"
click at [783, 167] on div "Edit the assumptions in yellow boxes. Input profit to calculate an offer price.…" at bounding box center [448, 229] width 896 height 347
type input "$ 86,642"
drag, startPoint x: 702, startPoint y: 191, endPoint x: 696, endPoint y: 191, distance: 6.6
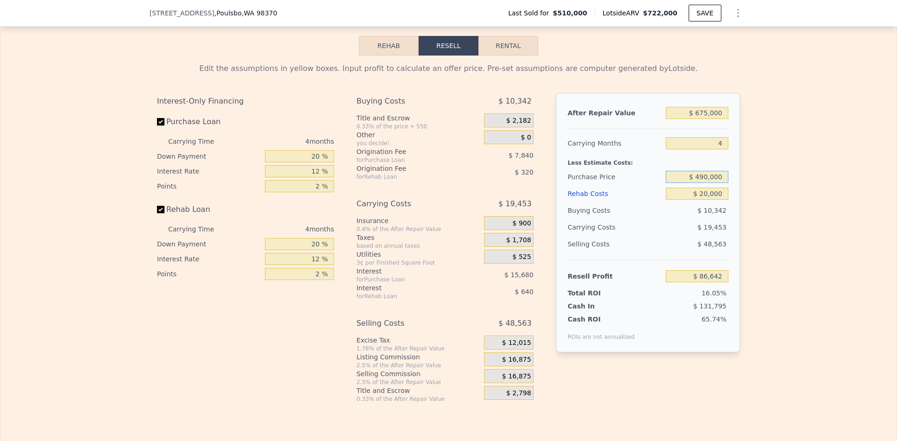
click at [696, 183] on input "$ 490,000" at bounding box center [696, 177] width 63 height 12
type input "$ 500,000"
click at [314, 162] on input "20 %" at bounding box center [299, 156] width 69 height 12
type input "$ 76,129"
click at [315, 162] on input "20 %" at bounding box center [299, 156] width 69 height 12
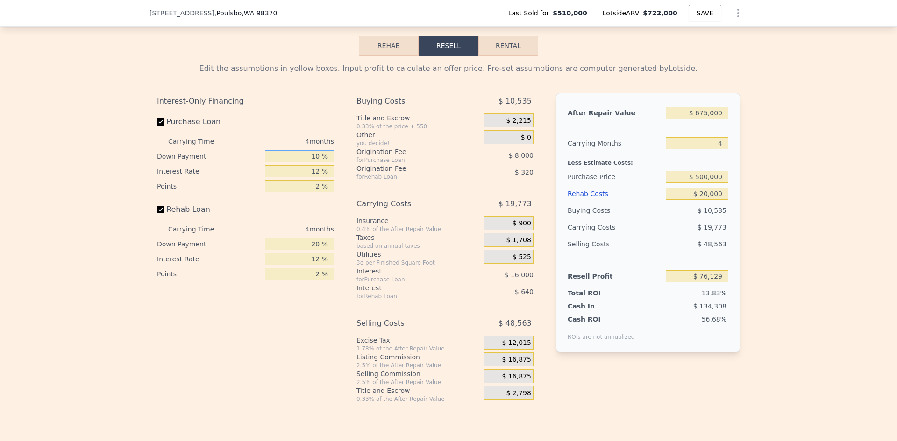
type input "10 %"
type input "$ 73,129"
type input "10 %"
type input "1 %"
type input "$ 76,129"
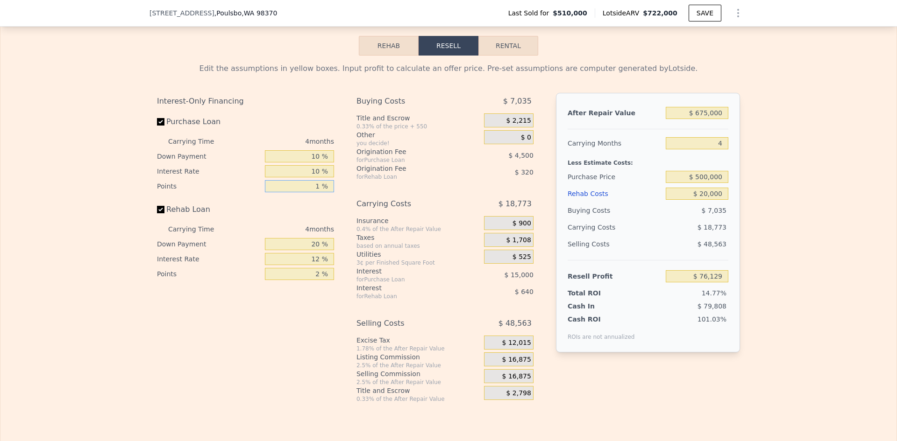
type input "1 %"
type input "$ 80,629"
type input "10 %"
type input "$ 80,509"
type input "10 %"
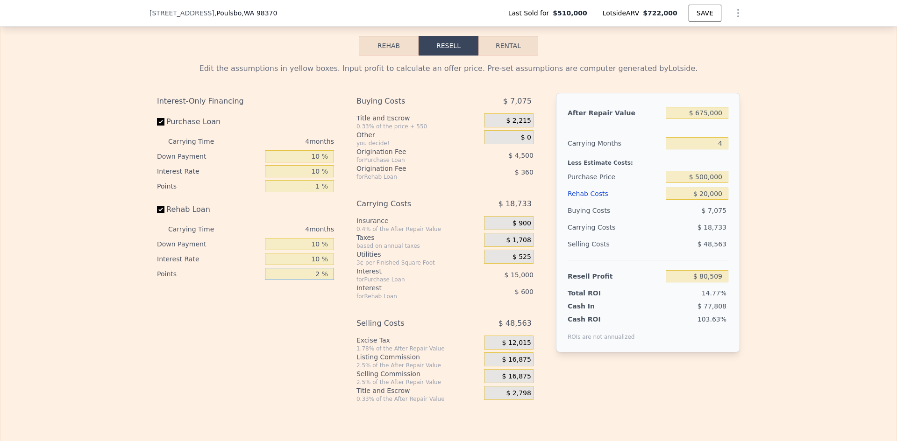
type input "$ 80,629"
type input "1 %"
type input "$ 80,809"
type input "1 %"
click at [514, 364] on span "$ 16,875" at bounding box center [516, 360] width 29 height 8
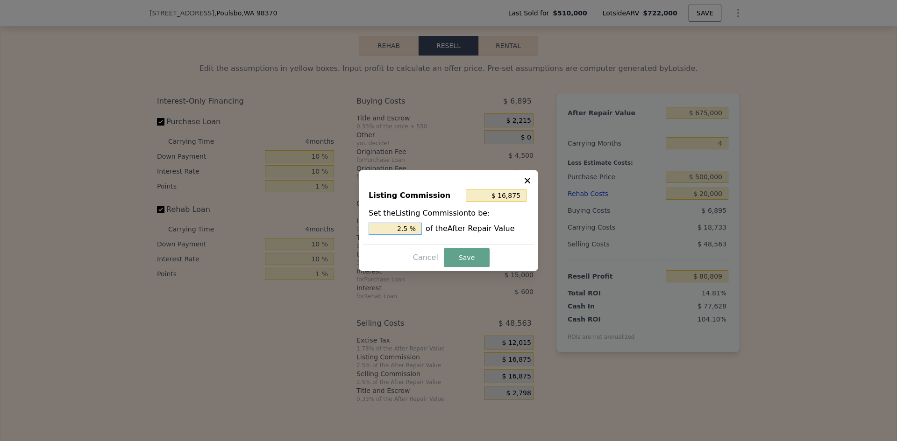
click at [411, 228] on input "2.5 %" at bounding box center [394, 229] width 53 height 12
type input "$ 13,500"
type input "2 %"
click at [461, 254] on button "Save" at bounding box center [467, 257] width 46 height 19
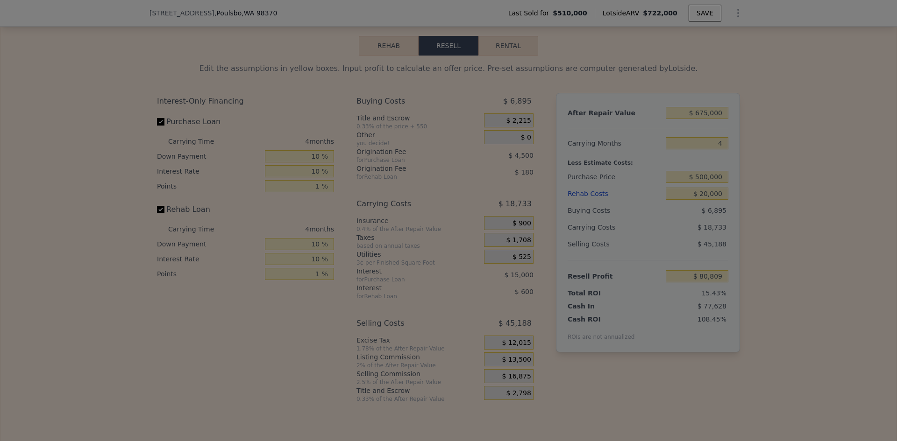
type input "$ 84,184"
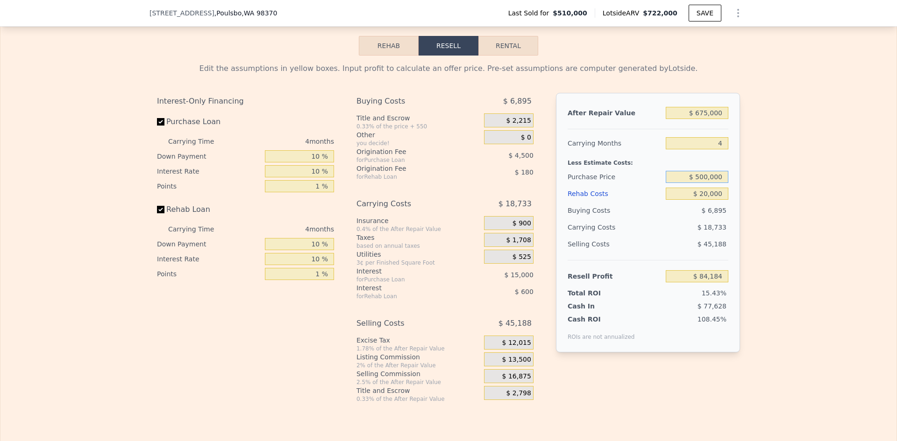
click at [701, 183] on input "$ 500,000" at bounding box center [696, 177] width 63 height 12
click at [700, 183] on input "$ 500,000" at bounding box center [696, 177] width 63 height 12
type input "$ 520,000"
click at [767, 180] on div "Edit the assumptions in yellow boxes. Input profit to calculate an offer price.…" at bounding box center [448, 229] width 896 height 347
type input "$ 63,337"
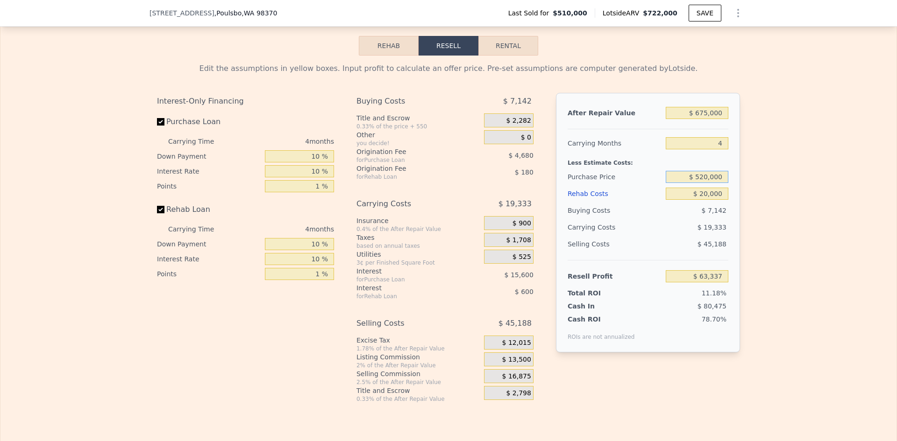
click at [702, 183] on input "$ 520,000" at bounding box center [696, 177] width 63 height 12
type input "$ 500,000"
drag, startPoint x: 812, startPoint y: 181, endPoint x: 794, endPoint y: 180, distance: 18.2
click at [811, 181] on div "Edit the assumptions in yellow boxes. Input profit to calculate an offer price.…" at bounding box center [448, 229] width 896 height 347
type input "$ 84,184"
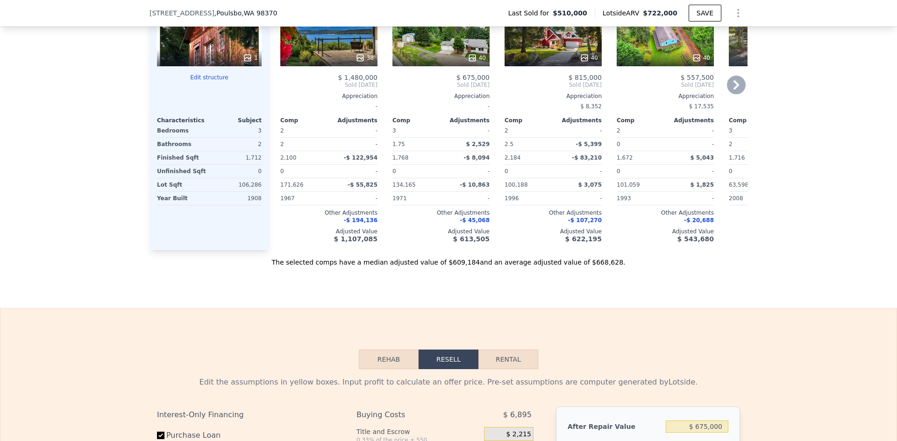
scroll to position [1024, 0]
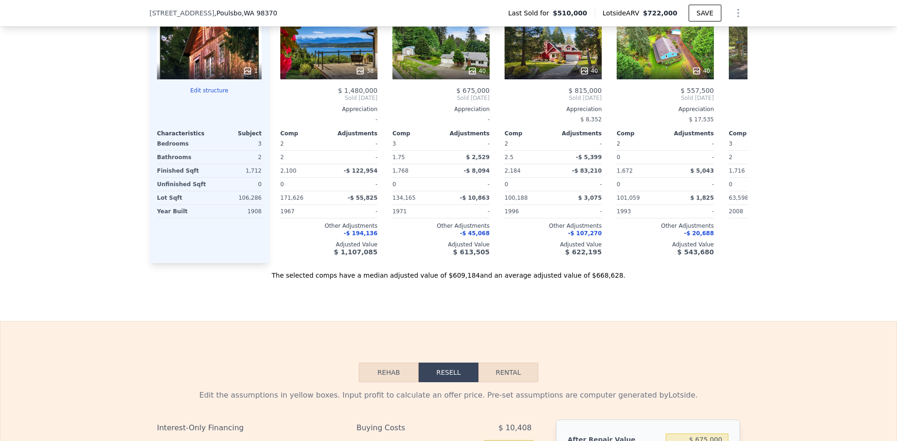
type input "$ 722,000"
type input "7"
type input "$ 0"
type input "$ 115,531"
drag, startPoint x: 237, startPoint y: 14, endPoint x: 130, endPoint y: 14, distance: 107.4
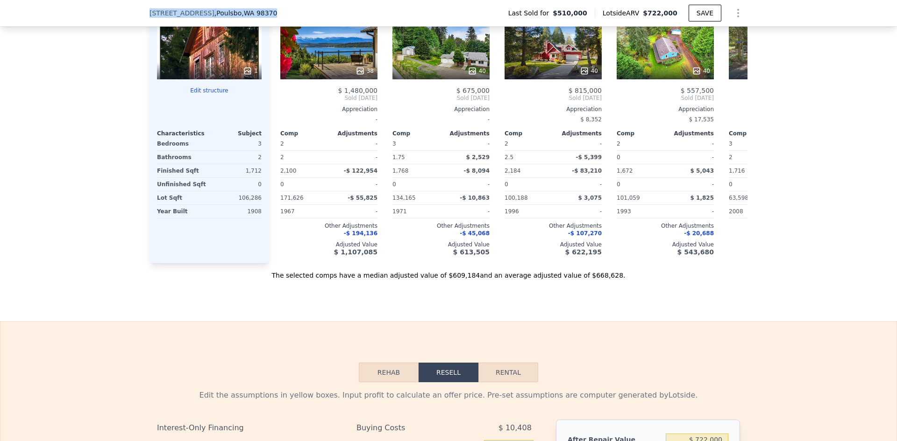
click at [130, 14] on div "27248 Big Valley Rd NE , Poulsbo , WA 98370 Last Sold for $510,000 Lotside ARV …" at bounding box center [448, 13] width 897 height 27
copy div "27248 Big Valley Rd NE , Poulsbo , WA 98370"
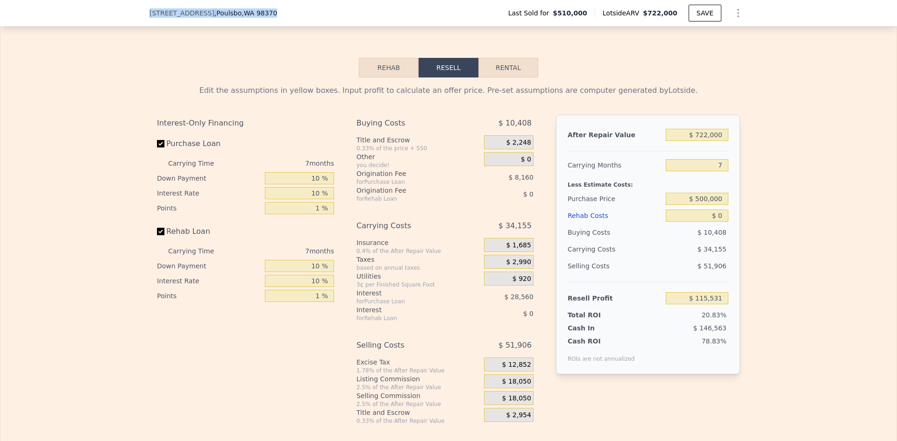
scroll to position [1351, 0]
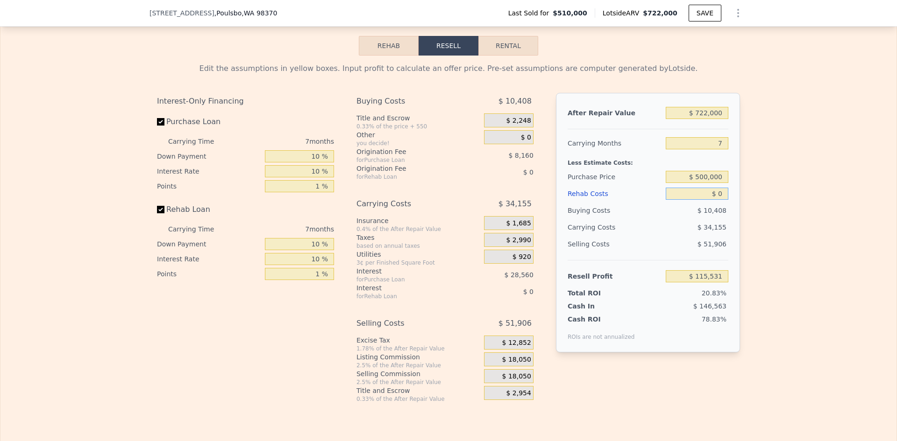
drag, startPoint x: 720, startPoint y: 207, endPoint x: 713, endPoint y: 208, distance: 7.1
click at [713, 200] on input "$ 0" at bounding box center [696, 194] width 63 height 12
type input "$ 50"
type input "$ 115,480"
type input "$ 0"
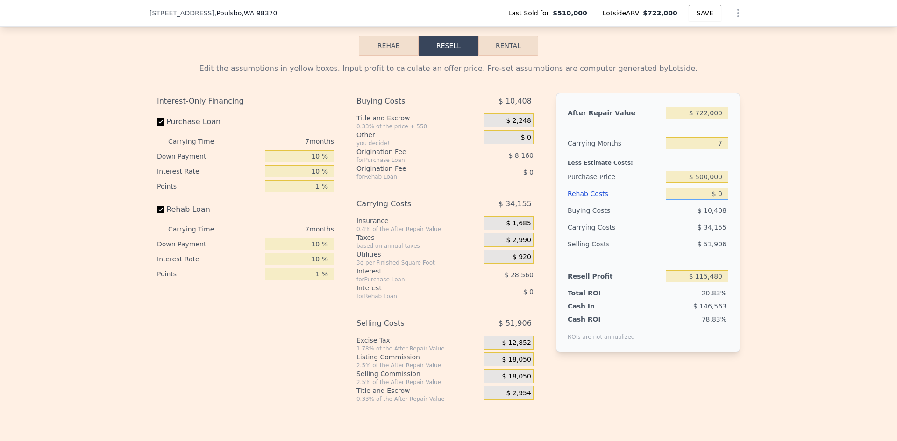
type input "$ 115,531"
type input "$ 154"
type input "$ 115,368"
type input "$ 154,000"
type input "-$ 49,557"
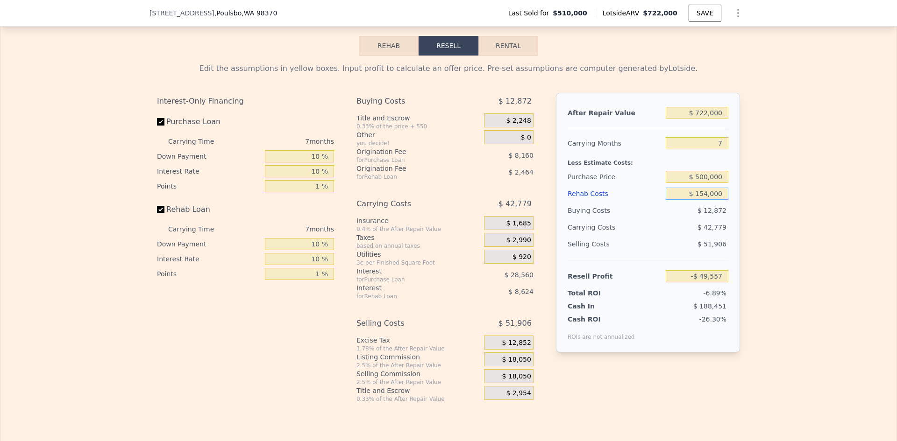
type input "$ 154,000"
click at [721, 149] on input "7" at bounding box center [696, 143] width 63 height 12
click at [752, 154] on div "Edit the assumptions in yellow boxes. Input profit to calculate an offer price.…" at bounding box center [448, 229] width 896 height 347
drag, startPoint x: 720, startPoint y: 157, endPoint x: 706, endPoint y: 157, distance: 14.0
click at [706, 149] on input "7" at bounding box center [696, 143] width 63 height 12
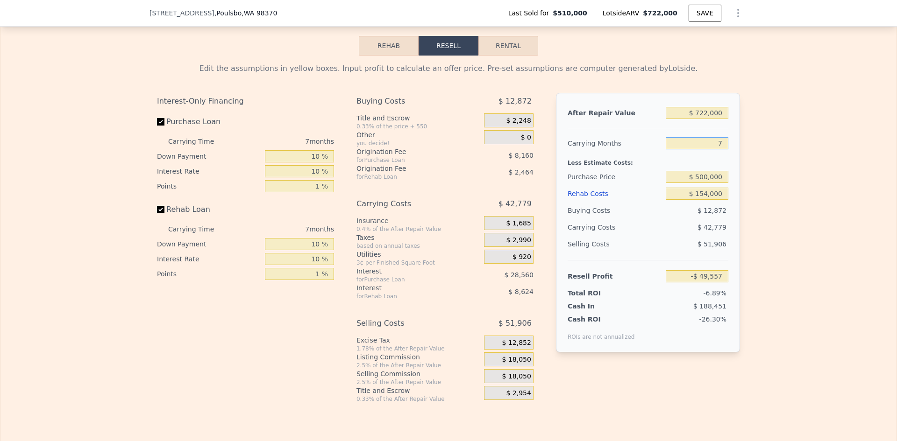
type input "6"
type input "-$ 43,445"
type input "6"
click at [764, 168] on div "Edit the assumptions in yellow boxes. Input profit to calculate an offer price.…" at bounding box center [448, 229] width 896 height 347
click at [707, 119] on input "$ 722,000" at bounding box center [696, 113] width 63 height 12
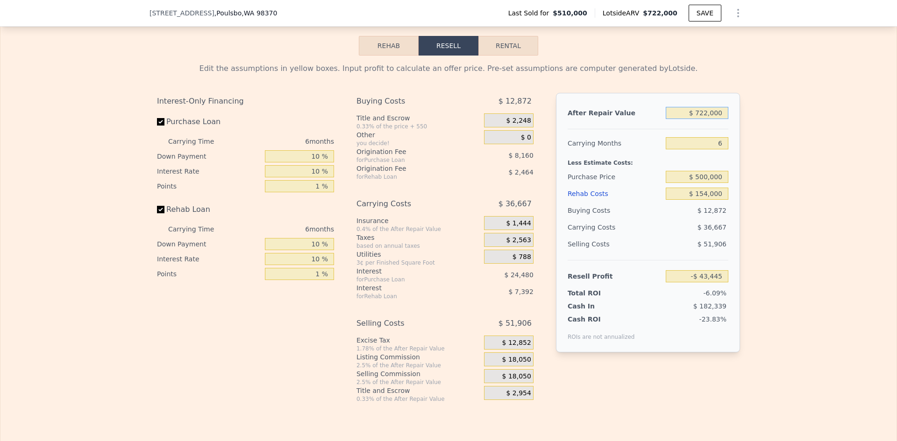
click at [707, 119] on input "$ 722,000" at bounding box center [696, 113] width 63 height 12
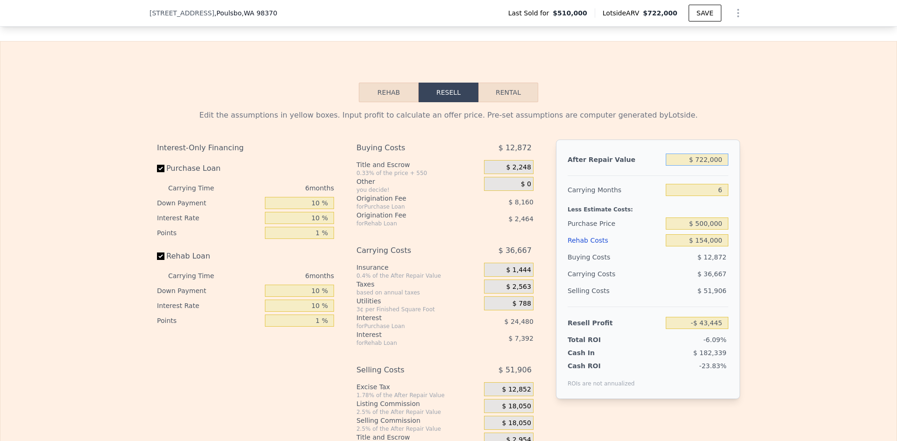
scroll to position [1398, 0]
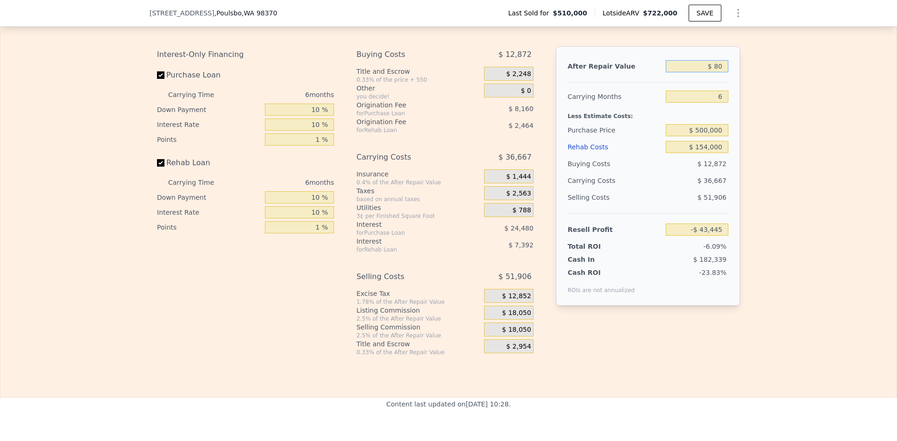
type input "$ 800"
type input "-$ 711,904"
type input "$ 800,000"
type input "$ 28,851"
type input "$ 800,000"
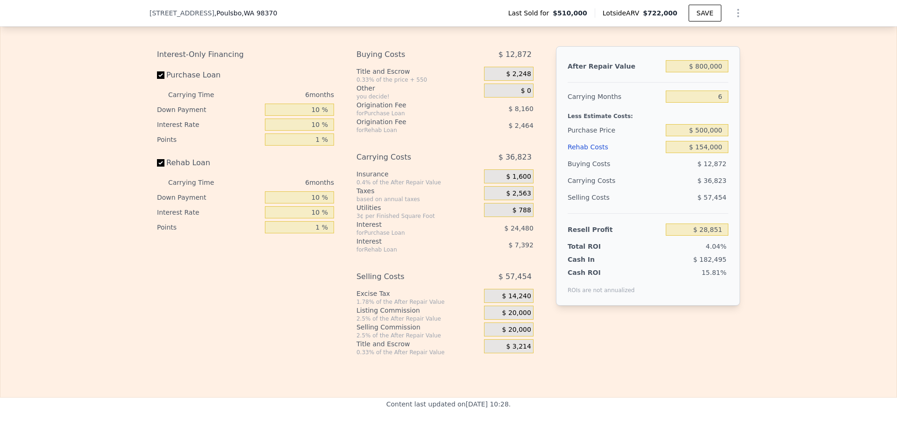
click at [748, 113] on div "Edit the assumptions in yellow boxes. Input profit to calculate an offer price.…" at bounding box center [448, 182] width 896 height 347
click at [701, 136] on input "$ 500,000" at bounding box center [696, 130] width 63 height 12
drag, startPoint x: 697, startPoint y: 143, endPoint x: 703, endPoint y: 143, distance: 5.6
click at [703, 136] on input "$ 500,000" at bounding box center [696, 130] width 63 height 12
type input "$ 450,000"
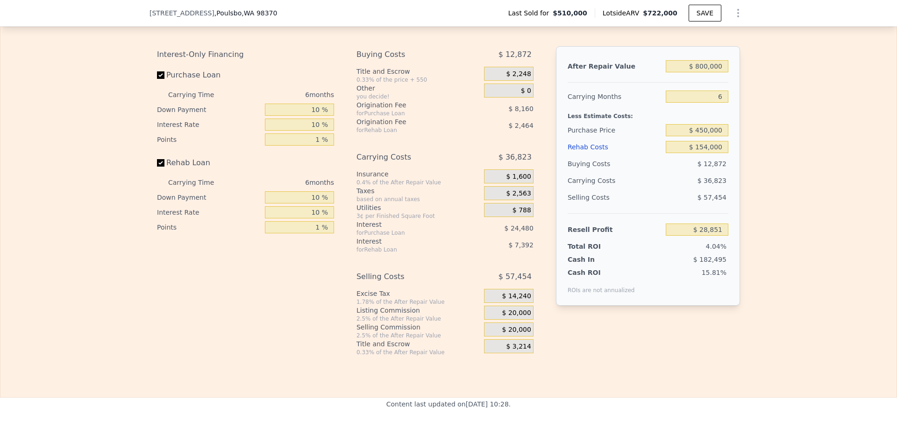
click at [753, 157] on div "Edit the assumptions in yellow boxes. Input profit to calculate an offer price.…" at bounding box center [448, 182] width 896 height 347
type input "$ 92,890"
click at [752, 142] on div "Edit the assumptions in yellow boxes. Input profit to calculate an offer price.…" at bounding box center [448, 182] width 896 height 347
click at [515, 318] on span "$ 20,000" at bounding box center [516, 313] width 29 height 8
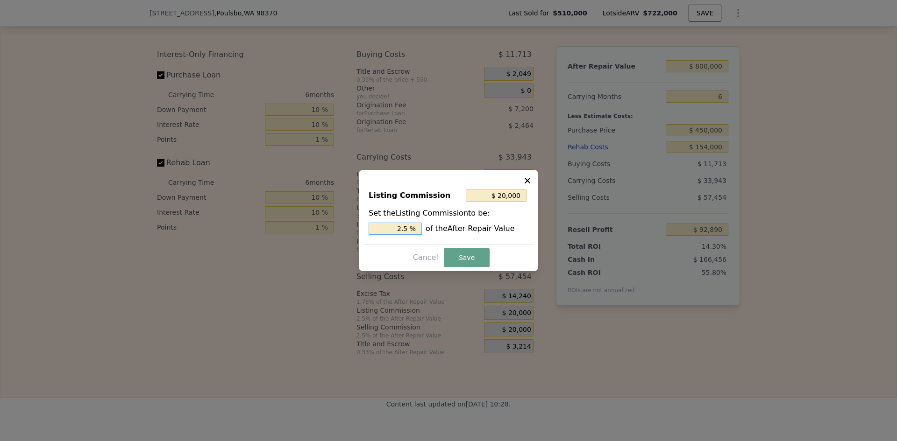
drag, startPoint x: 403, startPoint y: 230, endPoint x: 409, endPoint y: 227, distance: 5.6
click at [409, 227] on input "2.5 %" at bounding box center [394, 229] width 53 height 12
type input "$ 16,000"
type input "2 %"
click at [461, 255] on button "Save" at bounding box center [467, 257] width 46 height 19
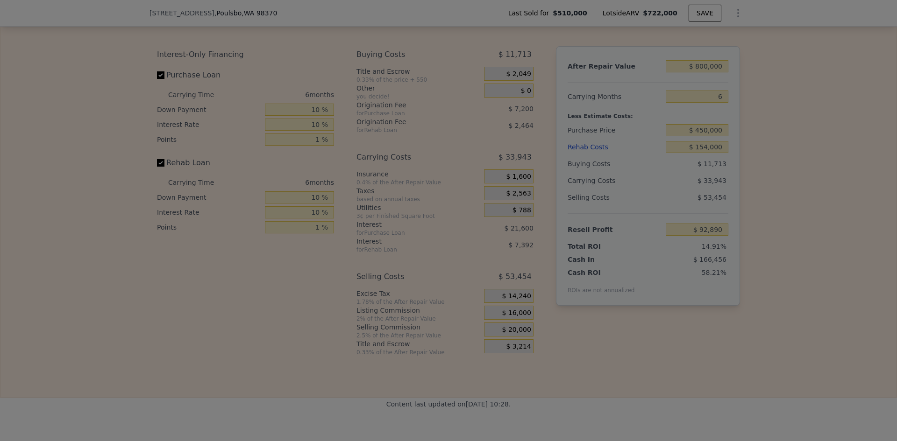
type input "$ 96,890"
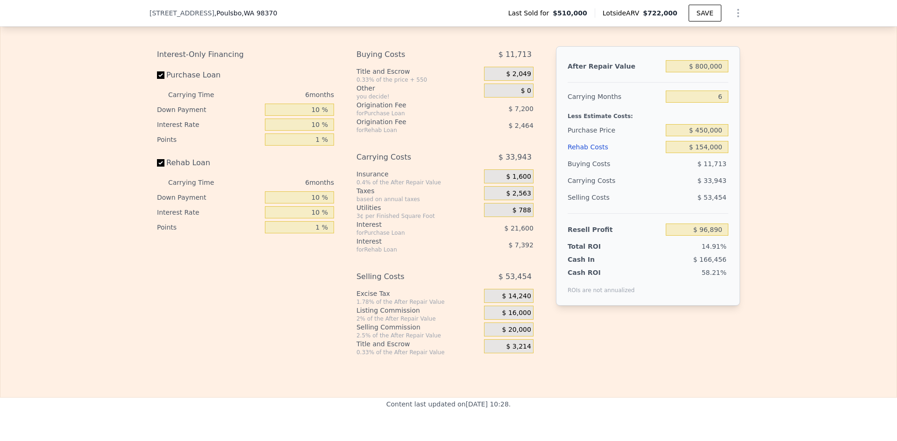
type input "$ 722,000"
type input "7"
type input "$ 0"
type input "$ 115,531"
